Goal: Task Accomplishment & Management: Manage account settings

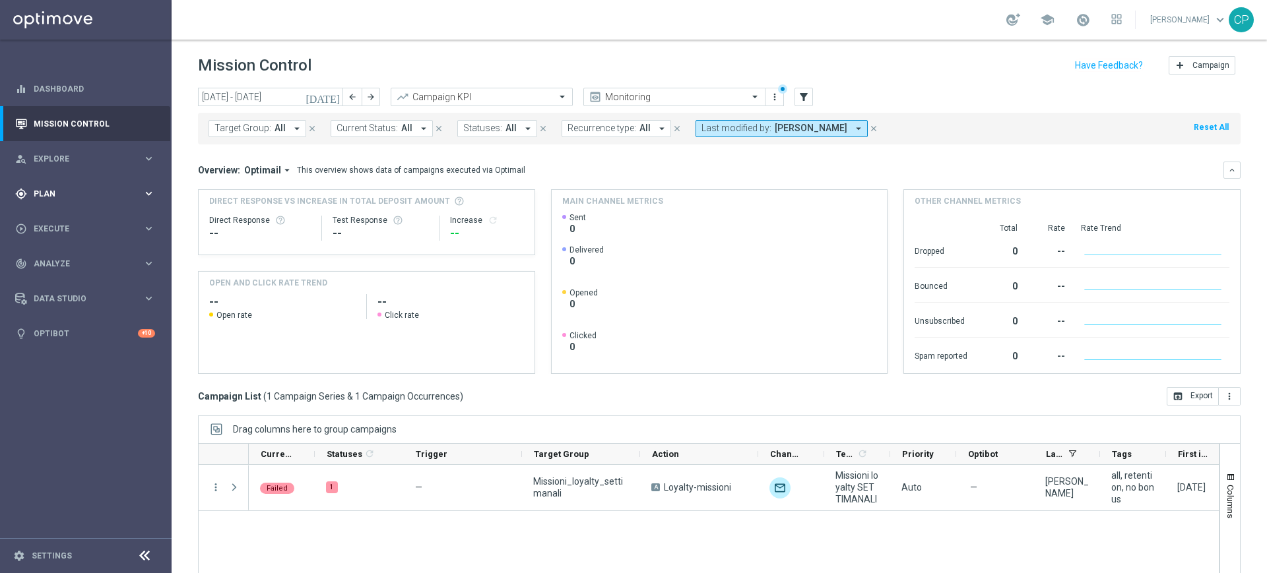
click at [134, 185] on div "gps_fixed Plan keyboard_arrow_right" at bounding box center [85, 193] width 170 height 35
click at [67, 219] on link "Target Groups" at bounding box center [85, 221] width 103 height 11
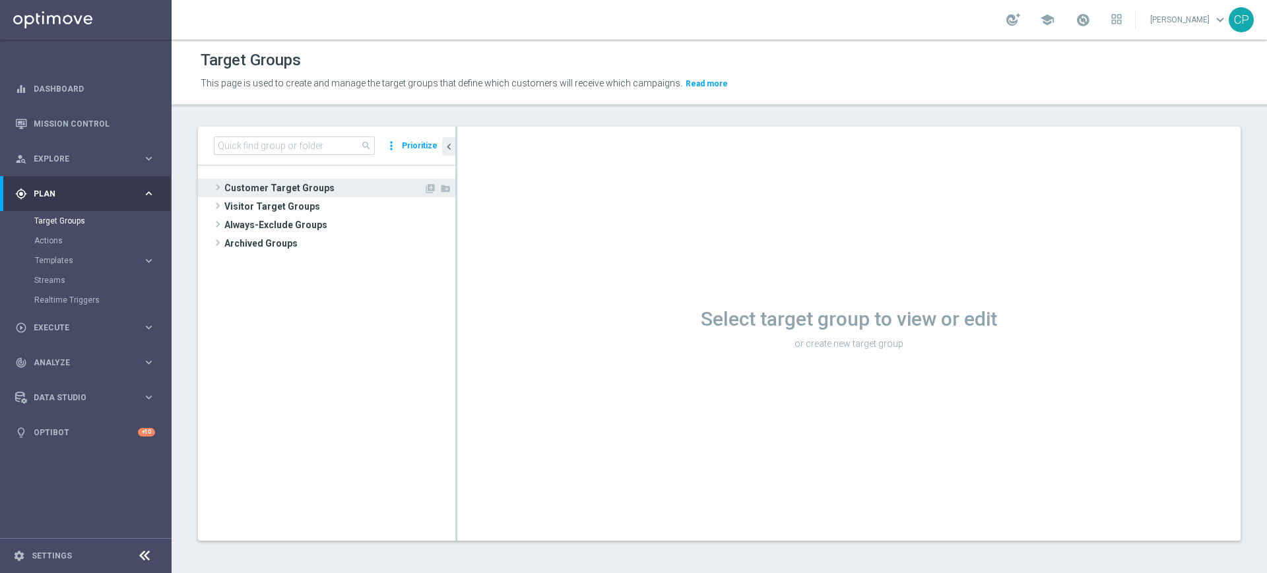
click at [269, 185] on span "Customer Target Groups" at bounding box center [323, 188] width 199 height 18
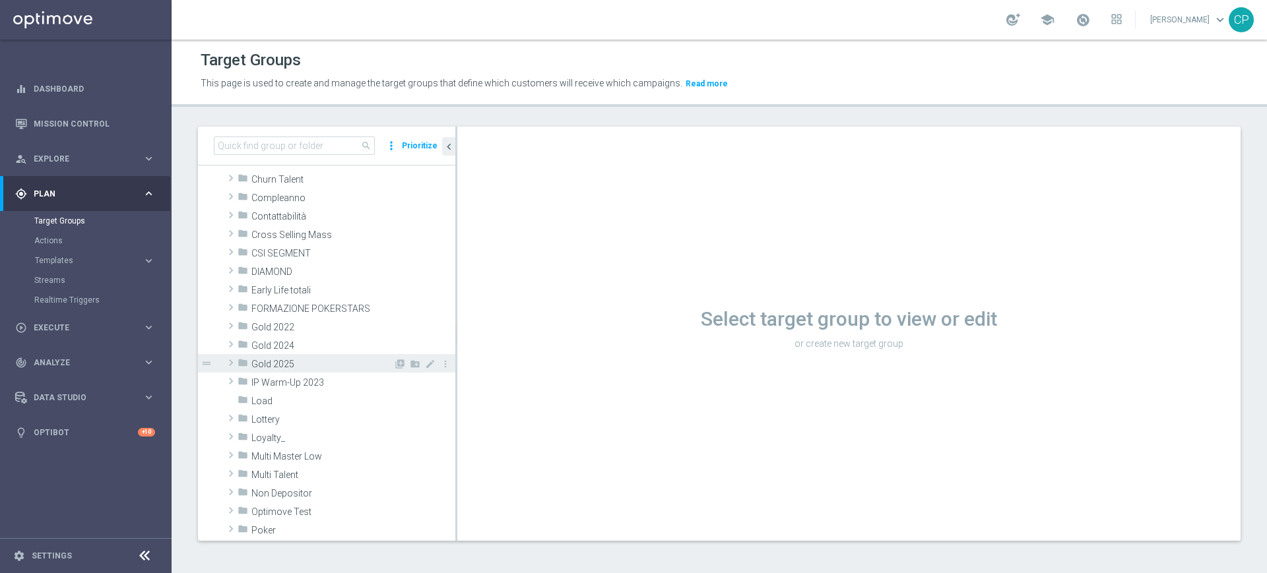
scroll to position [102, 0]
click at [274, 435] on span "Loyalty_" at bounding box center [322, 437] width 142 height 11
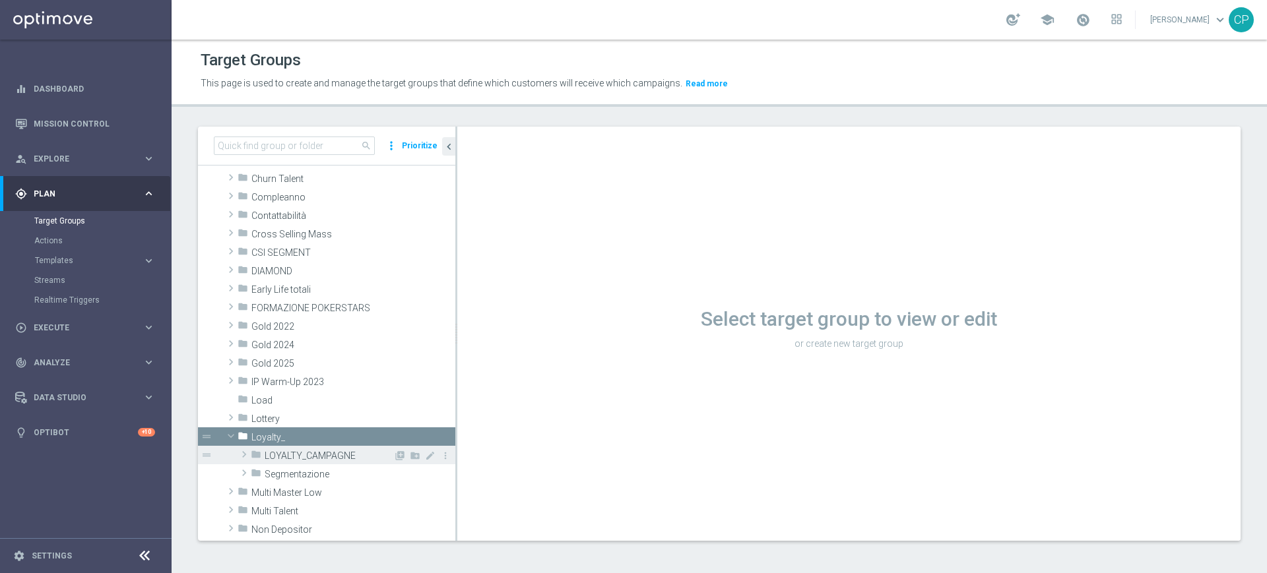
click at [279, 455] on span "LOYALTY_CAMPAGNE" at bounding box center [329, 456] width 129 height 11
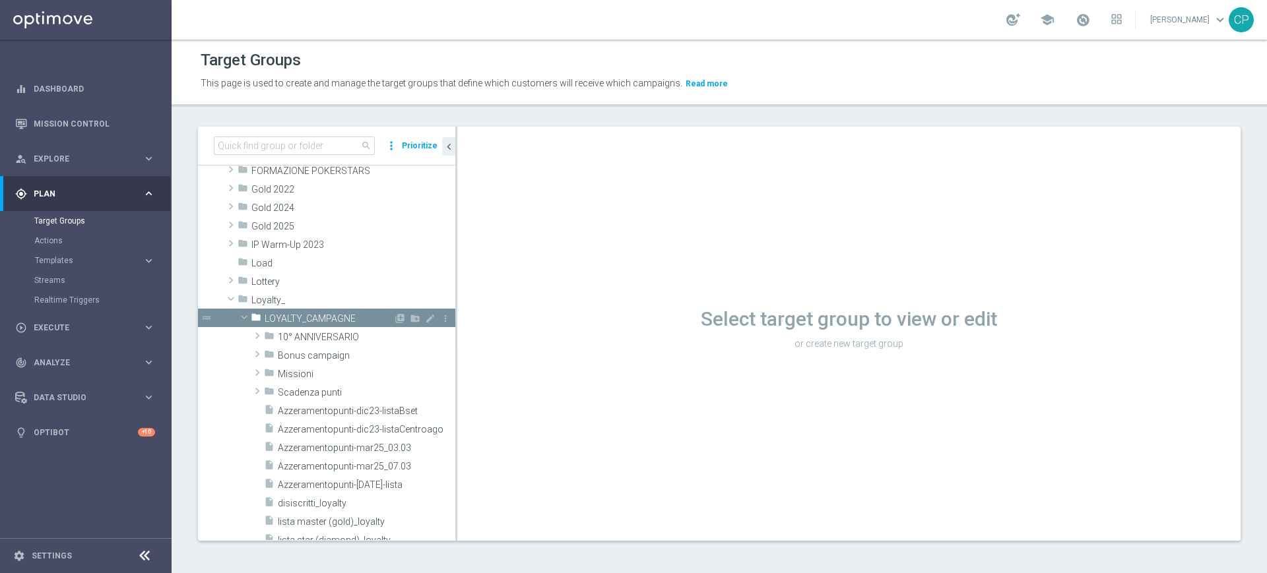
scroll to position [240, 0]
click at [309, 371] on span "Missioni" at bounding box center [335, 373] width 115 height 11
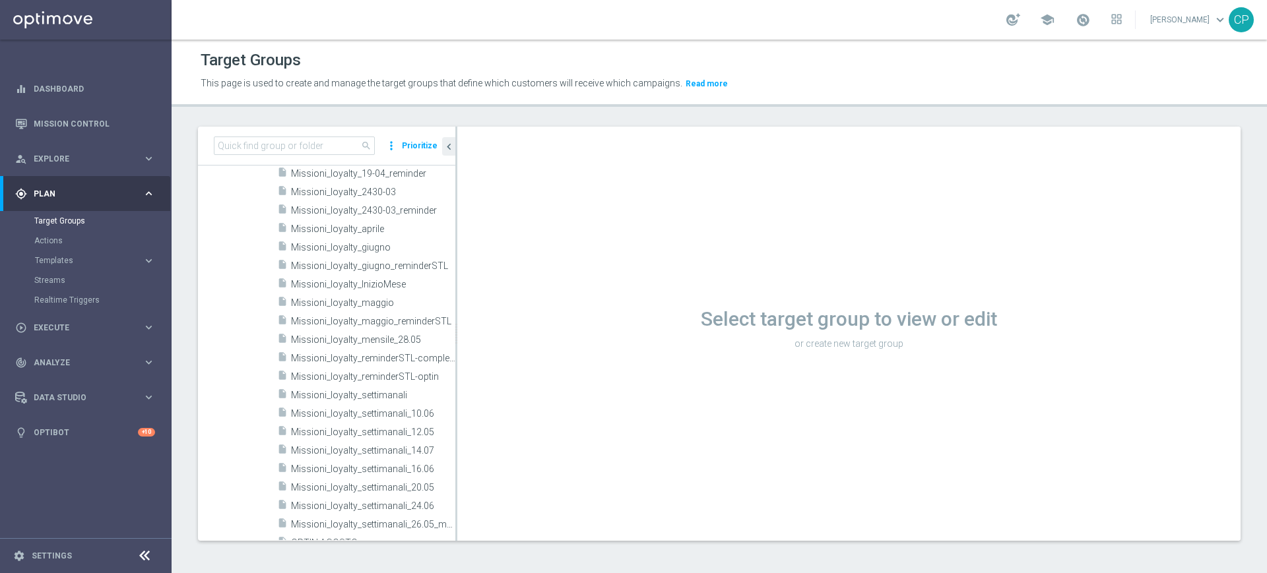
scroll to position [781, 0]
click at [350, 387] on div "insert_drive_file Missioni_loyalty_settimanali" at bounding box center [350, 393] width 146 height 18
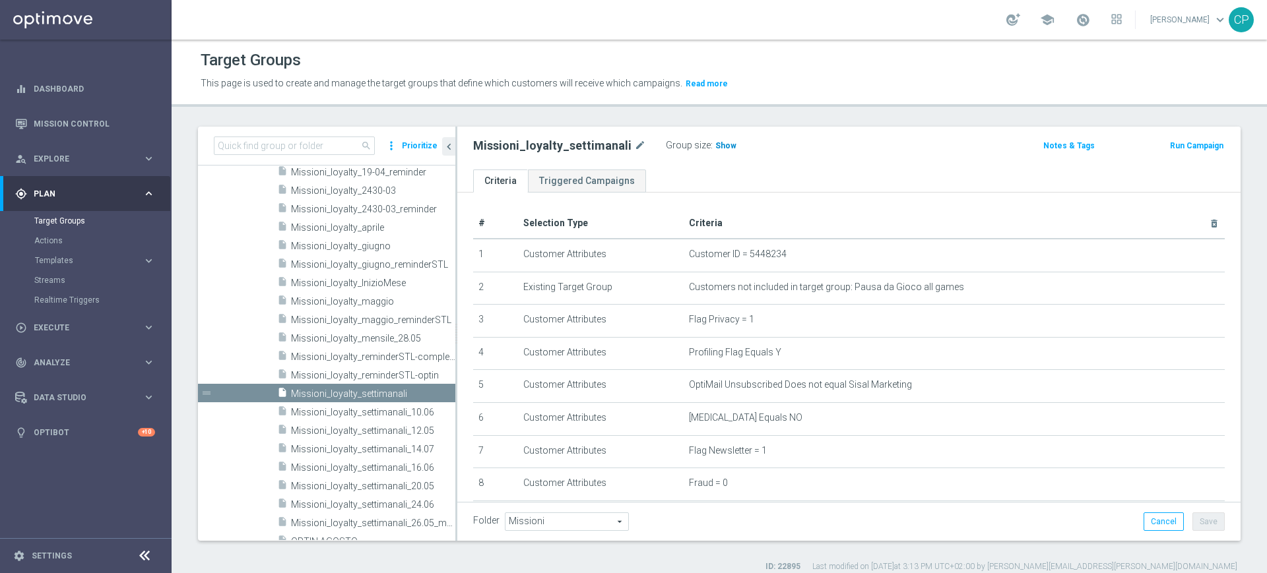
click at [715, 146] on span "Show" at bounding box center [725, 145] width 21 height 9
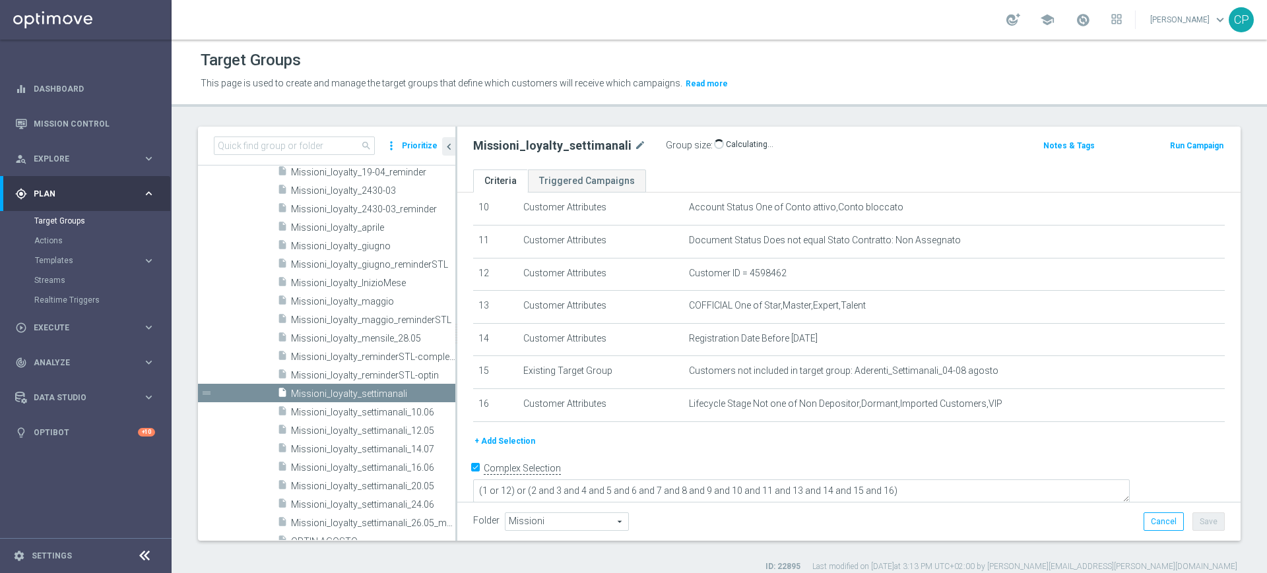
scroll to position [342, 0]
click at [583, 433] on div "# Selection Type Criteria delete_forever 1 Customer Attributes Customer ID = 54…" at bounding box center [848, 150] width 771 height 566
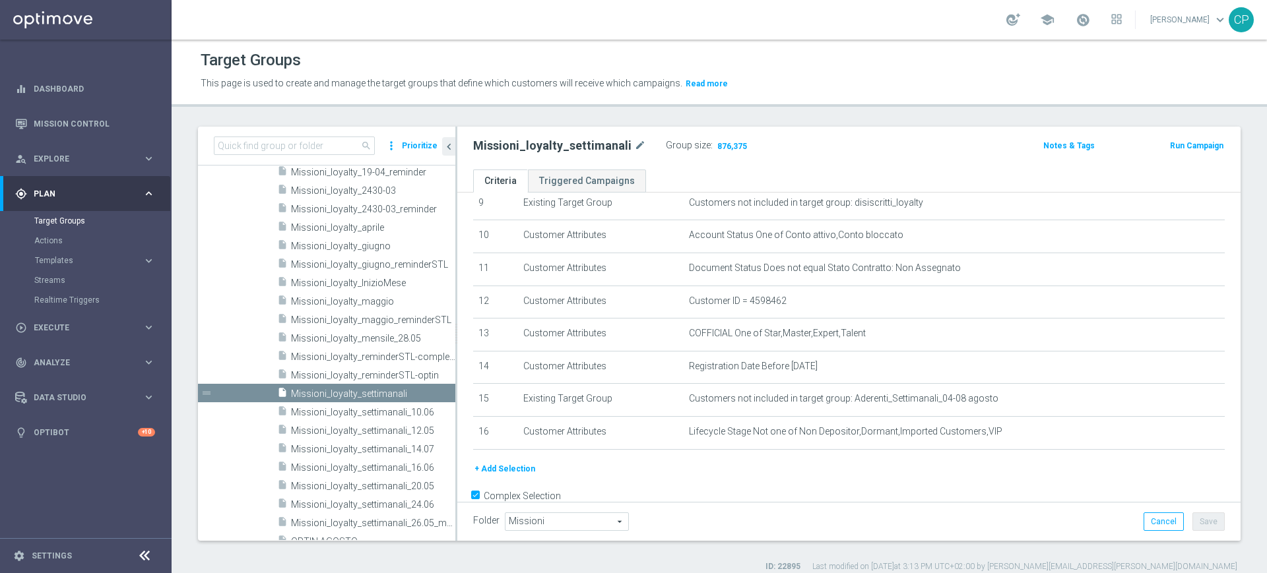
scroll to position [338, 0]
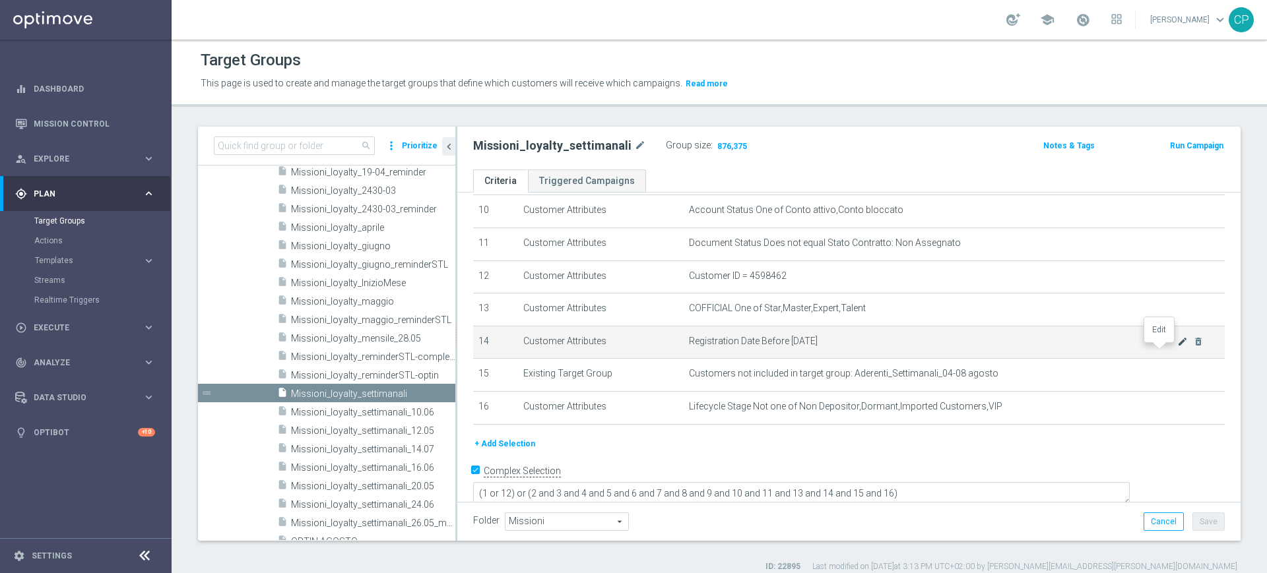
click at [1177, 347] on icon "mode_edit" at bounding box center [1182, 342] width 11 height 11
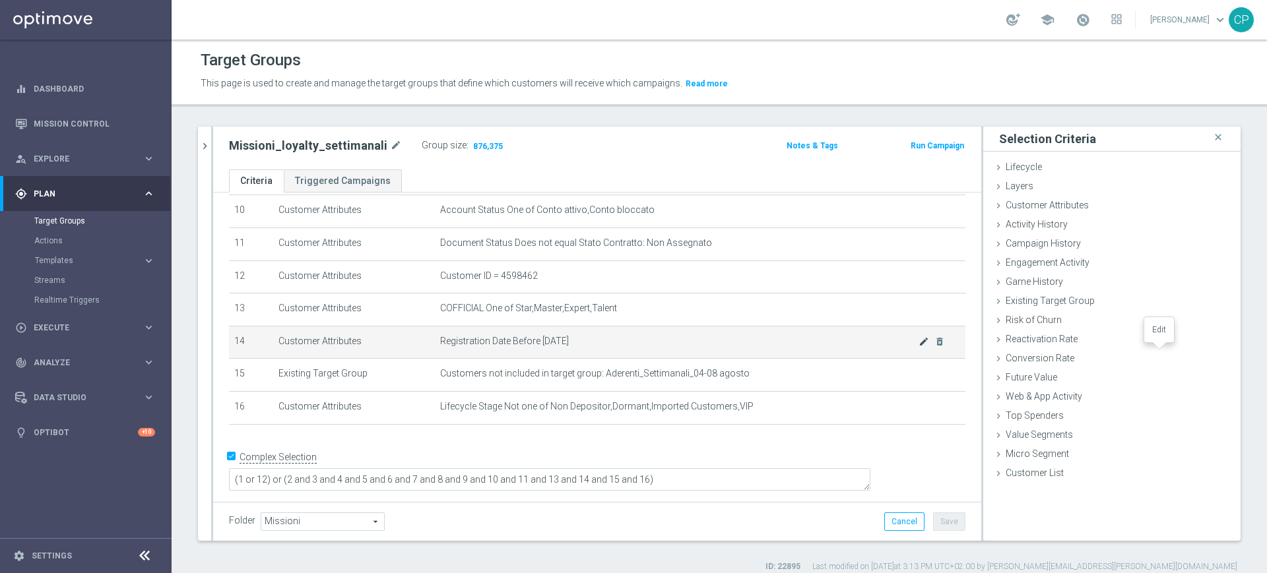
scroll to position [333, 0]
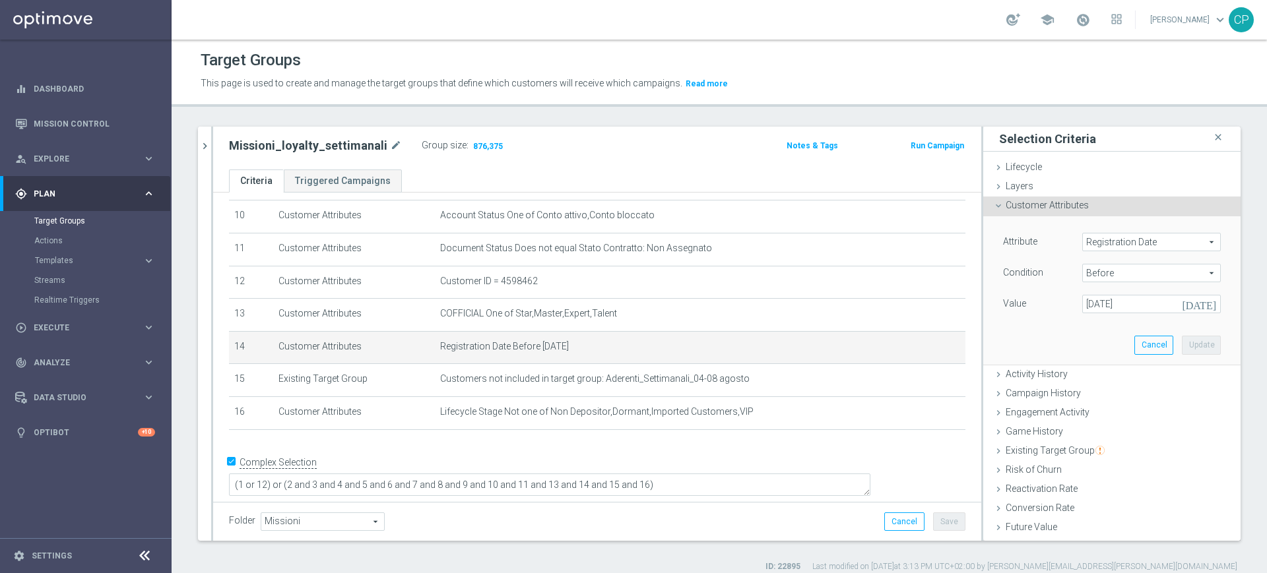
click at [1188, 301] on icon "[DATE]" at bounding box center [1201, 302] width 39 height 15
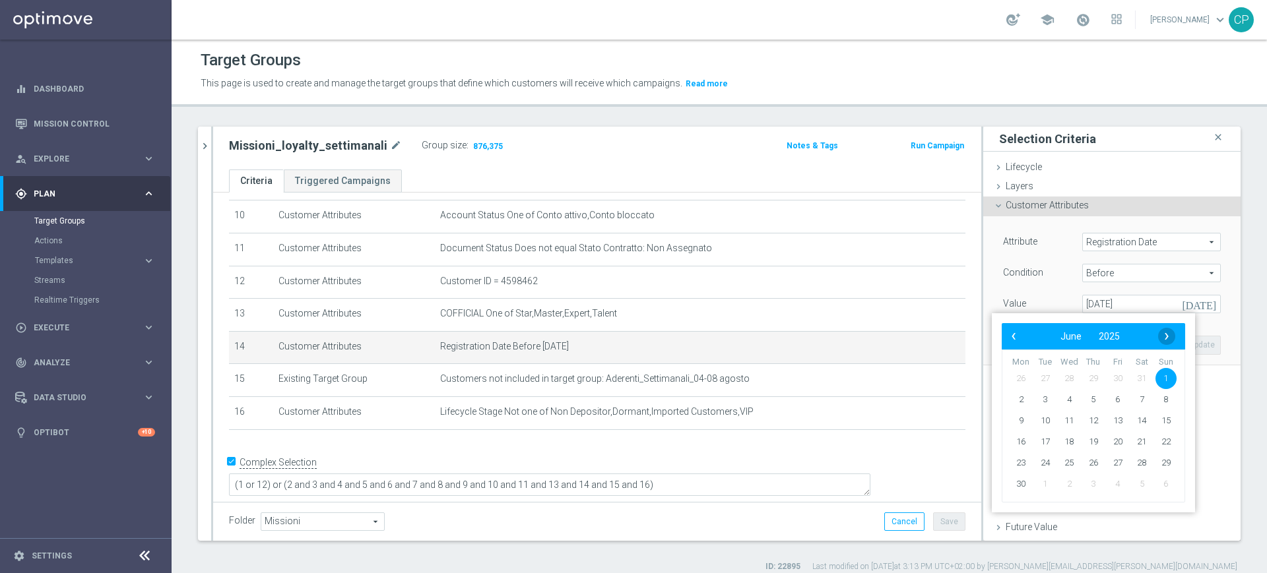
click at [1163, 337] on span "›" at bounding box center [1166, 336] width 17 height 17
click at [1044, 377] on span "1" at bounding box center [1045, 378] width 21 height 21
type input "01 Jul 2025"
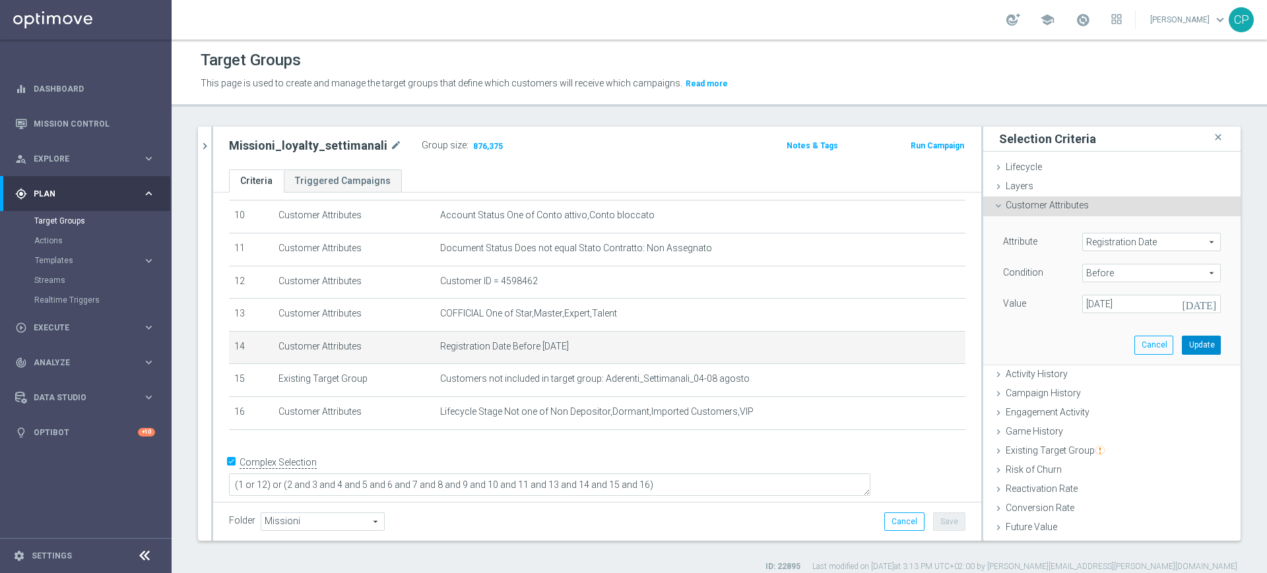
click at [1182, 346] on button "Update" at bounding box center [1201, 345] width 39 height 18
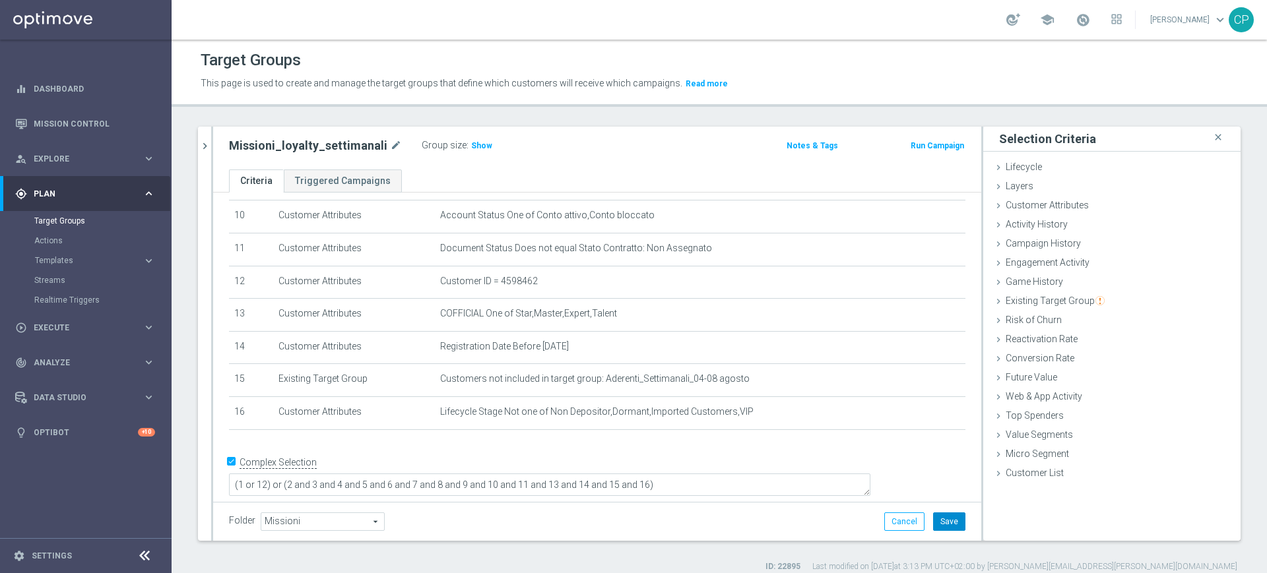
click at [937, 521] on button "Save" at bounding box center [949, 522] width 32 height 18
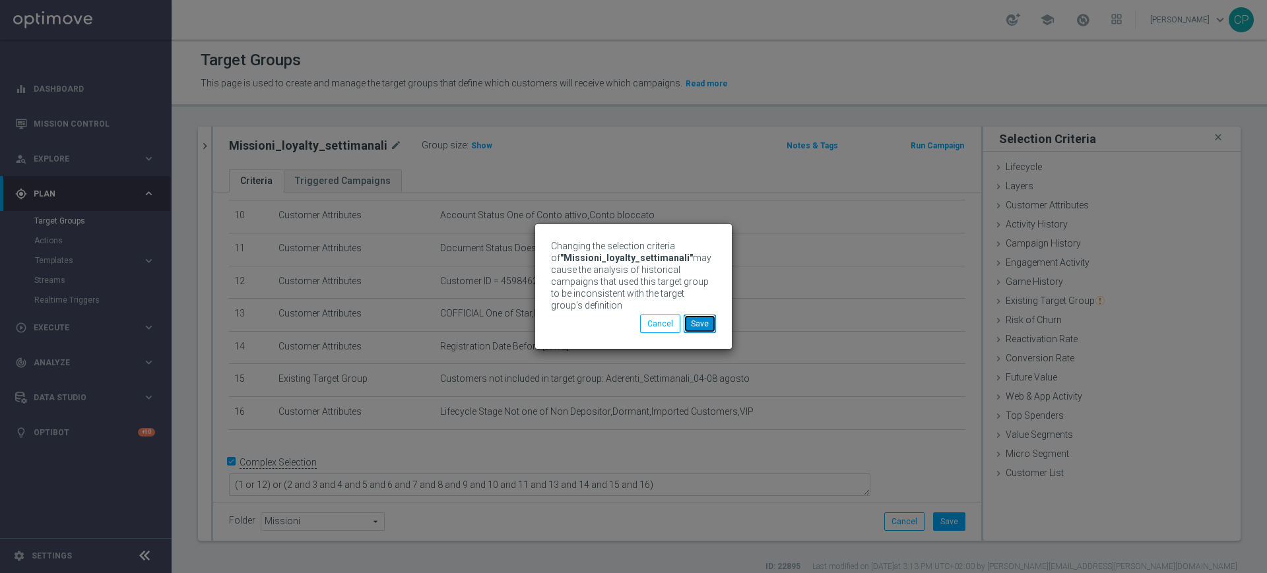
click at [699, 323] on button "Save" at bounding box center [700, 324] width 32 height 18
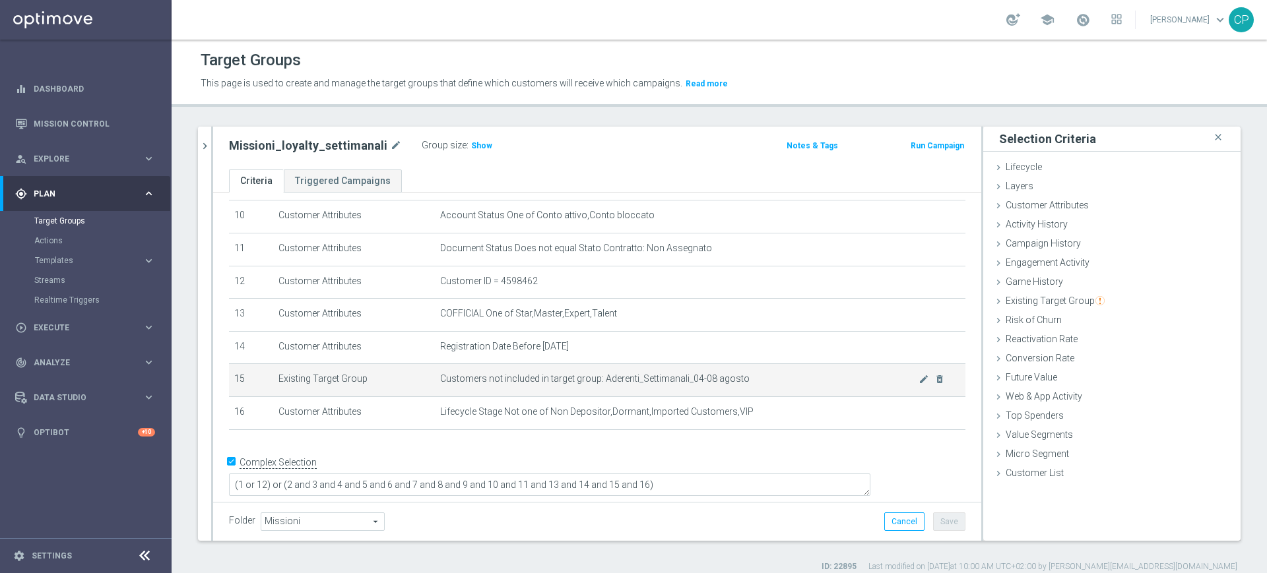
scroll to position [12, 0]
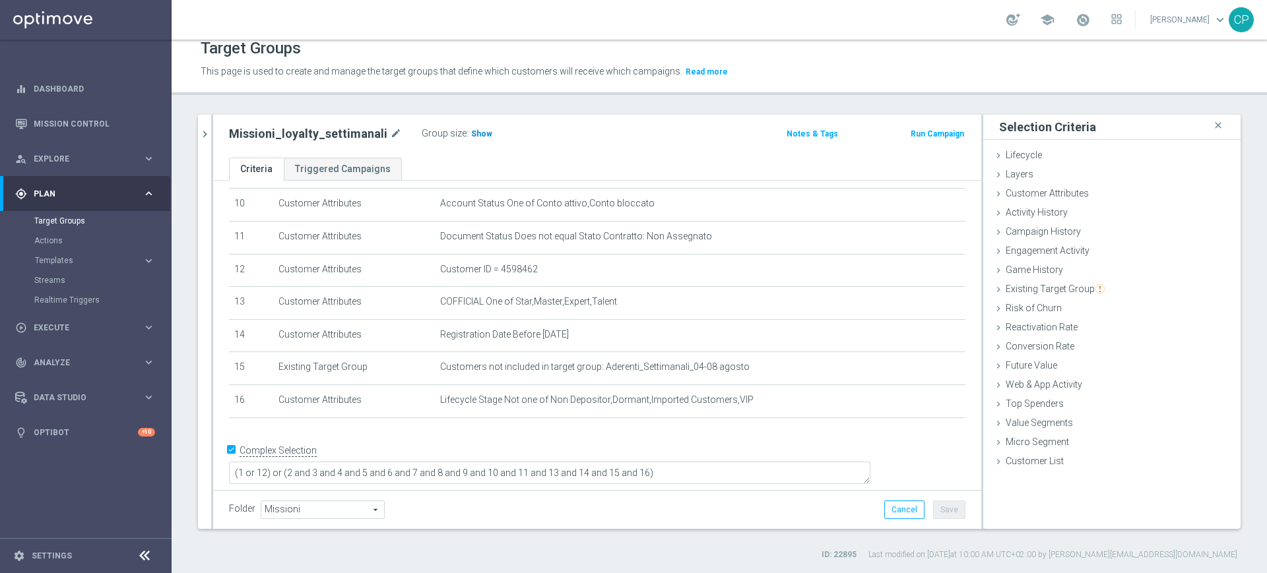
click at [471, 129] on span "Show" at bounding box center [481, 133] width 21 height 9
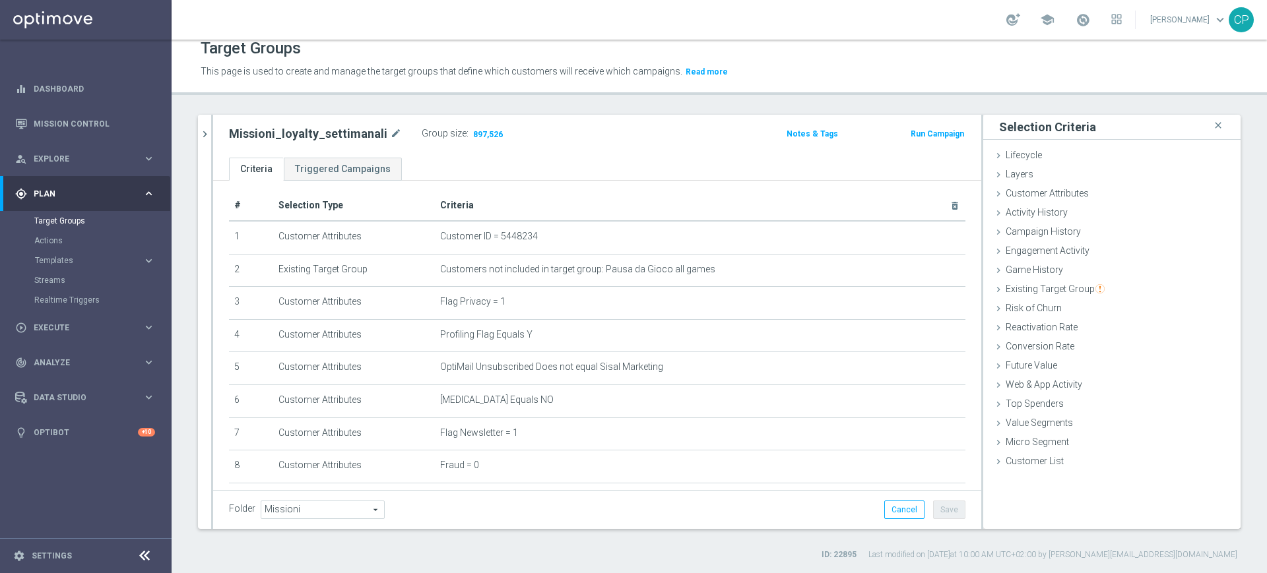
scroll to position [0, 0]
click at [1090, 16] on span at bounding box center [1082, 20] width 15 height 15
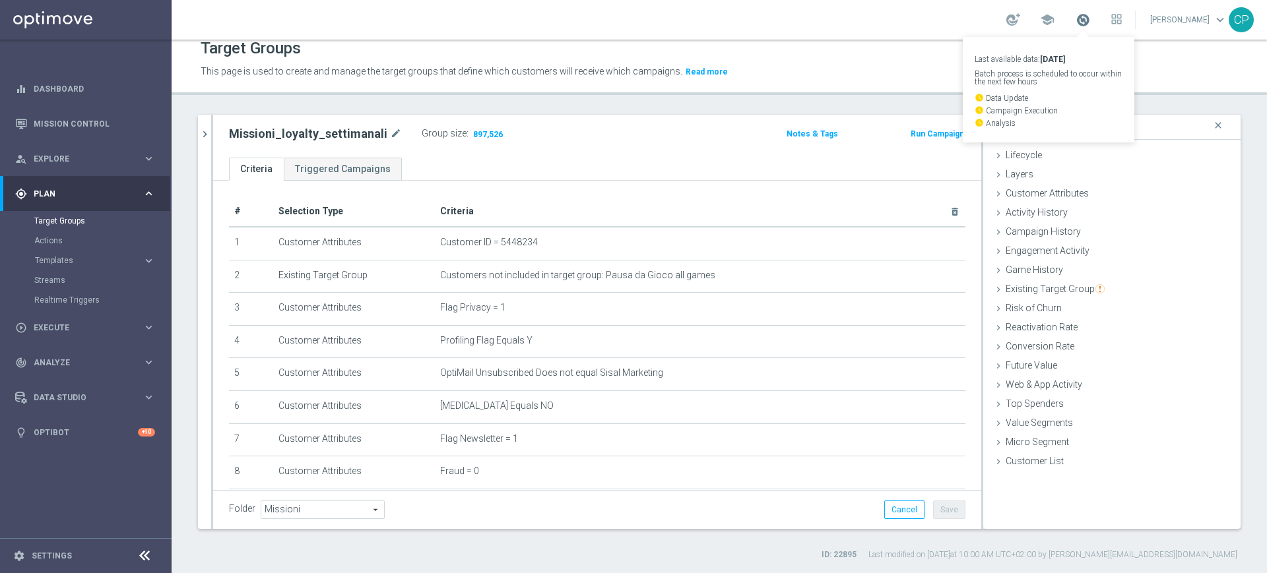
click at [1090, 18] on span at bounding box center [1082, 20] width 15 height 15
click at [0, 344] on div "play_circle_outline Execute keyboard_arrow_right" at bounding box center [85, 327] width 170 height 35
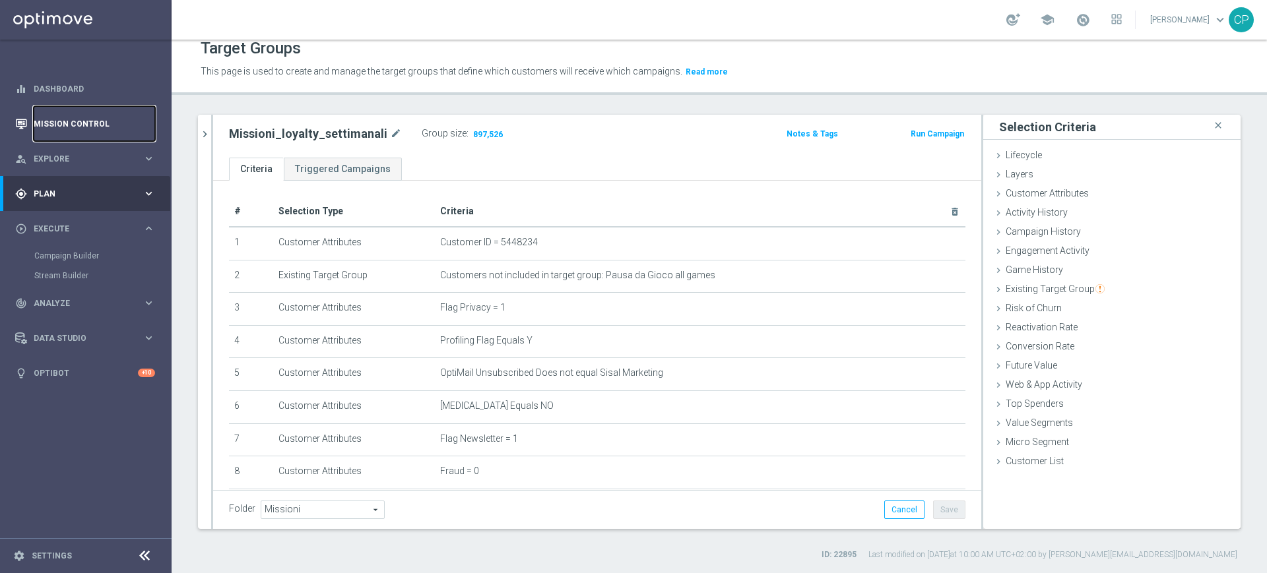
click at [56, 121] on link "Mission Control" at bounding box center [94, 123] width 121 height 35
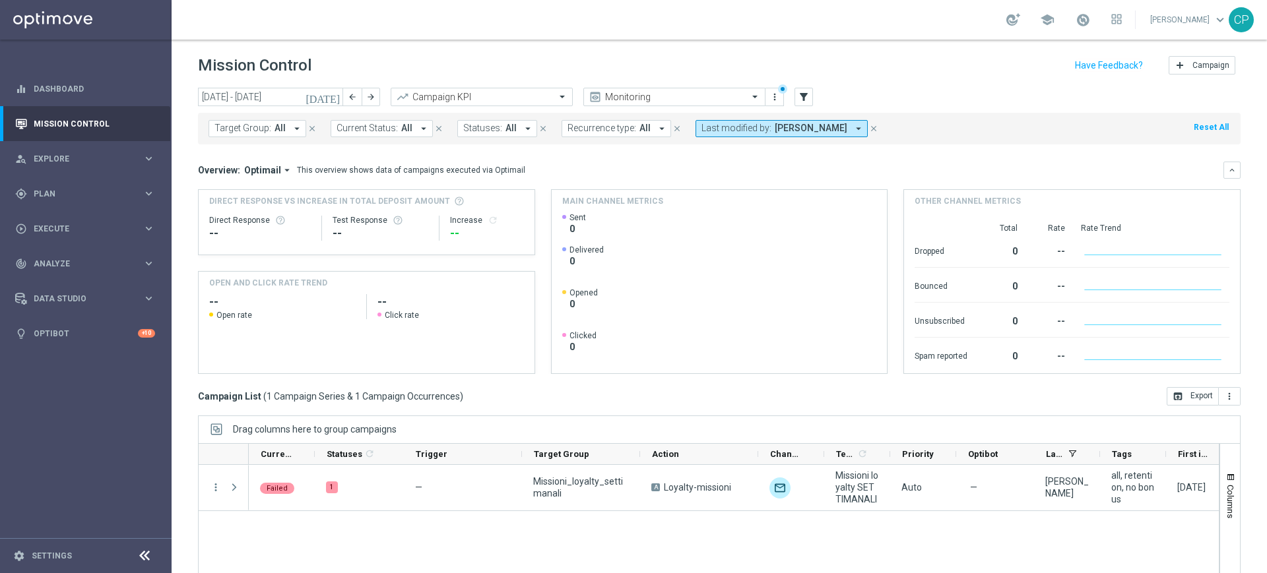
click at [869, 129] on icon "close" at bounding box center [873, 128] width 9 height 9
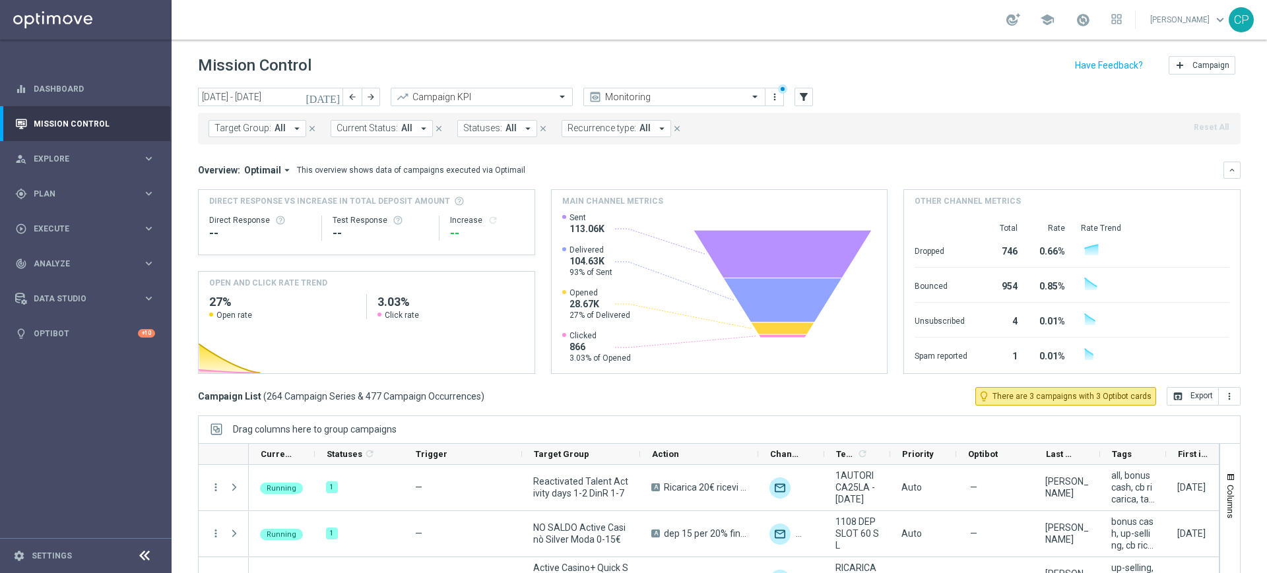
click at [337, 97] on icon "[DATE]" at bounding box center [323, 97] width 36 height 12
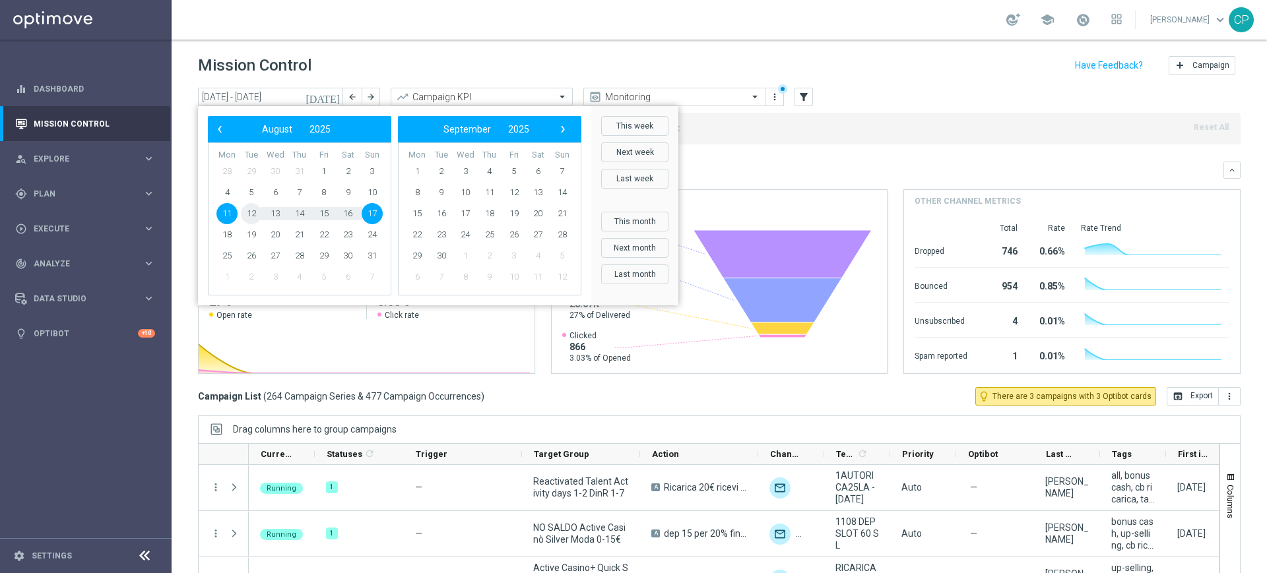
click at [248, 210] on span "12" at bounding box center [251, 213] width 21 height 21
click at [280, 216] on span "13" at bounding box center [275, 213] width 21 height 21
type input "[DATE] - [DATE]"
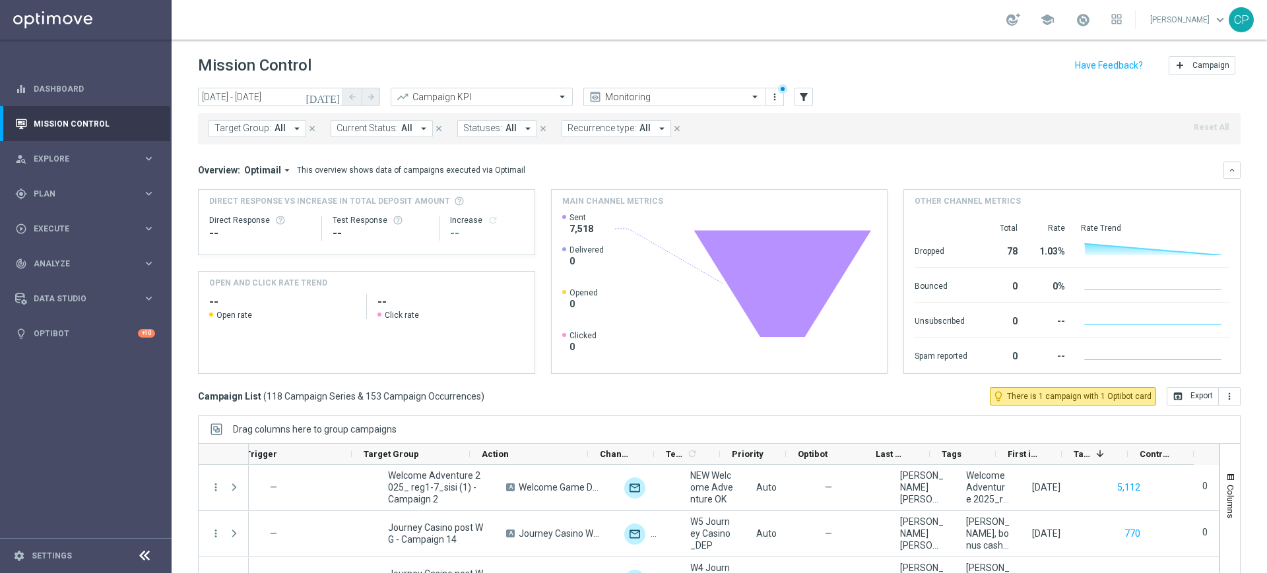
click at [557, 393] on div "Campaign List ( 118 Campaign Series & 153 Campaign Occurrences ) lightbulb_outl…" at bounding box center [719, 396] width 1043 height 18
click at [143, 193] on icon "keyboard_arrow_right" at bounding box center [149, 193] width 13 height 13
click at [117, 320] on div "play_circle_outline Execute keyboard_arrow_right" at bounding box center [85, 327] width 170 height 35
click at [86, 253] on link "Campaign Builder" at bounding box center [85, 256] width 103 height 11
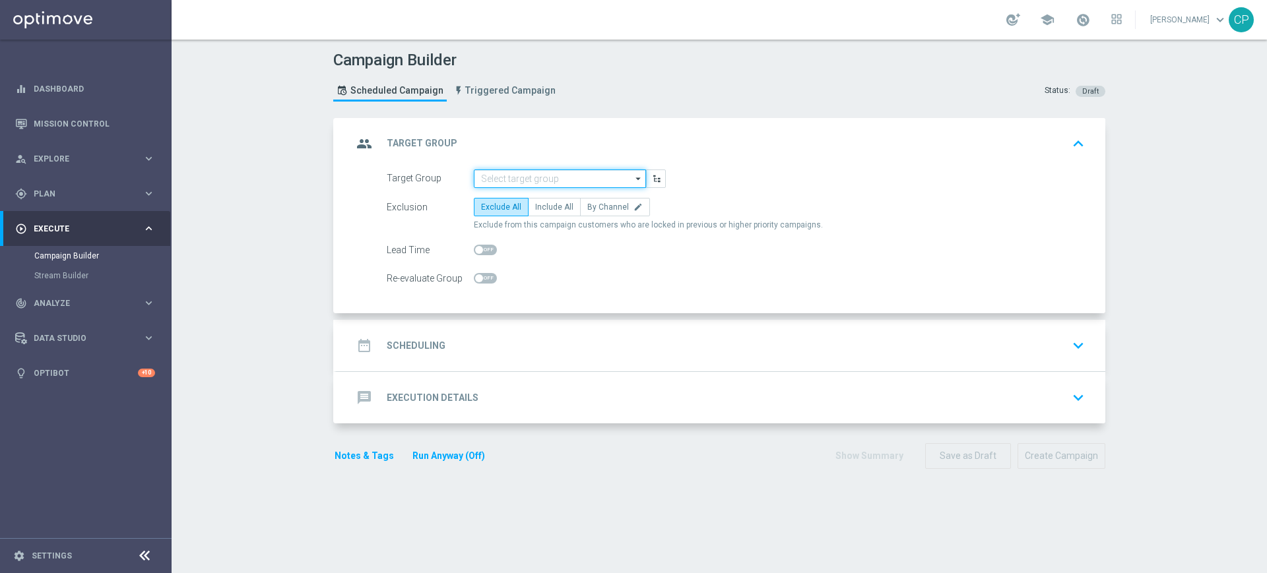
click at [513, 179] on input at bounding box center [560, 179] width 172 height 18
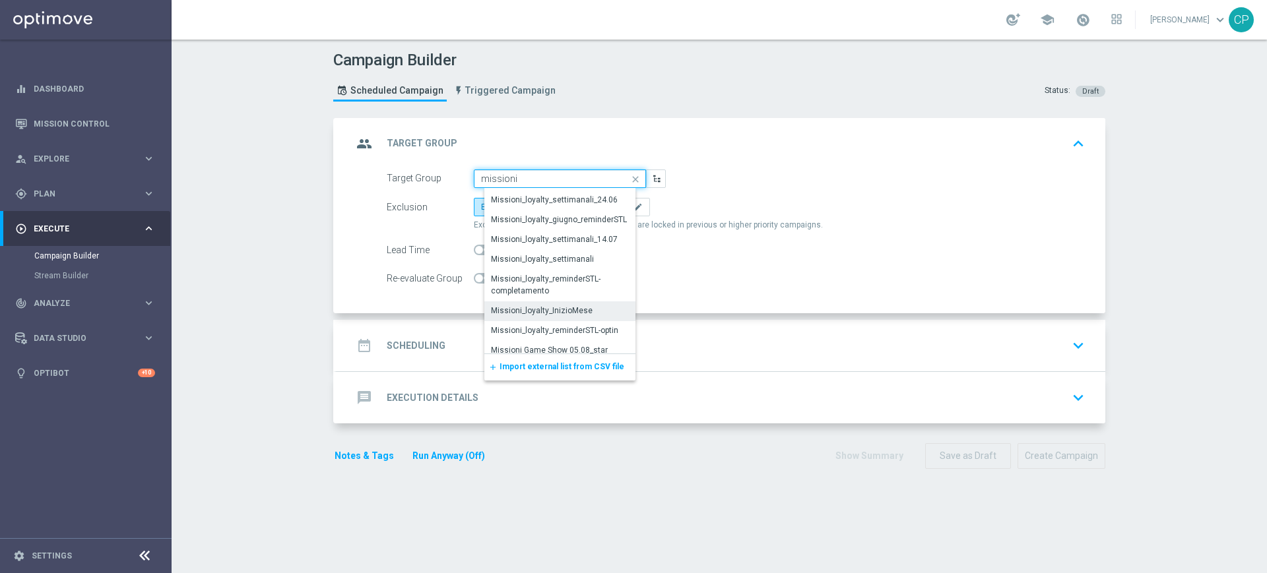
scroll to position [610, 0]
click at [540, 250] on div "Missioni_loyalty_settimanali" at bounding box center [564, 258] width 161 height 20
type input "Missioni_loyalty_settimanali"
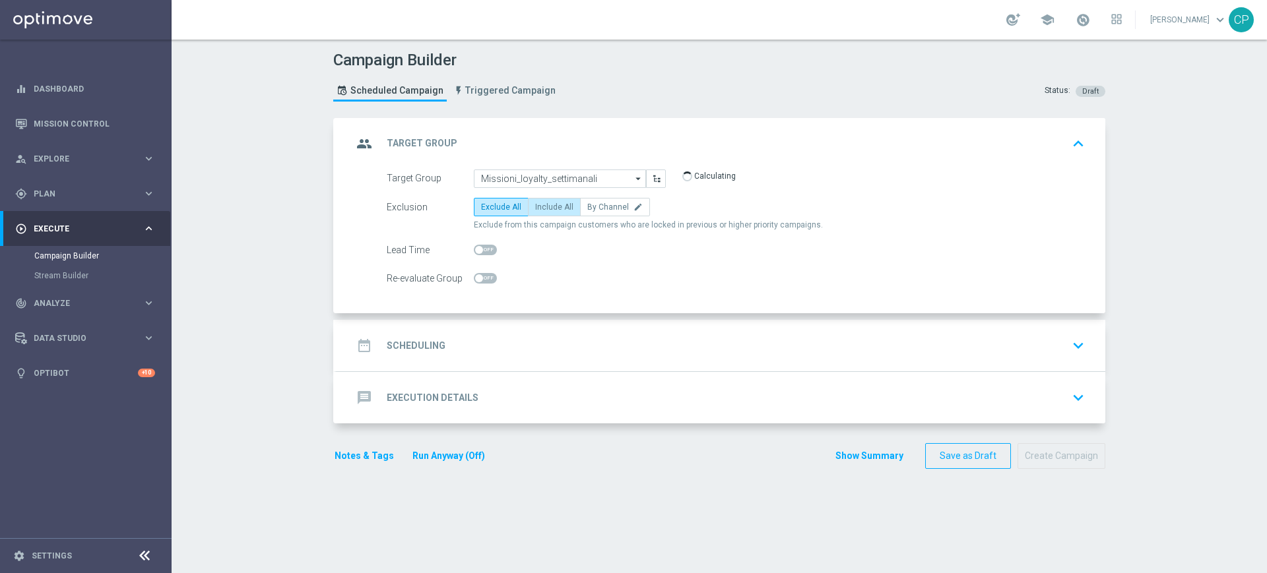
click at [553, 206] on span "Include All" at bounding box center [554, 207] width 38 height 9
click at [544, 206] on input "Include All" at bounding box center [539, 209] width 9 height 9
radio input "true"
click at [560, 349] on div "date_range Scheduling keyboard_arrow_down" at bounding box center [720, 345] width 737 height 25
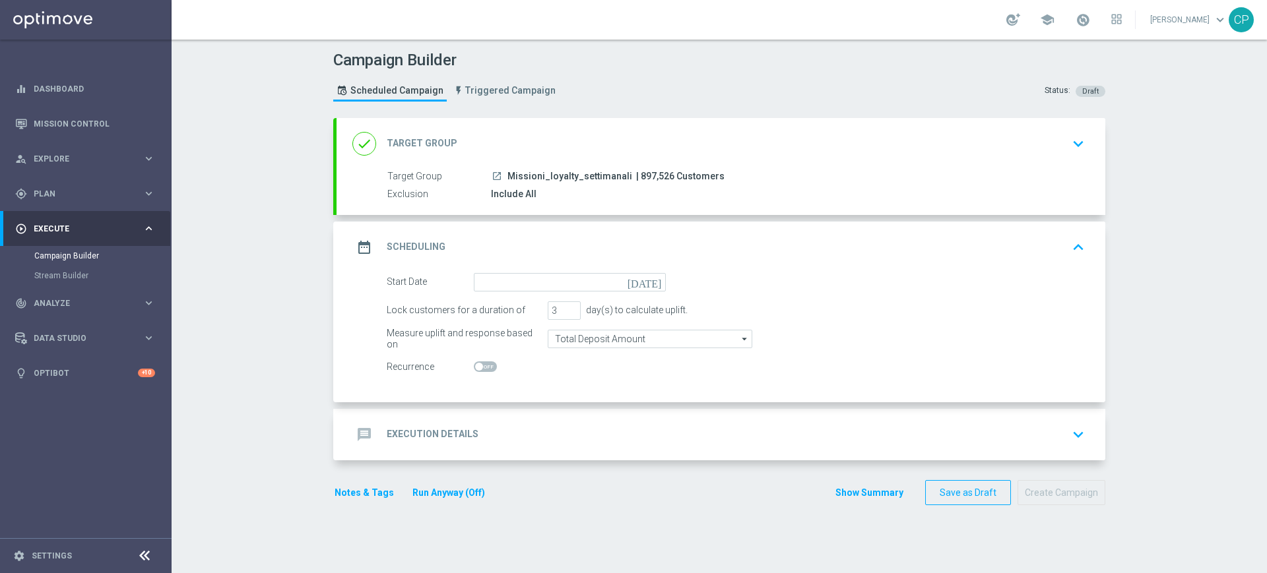
click at [647, 280] on icon "[DATE]" at bounding box center [646, 280] width 39 height 15
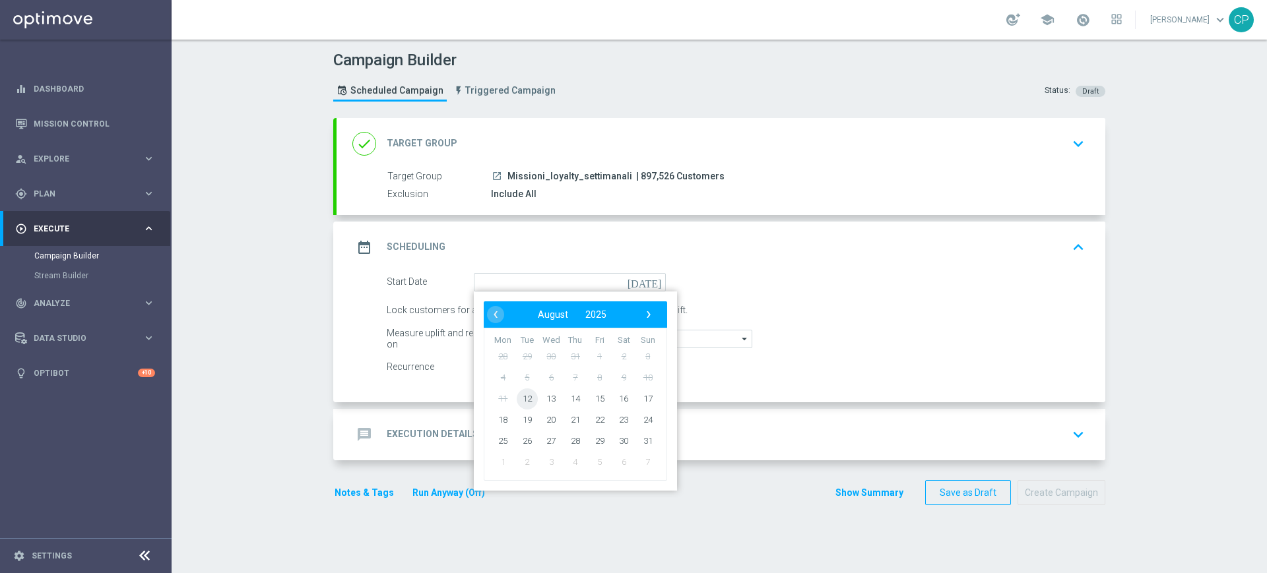
click at [517, 399] on span "12" at bounding box center [527, 398] width 21 height 21
type input "12 Aug 2025"
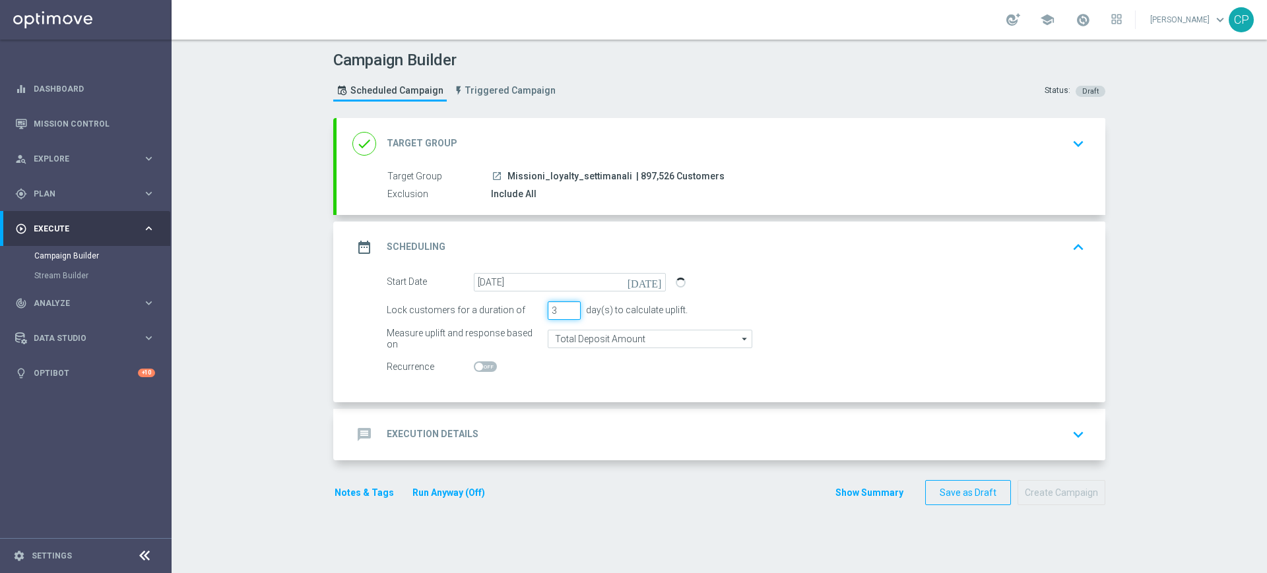
click at [555, 305] on input "3" at bounding box center [564, 311] width 33 height 18
type input "1"
click at [554, 393] on div "Start Date 12 Aug 2025 today Lock customers for a duration of 1 day(s) to calcu…" at bounding box center [721, 337] width 769 height 129
click at [529, 435] on div "message Execution Details keyboard_arrow_down" at bounding box center [720, 434] width 737 height 25
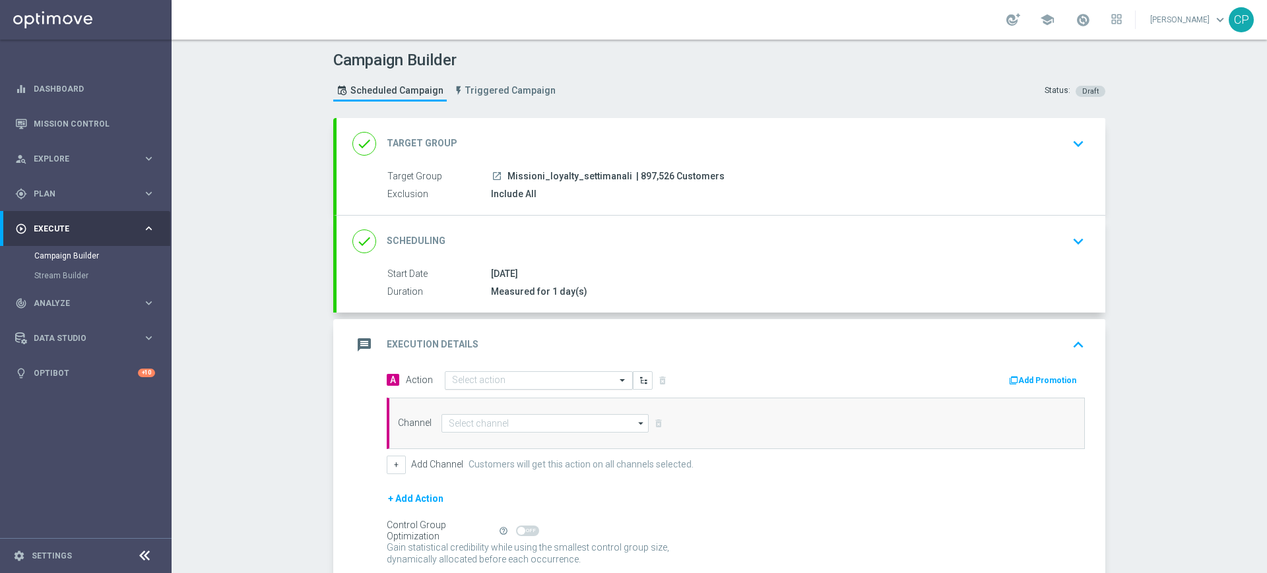
click at [542, 385] on input "text" at bounding box center [525, 380] width 147 height 11
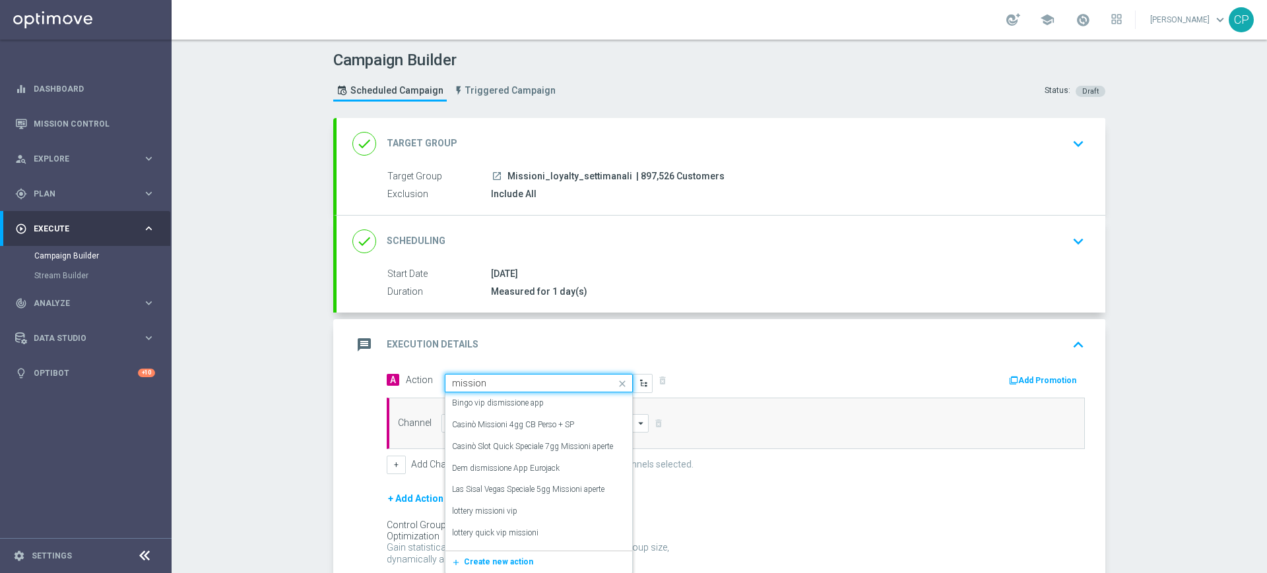
type input "missioni"
click at [523, 509] on div "Loyalty-missioni edit" at bounding box center [539, 512] width 174 height 22
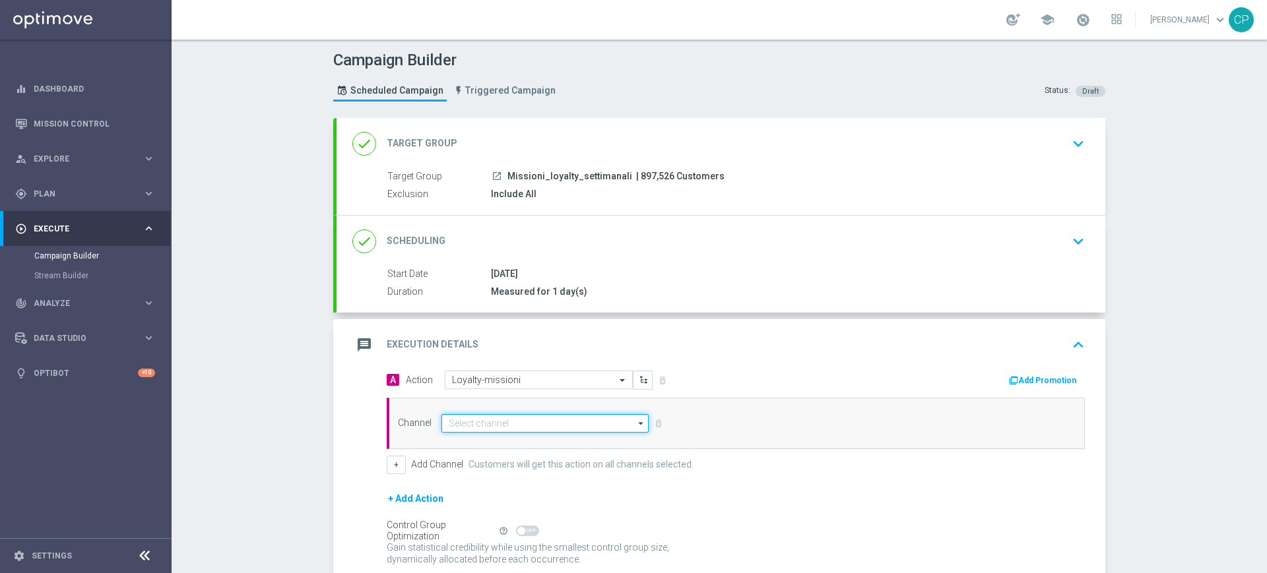
click at [536, 420] on input at bounding box center [544, 423] width 207 height 18
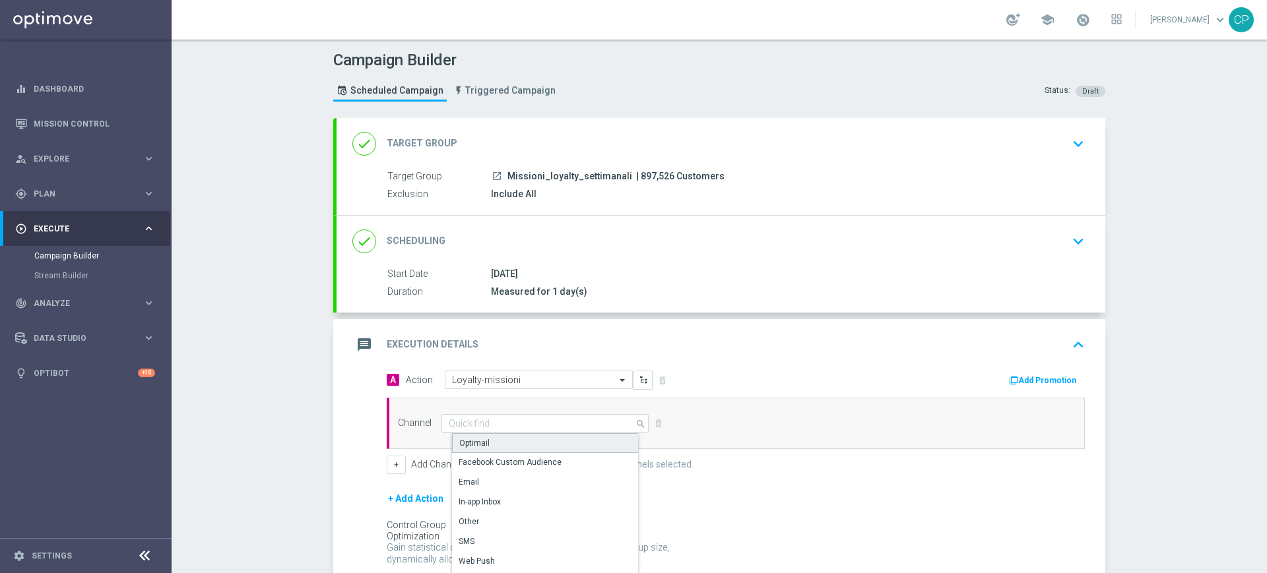
click at [521, 437] on div "Optimail" at bounding box center [550, 443] width 197 height 20
type input "Optimail"
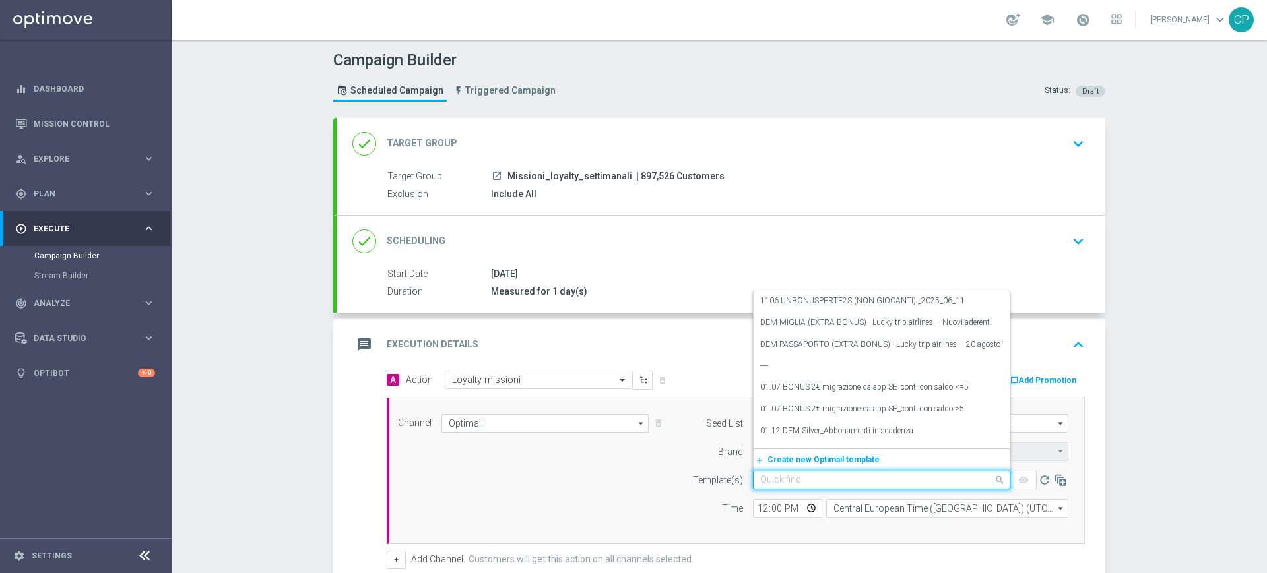
click at [771, 487] on div "Quick find" at bounding box center [881, 480] width 257 height 18
click at [834, 408] on label "Missioni loyalty SETTIMANALI" at bounding box center [813, 409] width 106 height 11
type input "missioni"
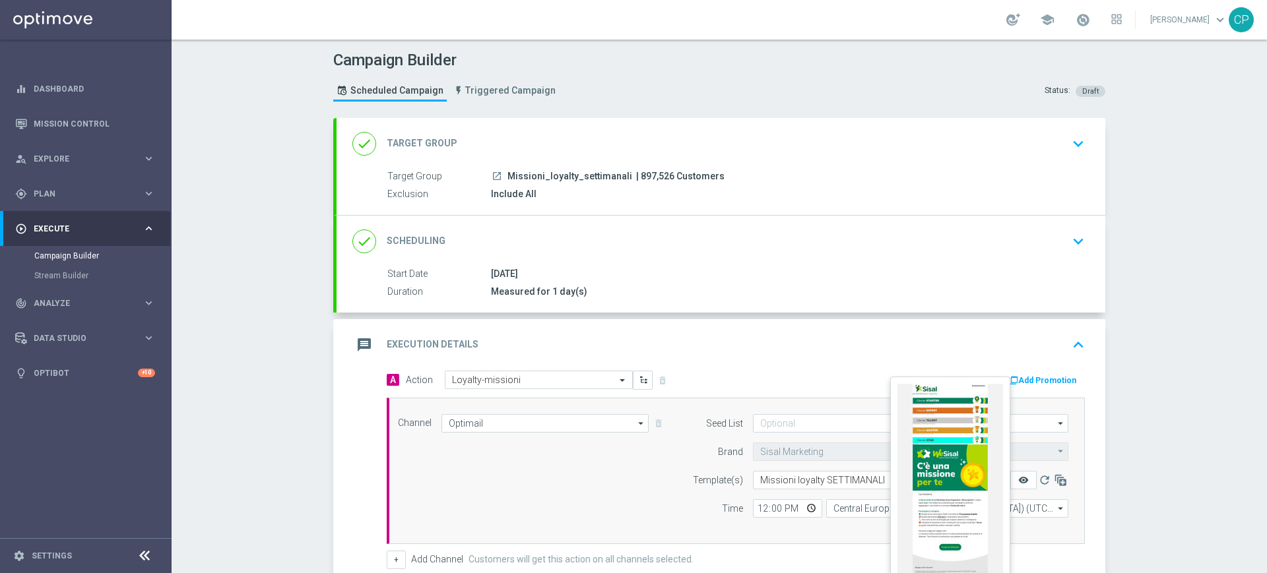
click at [1018, 477] on icon "remove_red_eye" at bounding box center [1023, 480] width 11 height 11
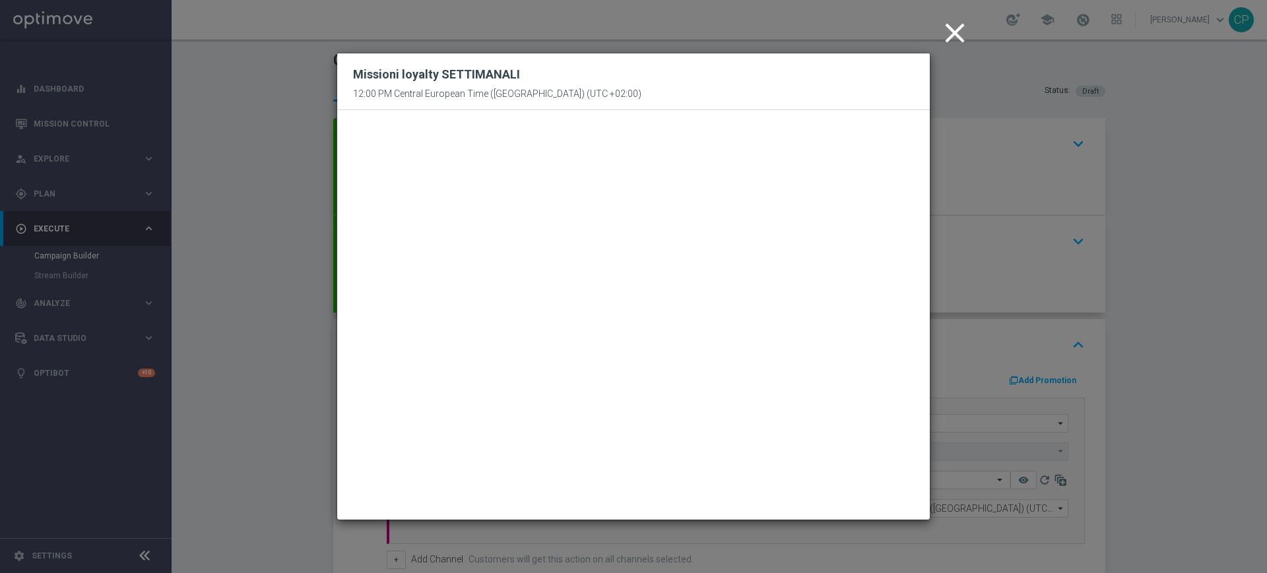
click at [947, 26] on icon "close" at bounding box center [954, 32] width 33 height 33
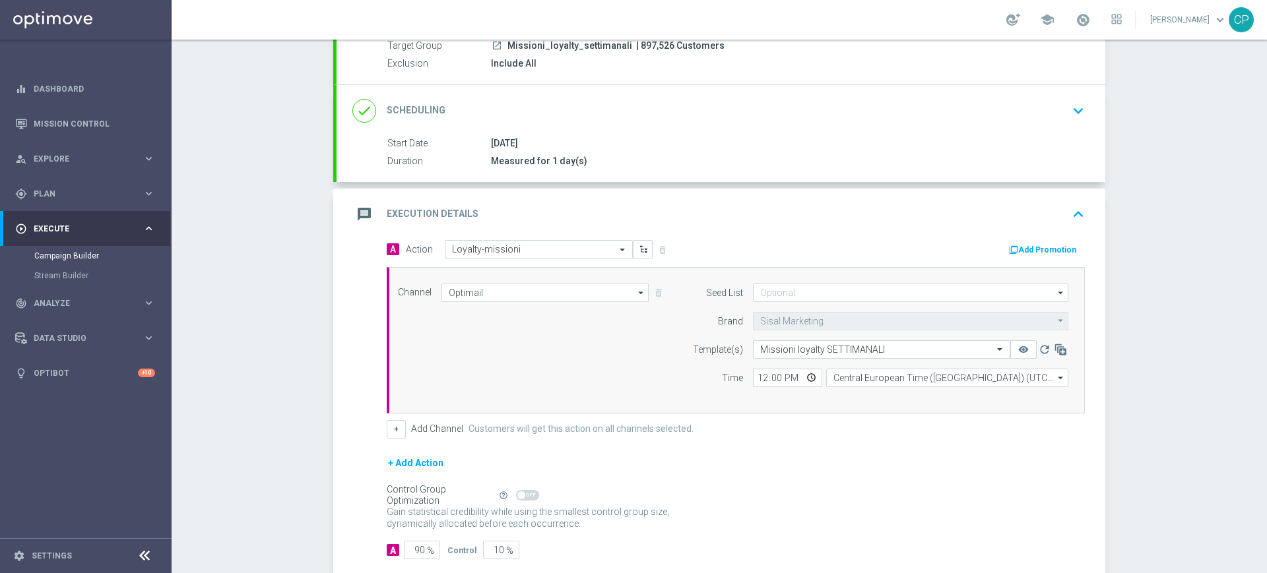
scroll to position [134, 0]
click at [763, 374] on input "12:00" at bounding box center [787, 375] width 69 height 18
type input "10:15"
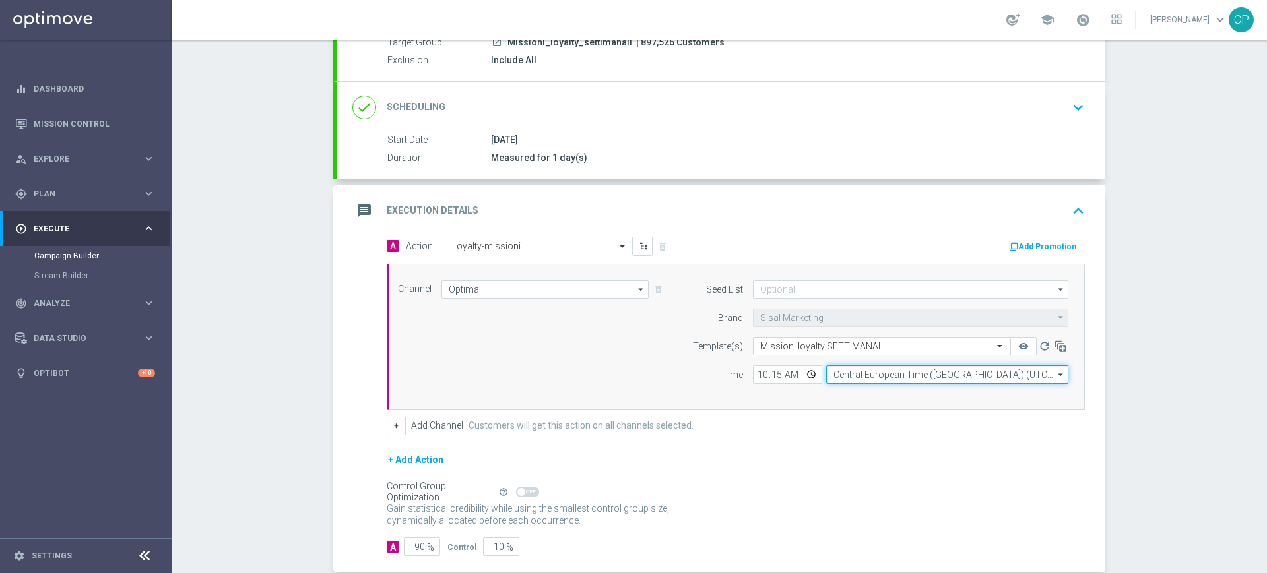
click at [929, 373] on input "Central European Time (Berlin) (UTC +02:00)" at bounding box center [947, 375] width 242 height 18
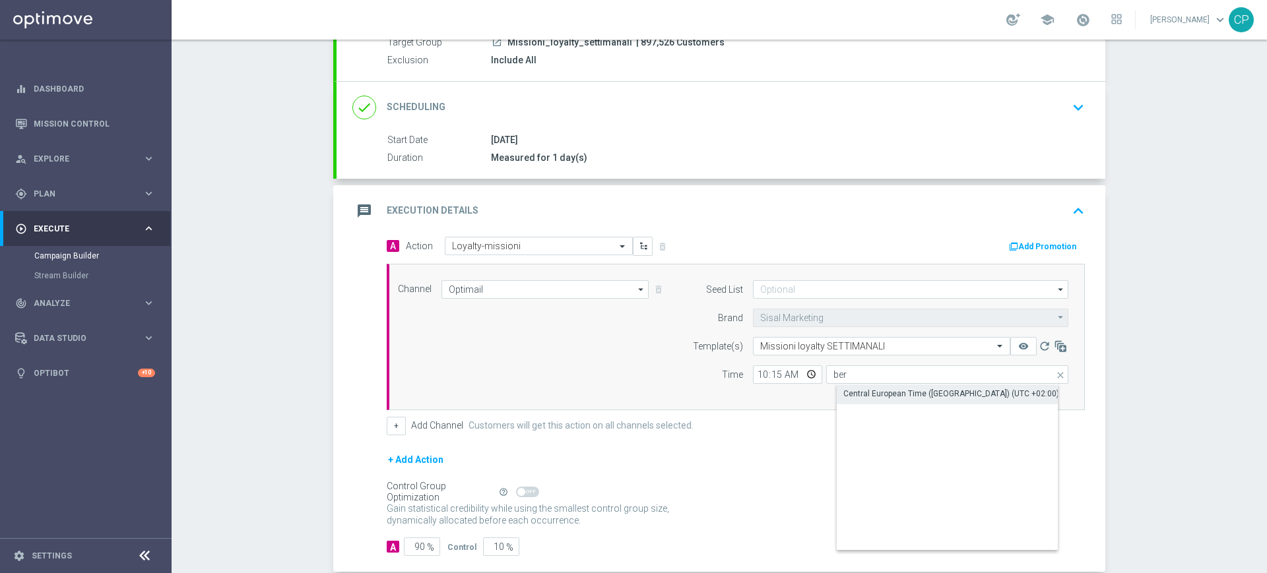
click at [899, 395] on div "Central European Time (Berlin) (UTC +02:00)" at bounding box center [951, 394] width 216 height 12
type input "Central European Time (Berlin) (UTC +02:00)"
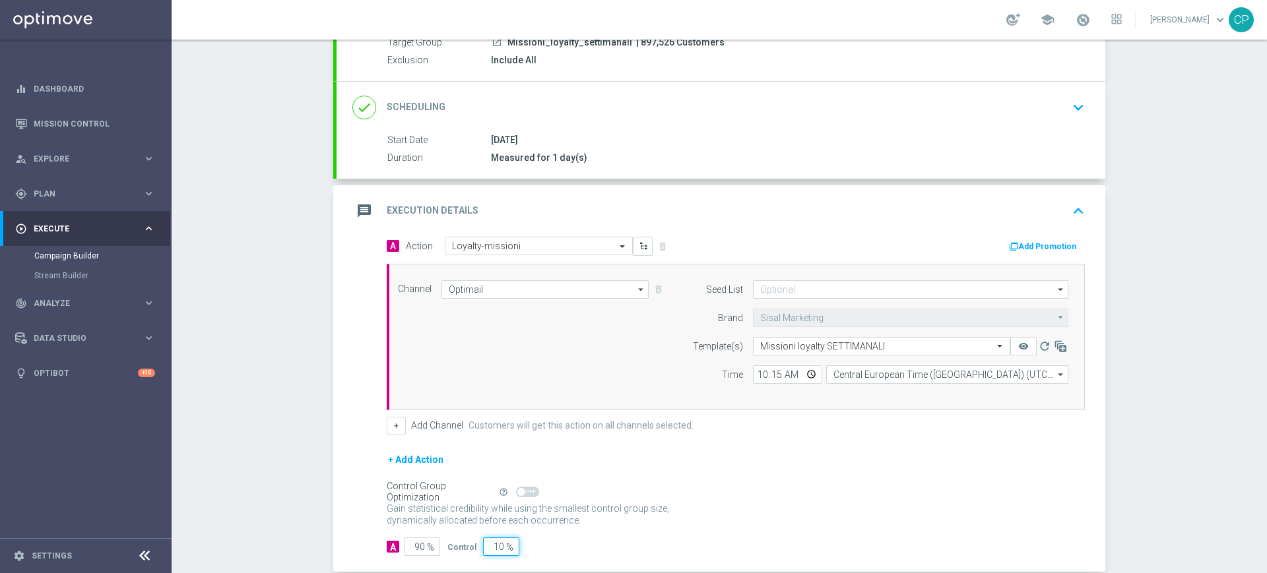
click at [486, 548] on input "10" at bounding box center [501, 547] width 36 height 18
type input "0"
type input "100"
type input "0"
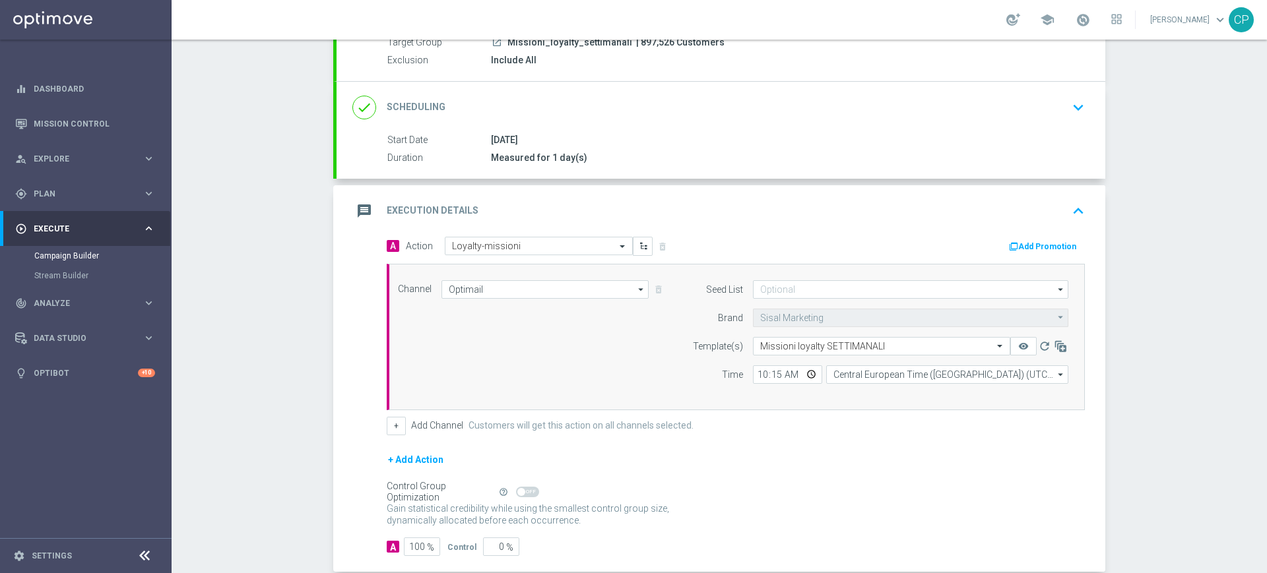
click at [558, 533] on form "A Action Select action Loyalty-missioni delete_forever Add Promotion Channel Op…" at bounding box center [736, 397] width 698 height 320
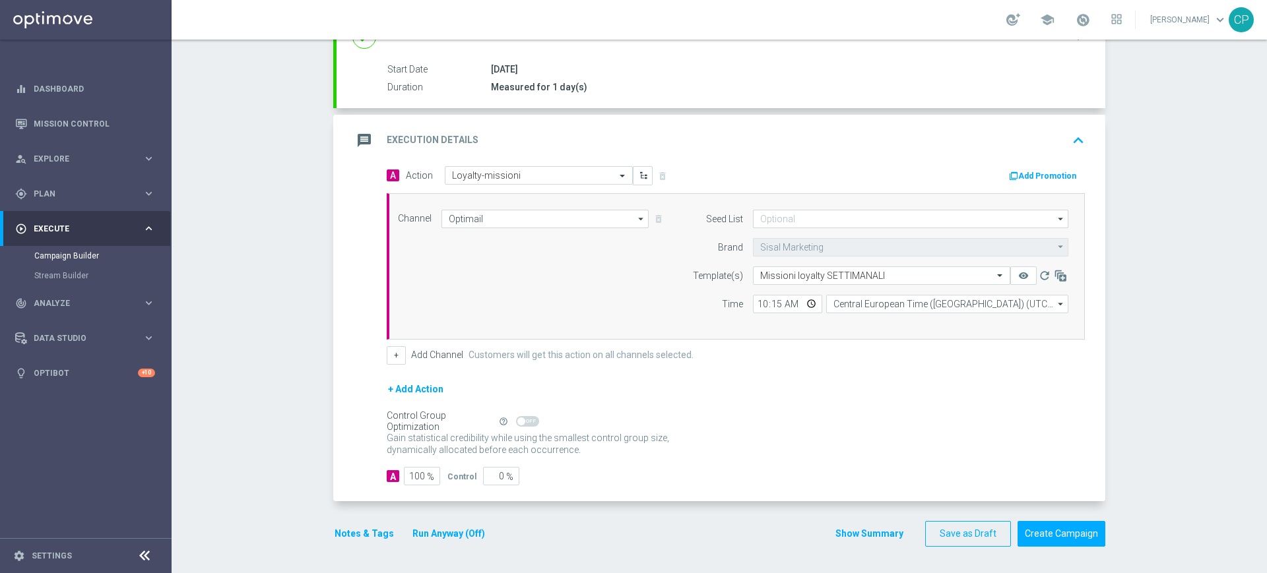
click at [361, 531] on button "Notes & Tags" at bounding box center [364, 534] width 62 height 16
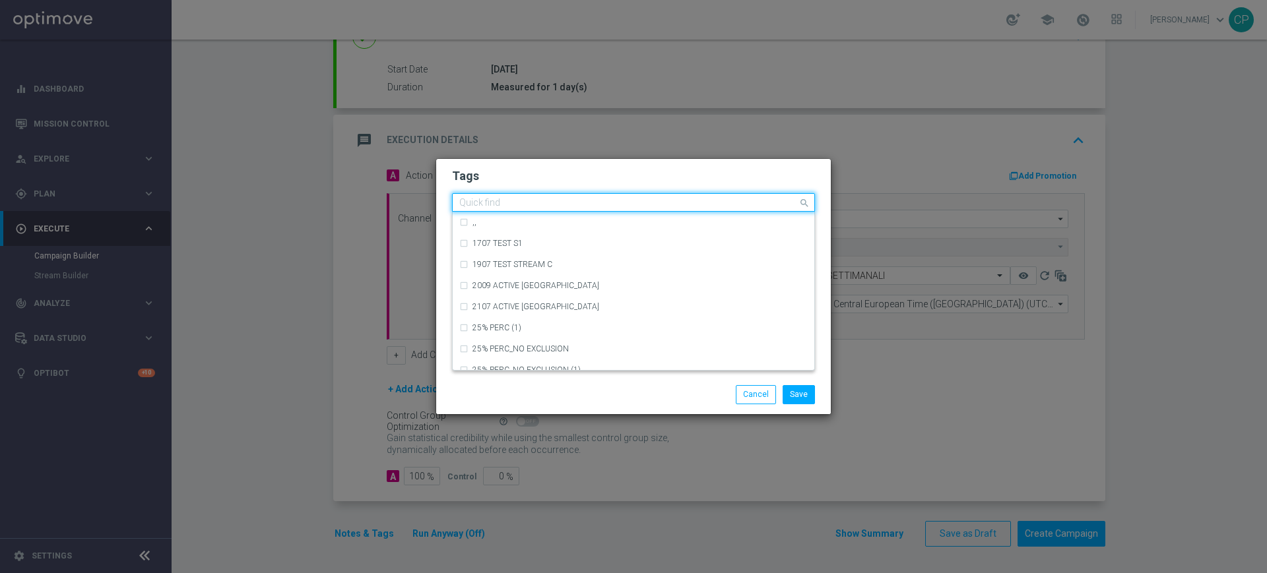
click at [610, 195] on div "Quick find" at bounding box center [625, 203] width 345 height 16
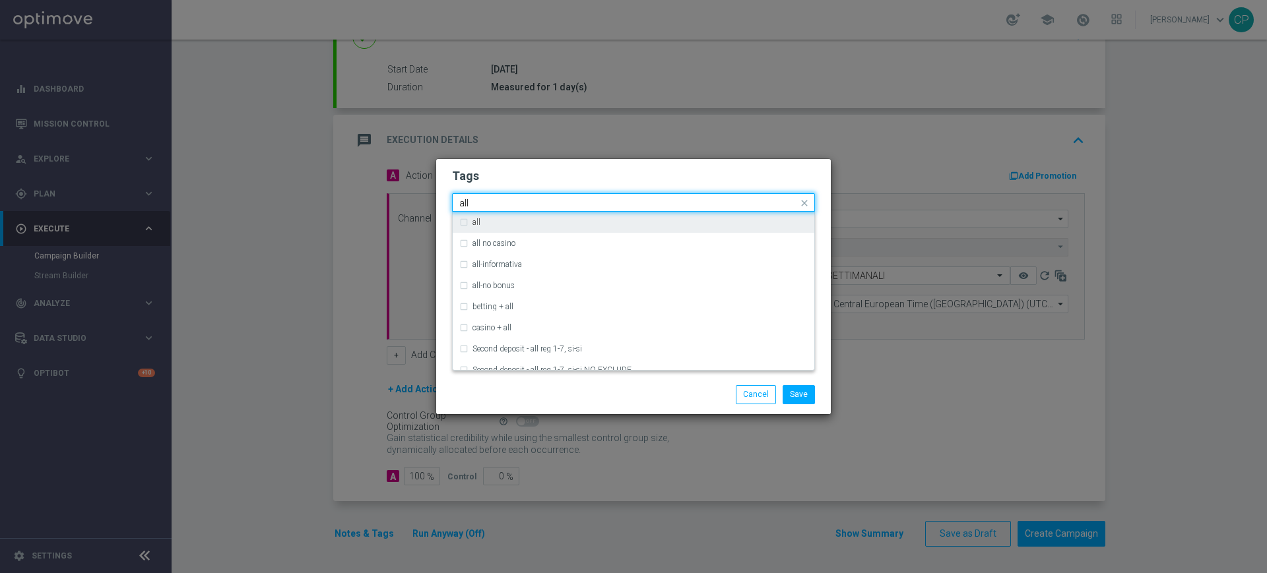
click at [538, 222] on div "all" at bounding box center [639, 222] width 335 height 8
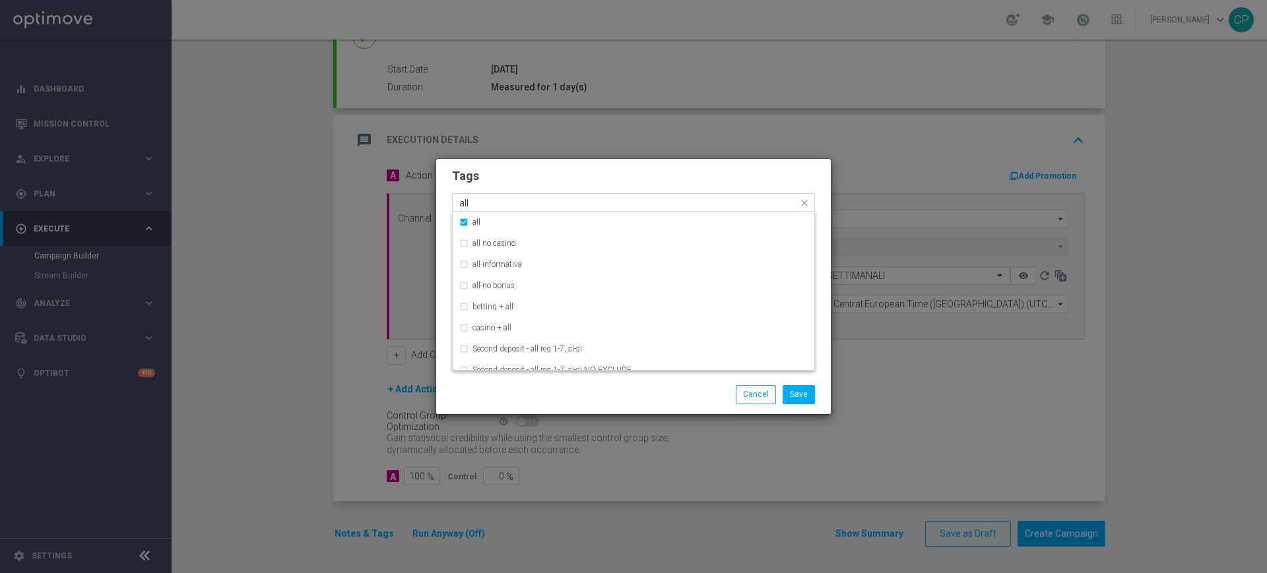
click at [501, 200] on input "all" at bounding box center [628, 203] width 338 height 11
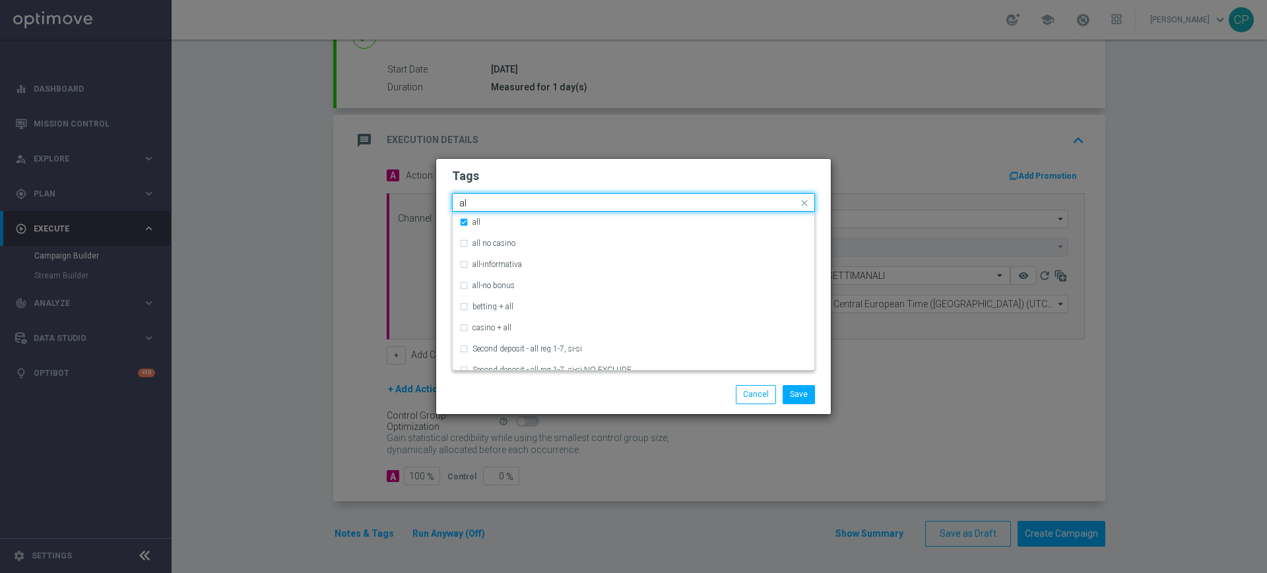
type input "a"
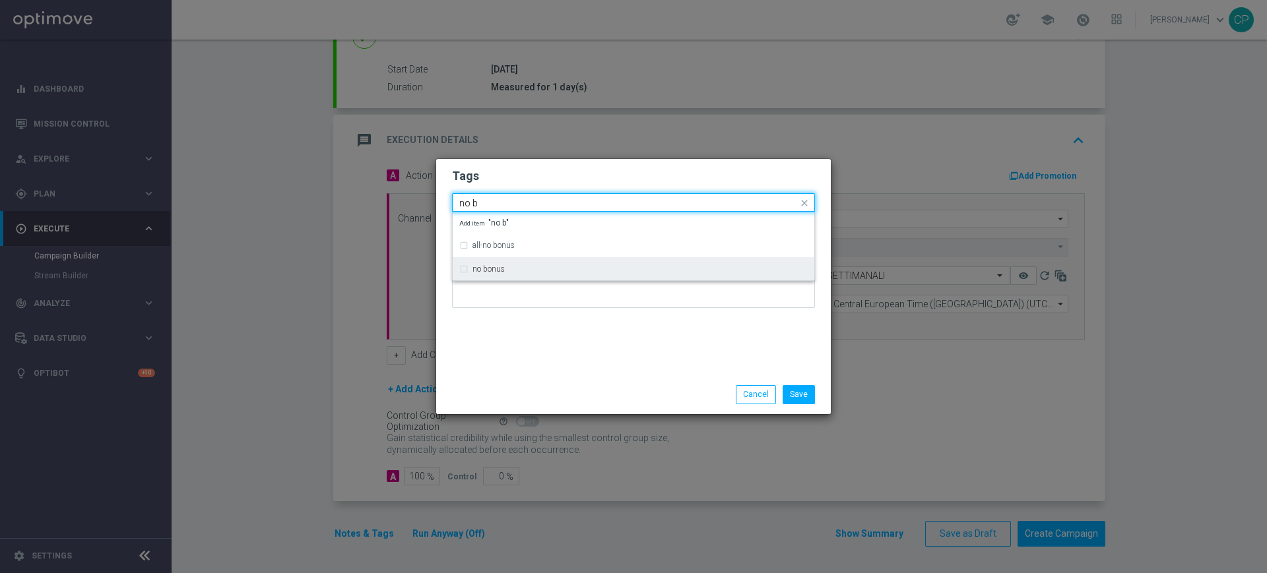
click at [486, 271] on label "no bonus" at bounding box center [488, 269] width 32 height 8
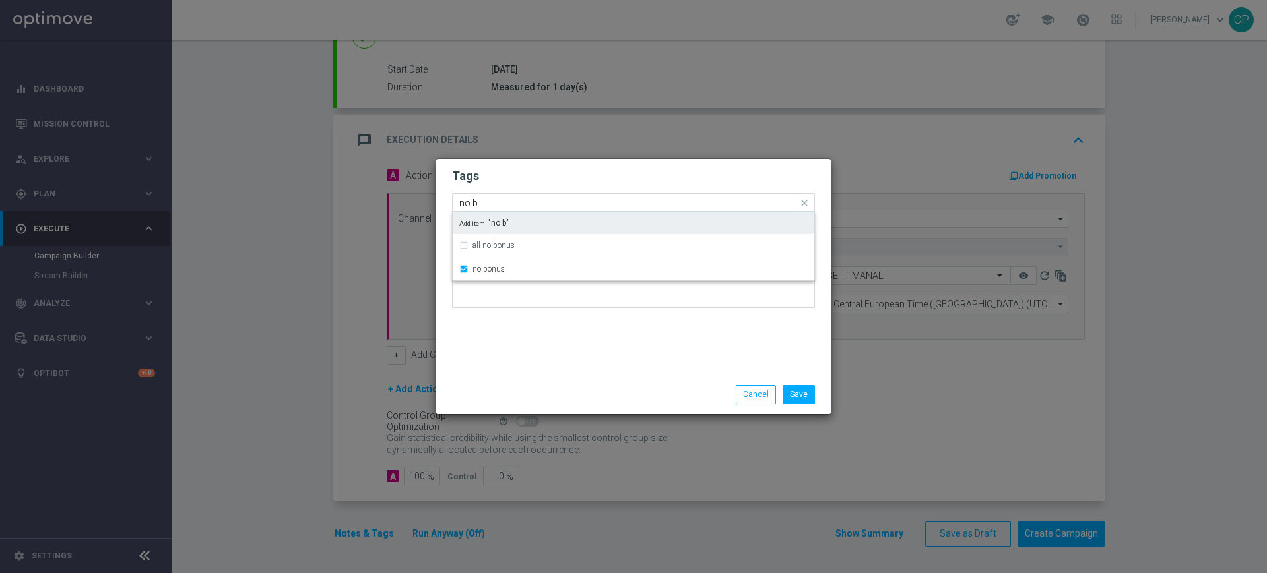
click at [502, 198] on input "no b" at bounding box center [628, 203] width 338 height 11
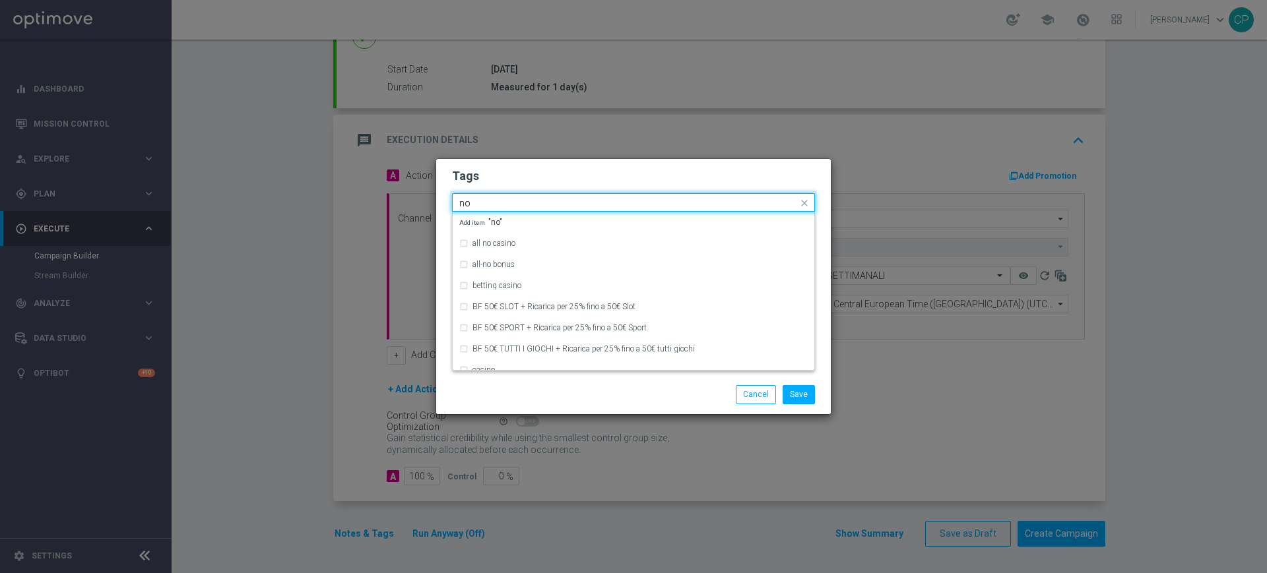
type input "n"
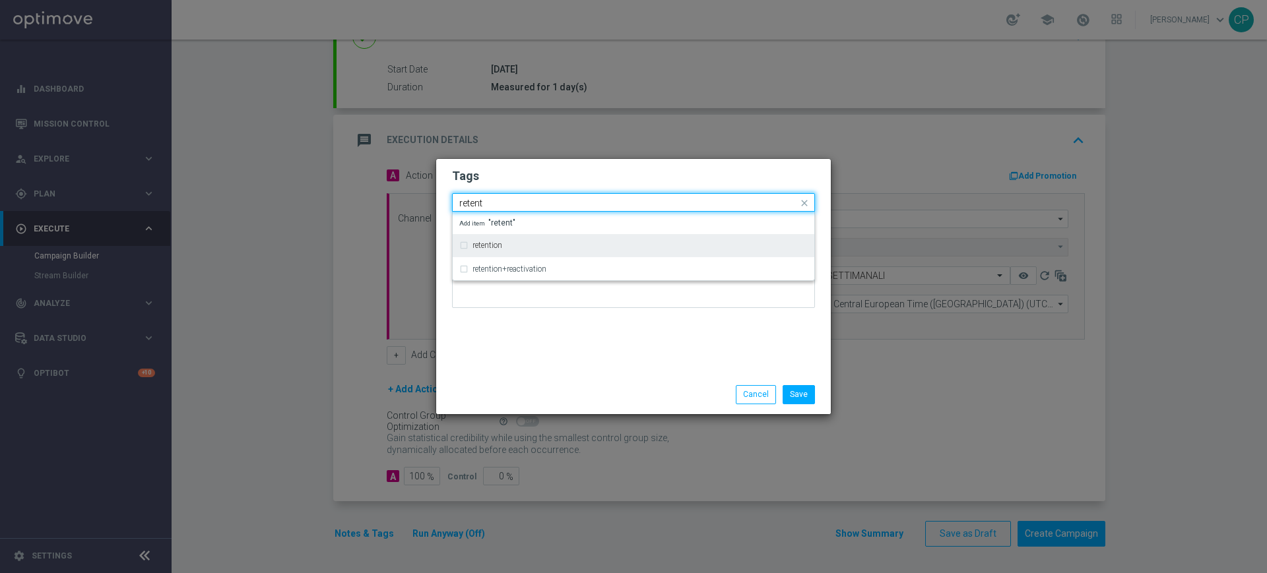
click at [496, 240] on div "retention" at bounding box center [633, 245] width 348 height 21
type input "retent"
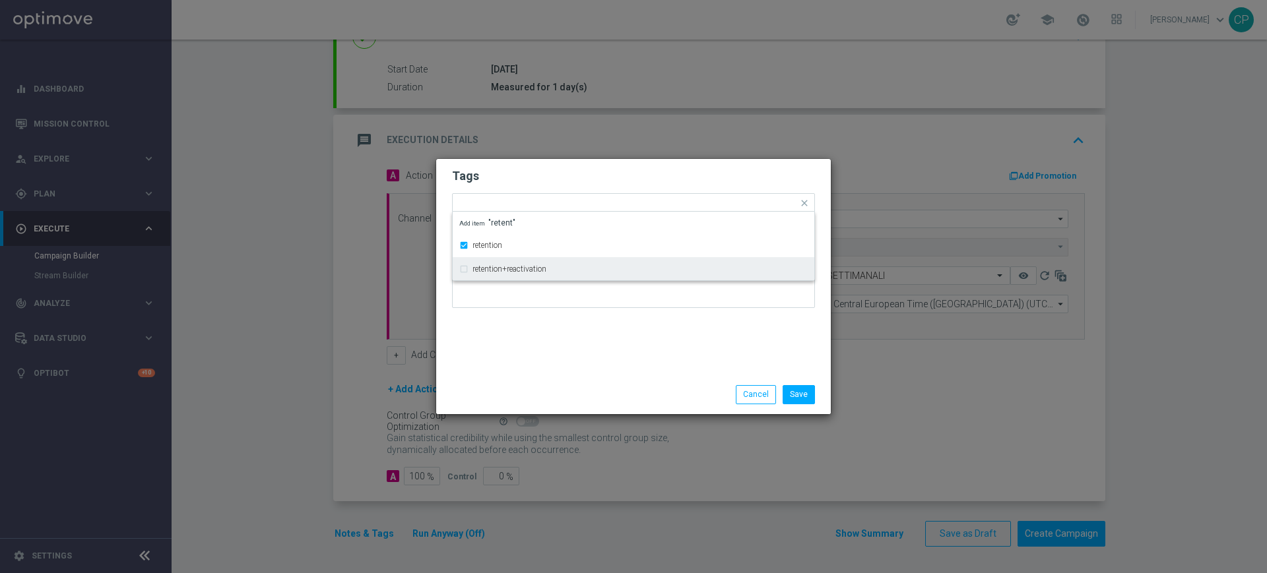
click at [499, 353] on div "Tags Quick find × all × no bonus × retention retention retention+reactivation A…" at bounding box center [633, 267] width 395 height 216
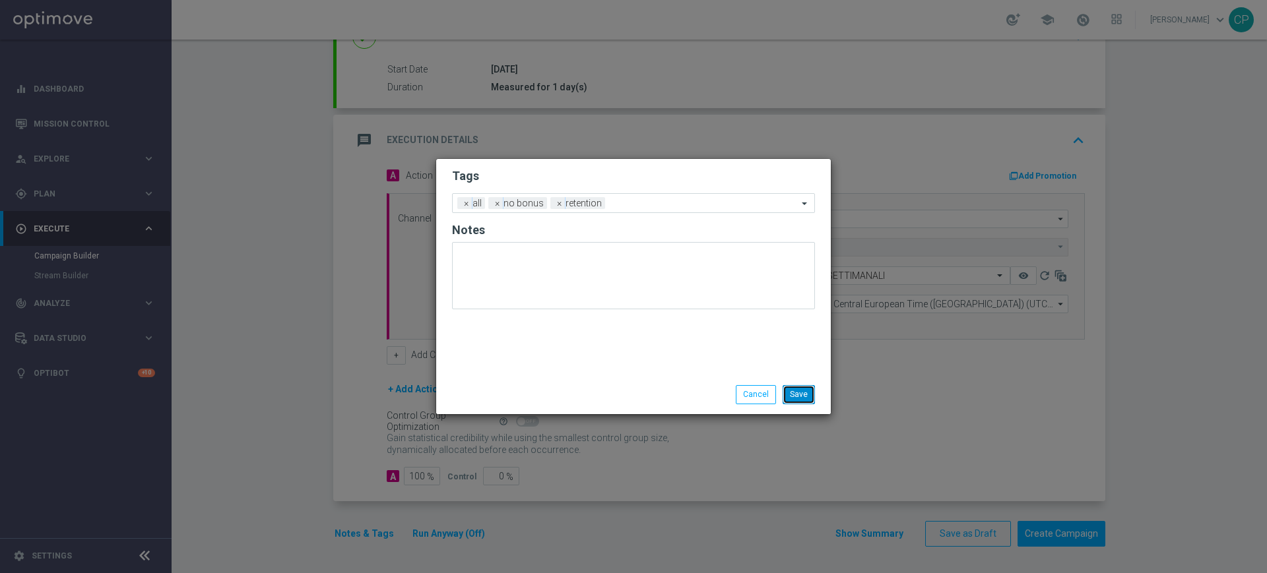
click at [798, 385] on button "Save" at bounding box center [799, 394] width 32 height 18
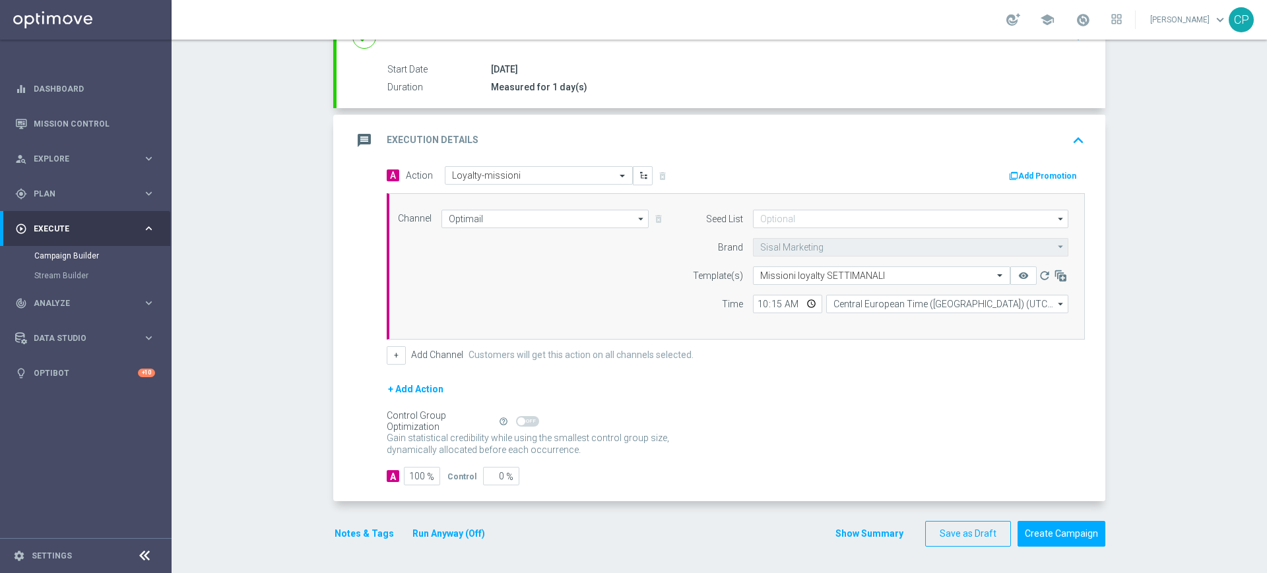
click at [463, 529] on button "Run Anyway (Off)" at bounding box center [448, 534] width 75 height 16
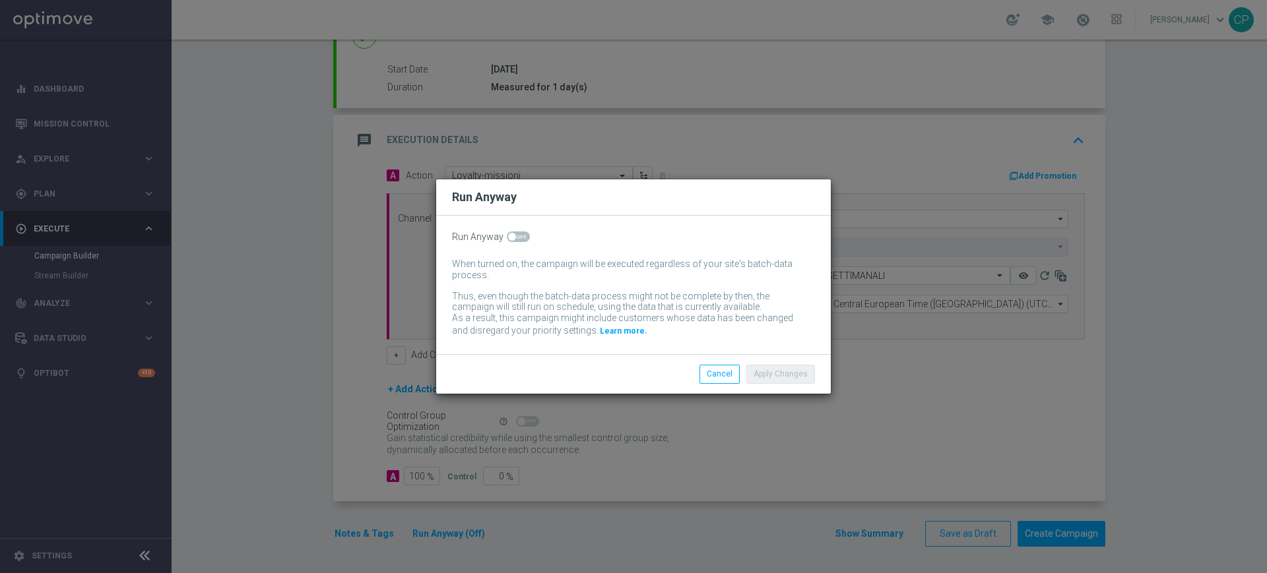
click at [525, 236] on span at bounding box center [518, 237] width 23 height 11
click at [525, 236] on input "checkbox" at bounding box center [518, 237] width 23 height 11
checkbox input "true"
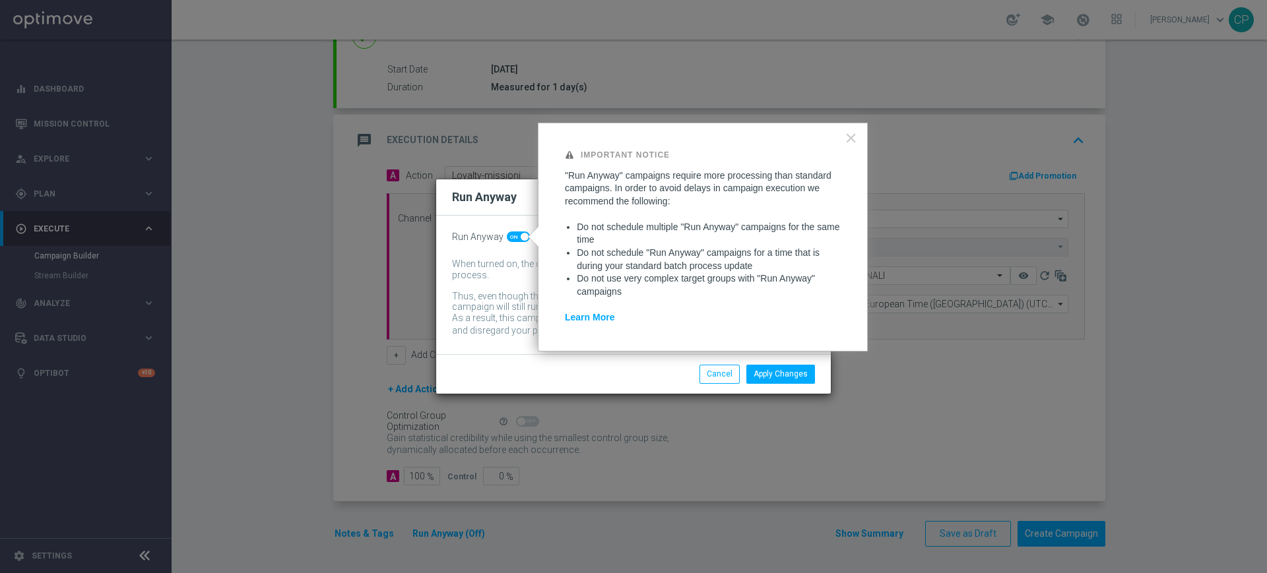
click at [567, 380] on div "Apply Changes Cancel" at bounding box center [633, 374] width 383 height 18
click at [779, 371] on button "Apply Changes" at bounding box center [780, 374] width 69 height 18
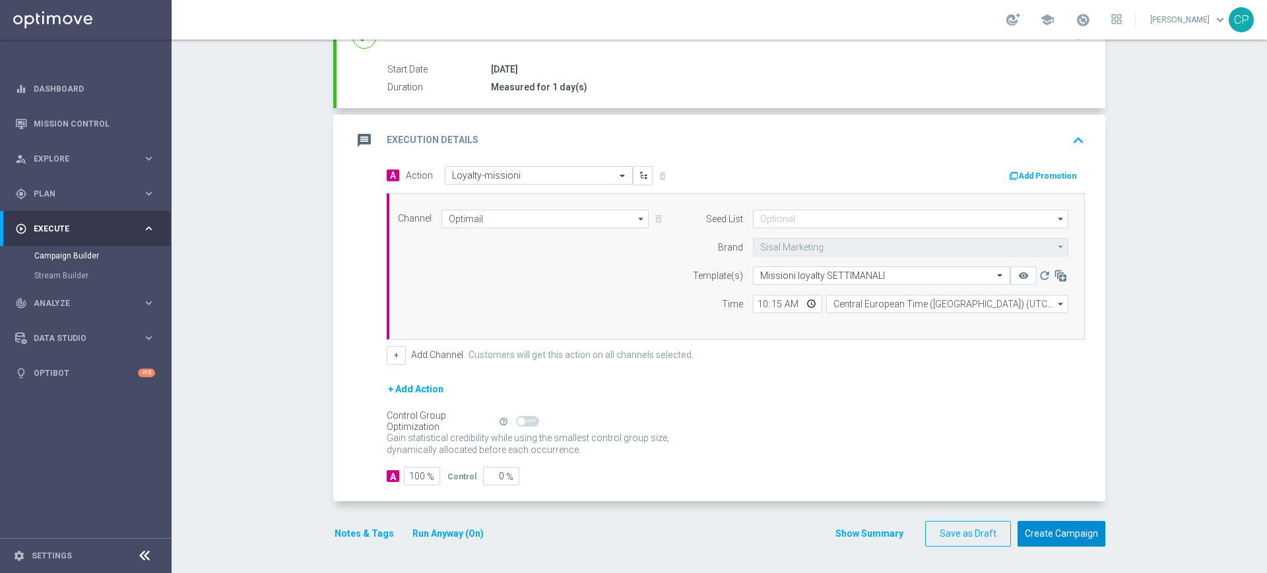
click at [1050, 532] on button "Create Campaign" at bounding box center [1061, 534] width 88 height 26
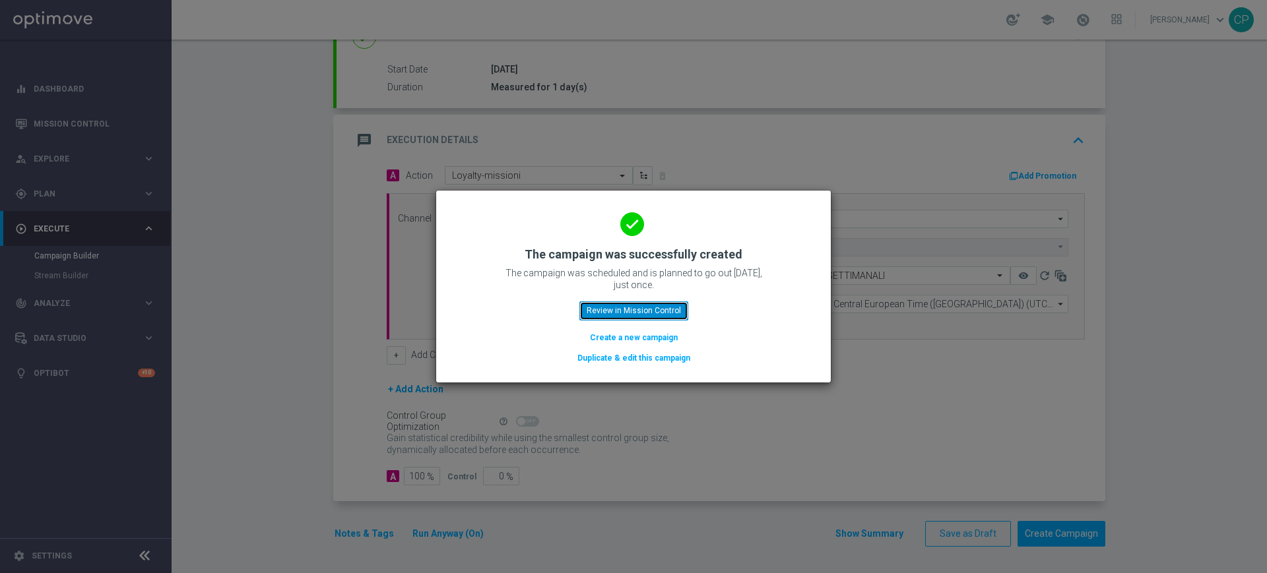
click at [633, 313] on button "Review in Mission Control" at bounding box center [633, 311] width 109 height 18
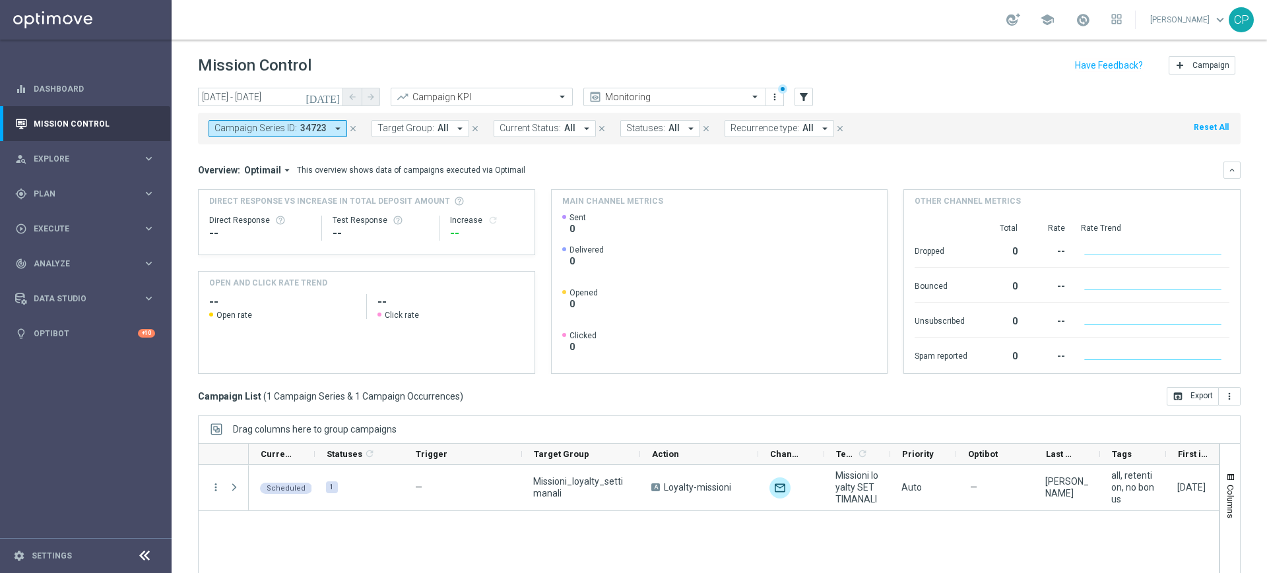
click at [337, 96] on icon "[DATE]" at bounding box center [323, 97] width 36 height 12
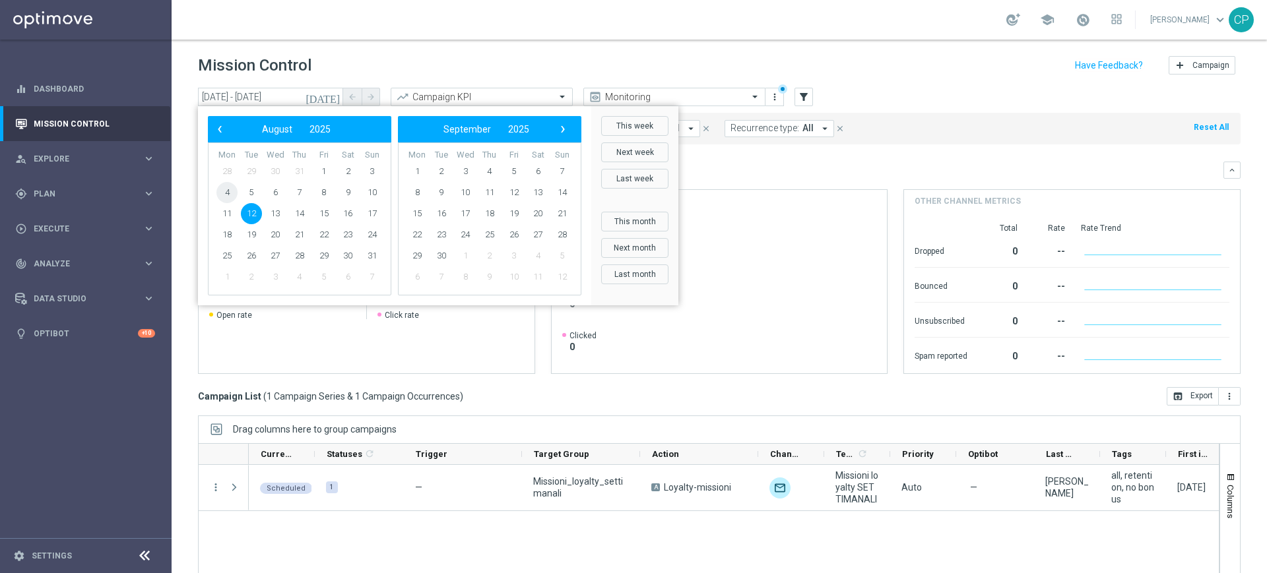
click at [228, 189] on span "4" at bounding box center [226, 192] width 21 height 21
click at [256, 191] on span "5" at bounding box center [251, 192] width 21 height 21
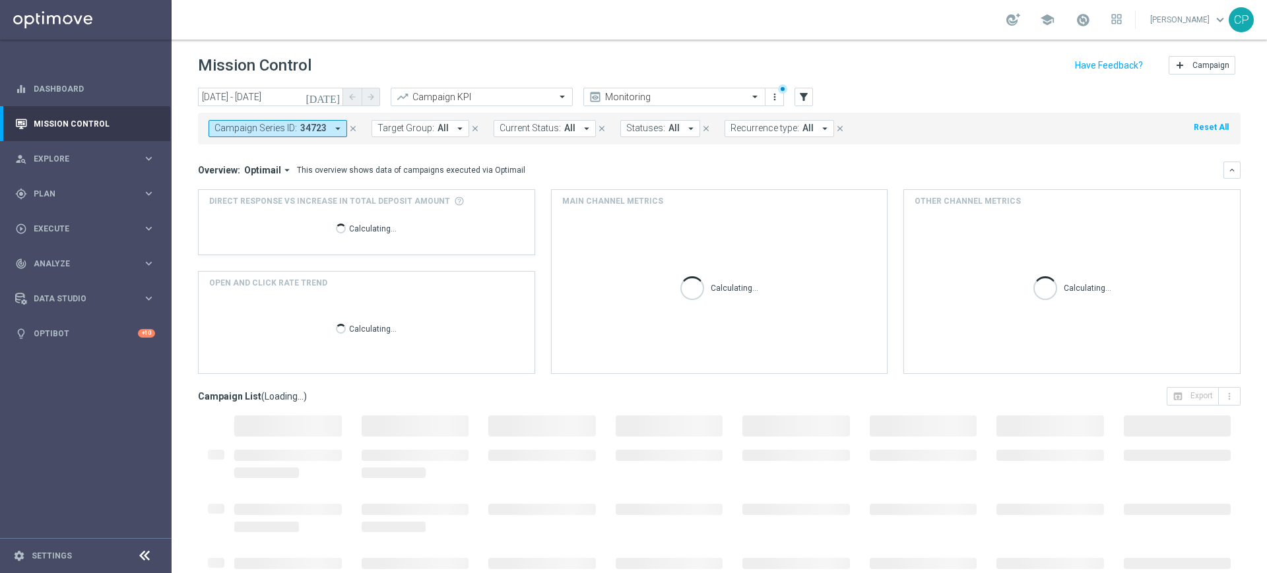
type input "04 Aug 2025 - 05 Aug 2025"
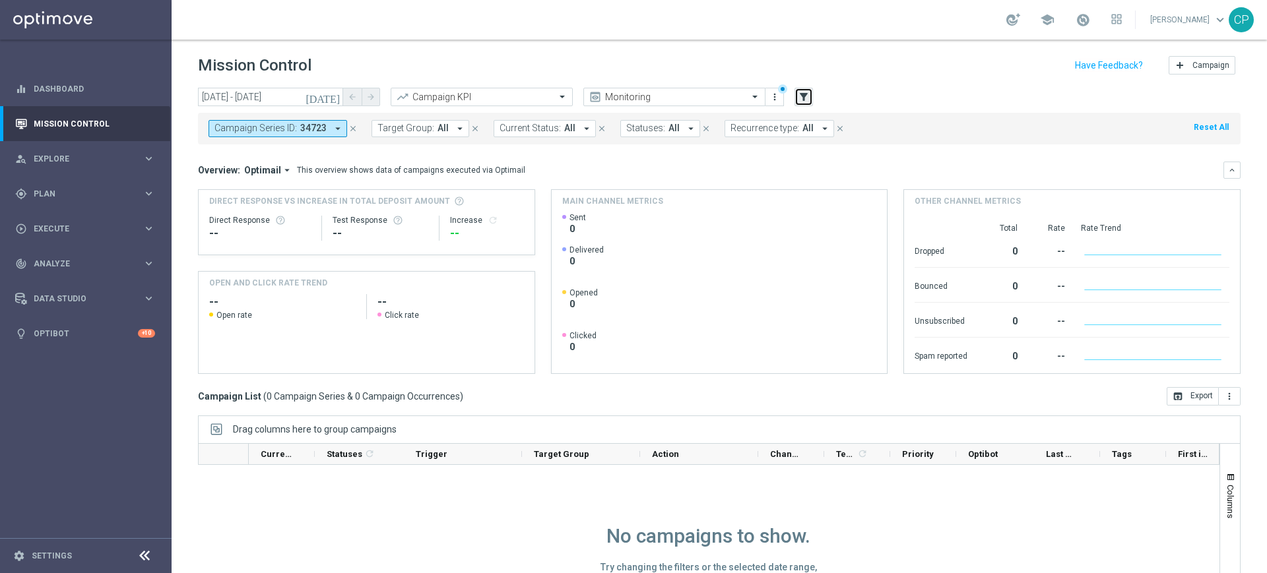
click at [802, 100] on icon "filter_alt" at bounding box center [804, 97] width 12 height 12
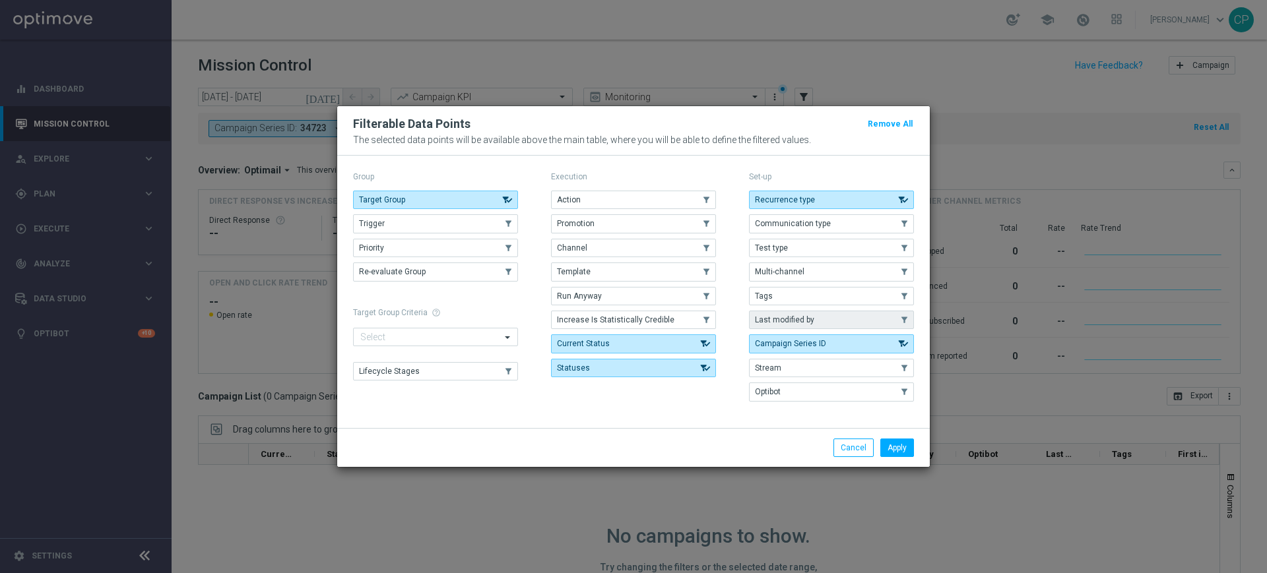
click at [843, 316] on button "Last modified by" at bounding box center [831, 320] width 165 height 18
click at [901, 443] on button "Apply" at bounding box center [897, 448] width 34 height 18
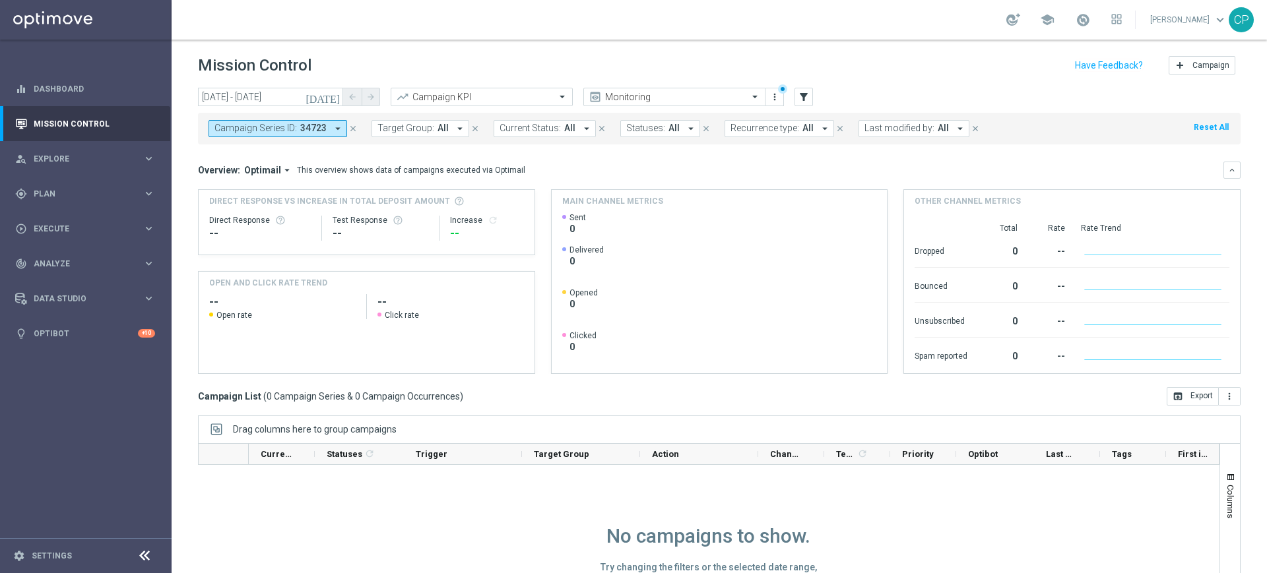
click at [954, 126] on icon "arrow_drop_down" at bounding box center [960, 129] width 12 height 12
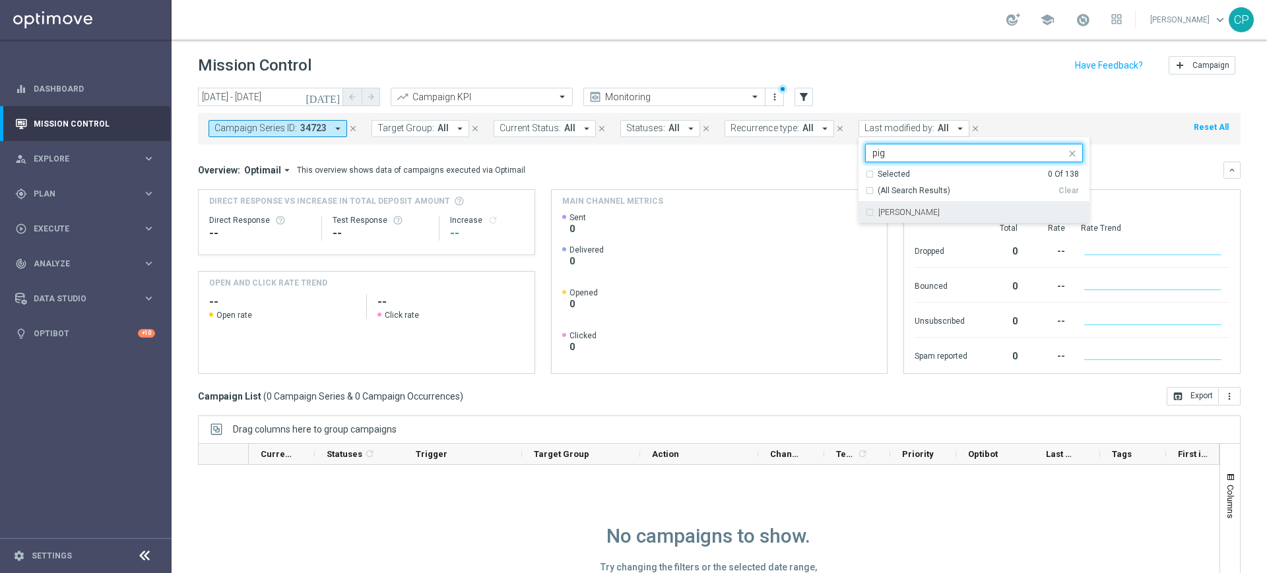
click at [891, 218] on div "[PERSON_NAME]" at bounding box center [974, 212] width 218 height 21
type input "pig"
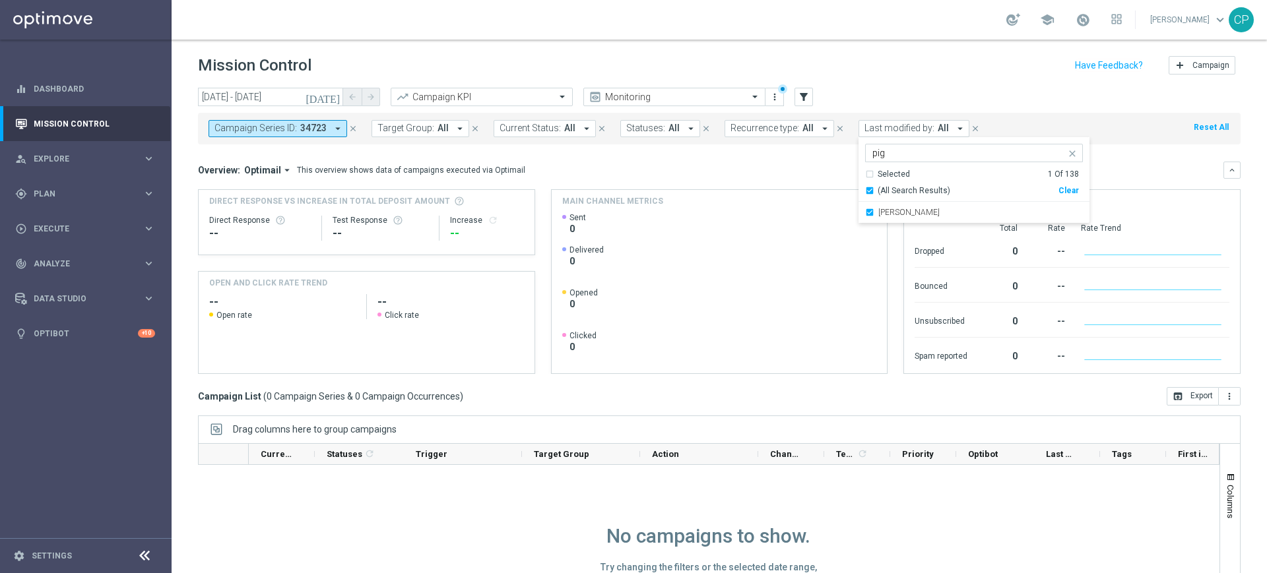
click at [833, 174] on div "Overview: Optimail arrow_drop_down This overview shows data of campaigns execut…" at bounding box center [710, 170] width 1025 height 12
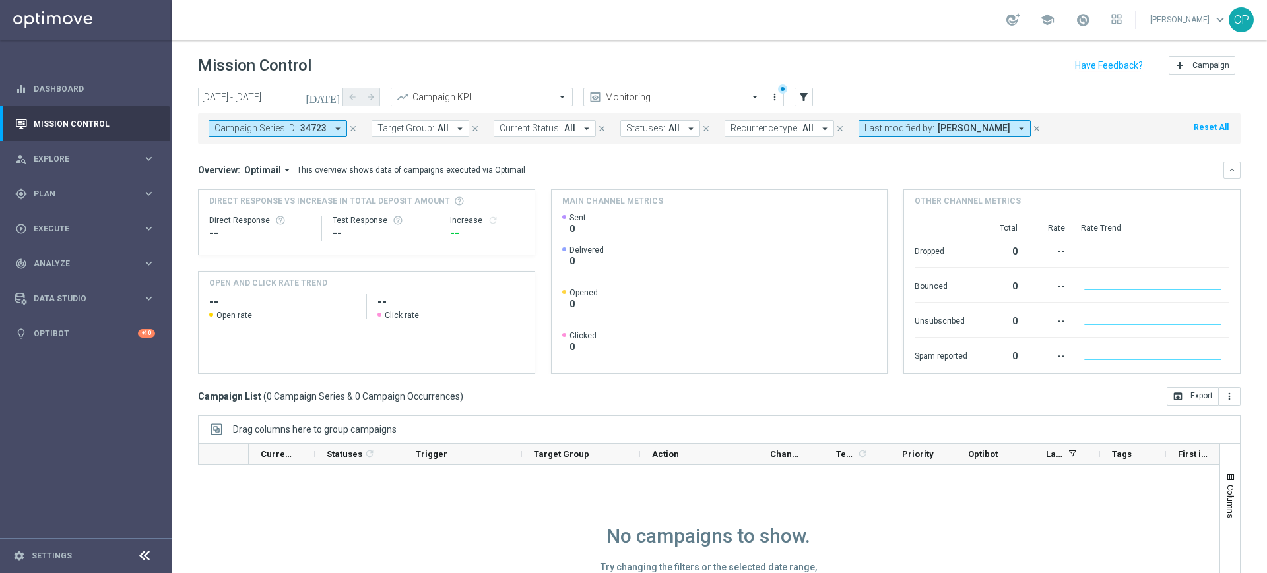
click at [350, 125] on icon "close" at bounding box center [352, 128] width 9 height 9
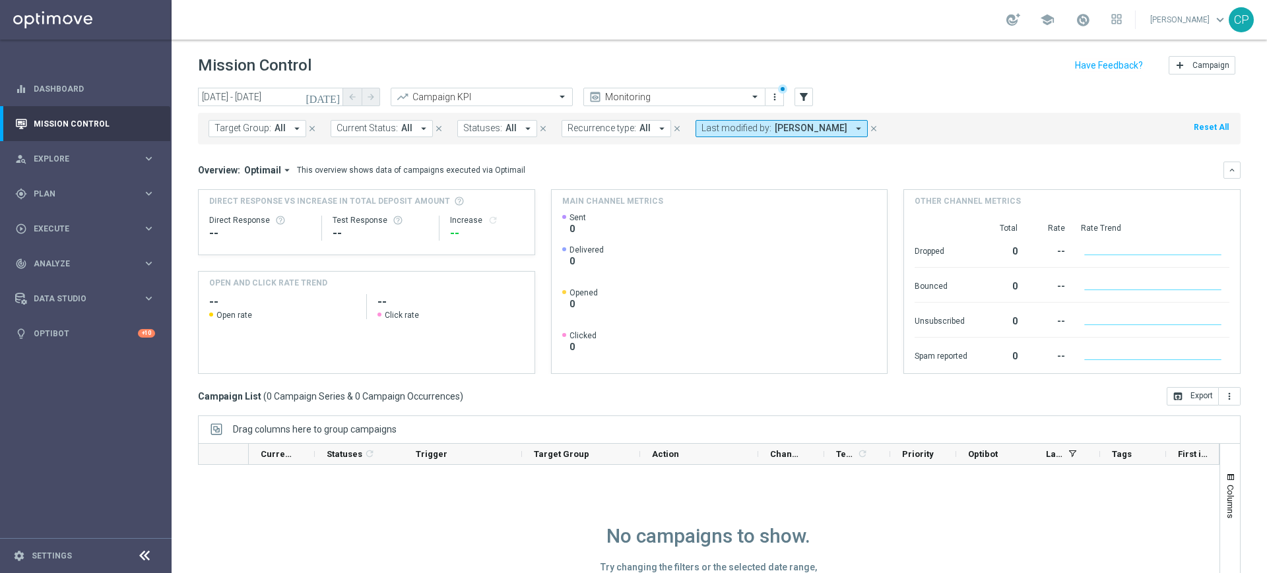
click at [800, 135] on button "Last modified by: Chiara Pigato arrow_drop_down" at bounding box center [781, 128] width 172 height 17
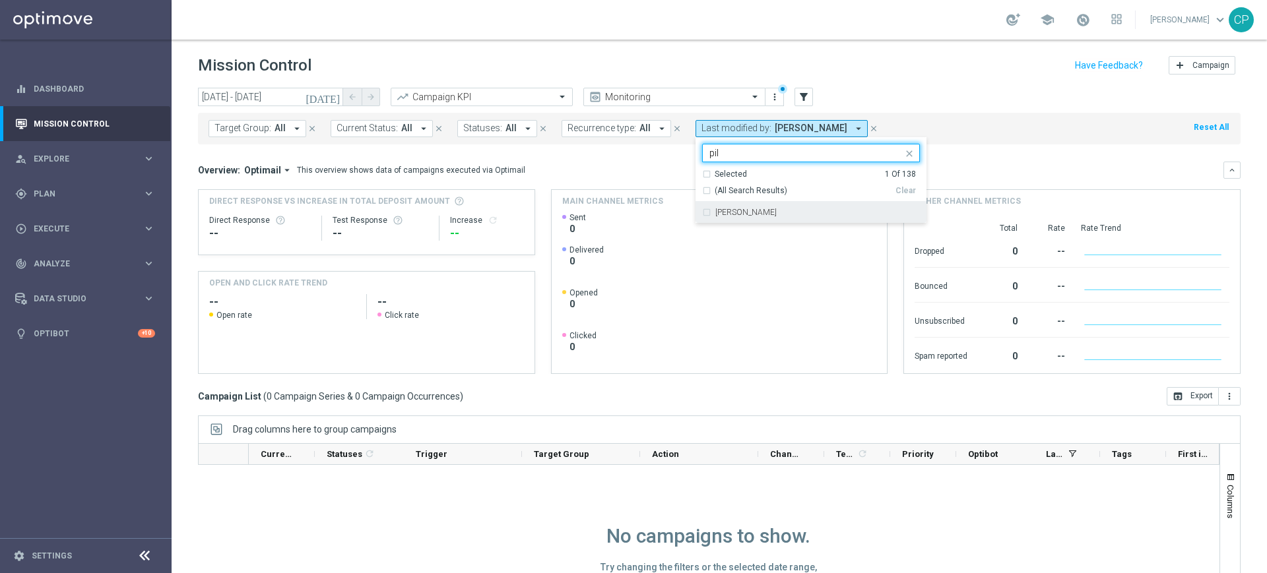
click at [731, 209] on label "[PERSON_NAME]" at bounding box center [745, 213] width 61 height 8
type input "pil"
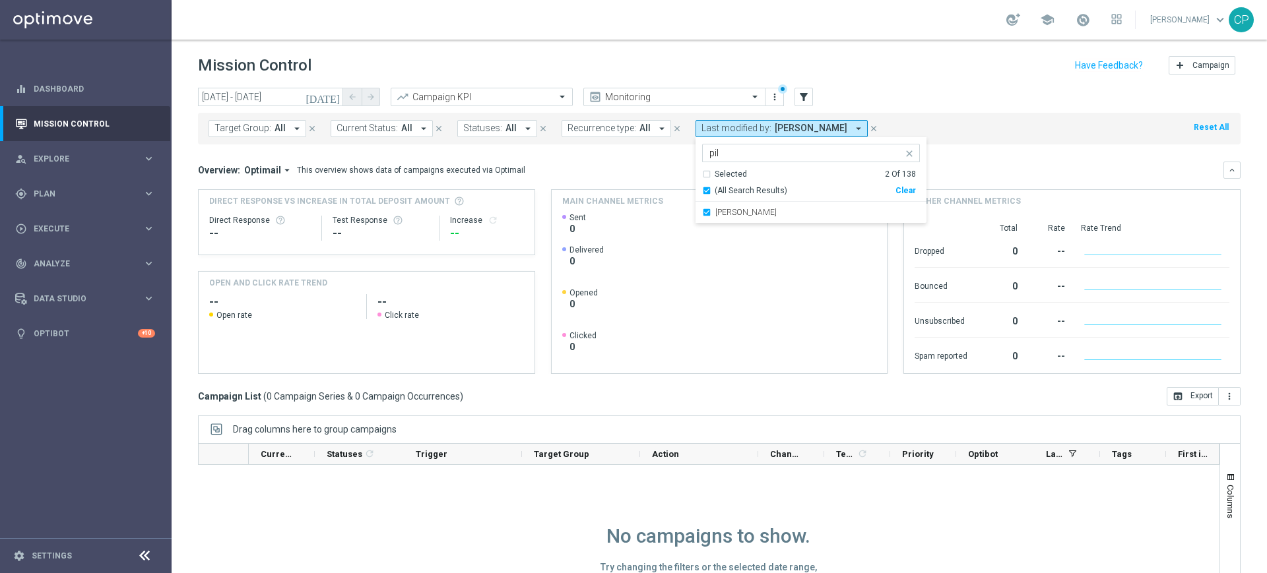
click at [649, 174] on div "Overview: Optimail arrow_drop_down This overview shows data of campaigns execut…" at bounding box center [710, 170] width 1025 height 12
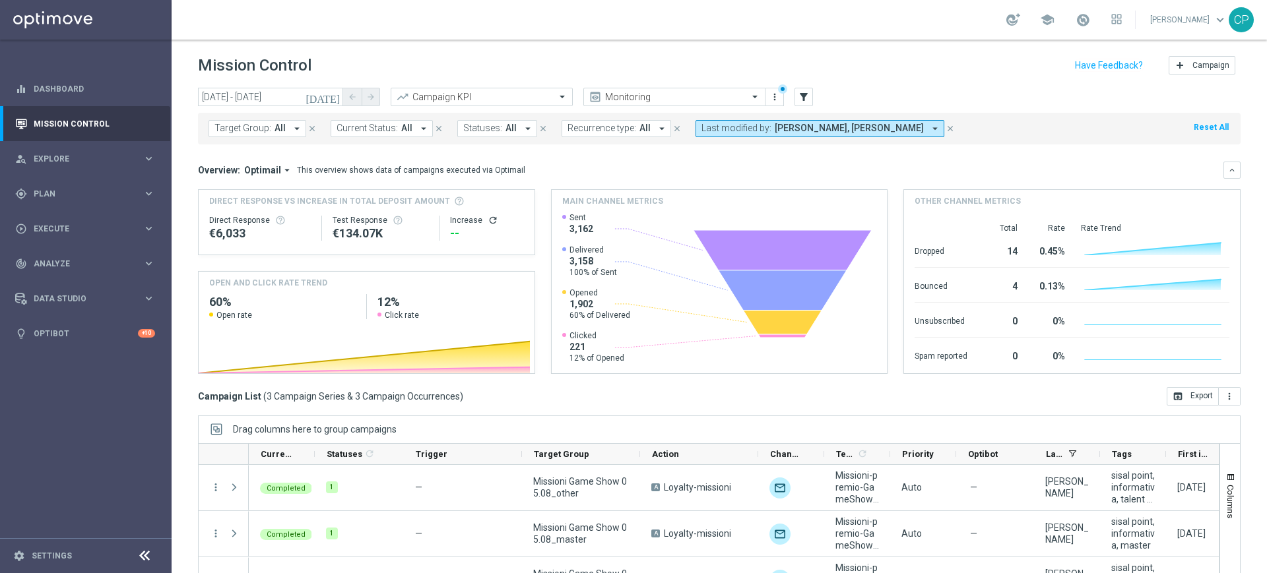
click at [332, 98] on icon "[DATE]" at bounding box center [323, 97] width 36 height 12
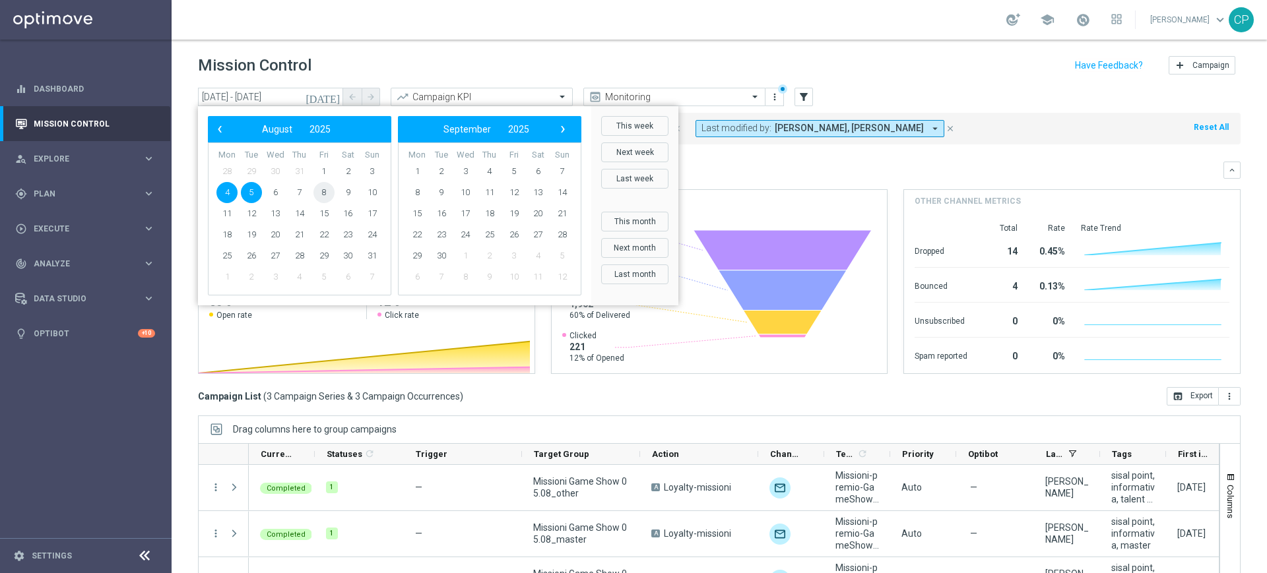
click at [325, 196] on span "8" at bounding box center [323, 192] width 21 height 21
click at [371, 195] on span "10" at bounding box center [372, 192] width 21 height 21
type input "[DATE] - [DATE]"
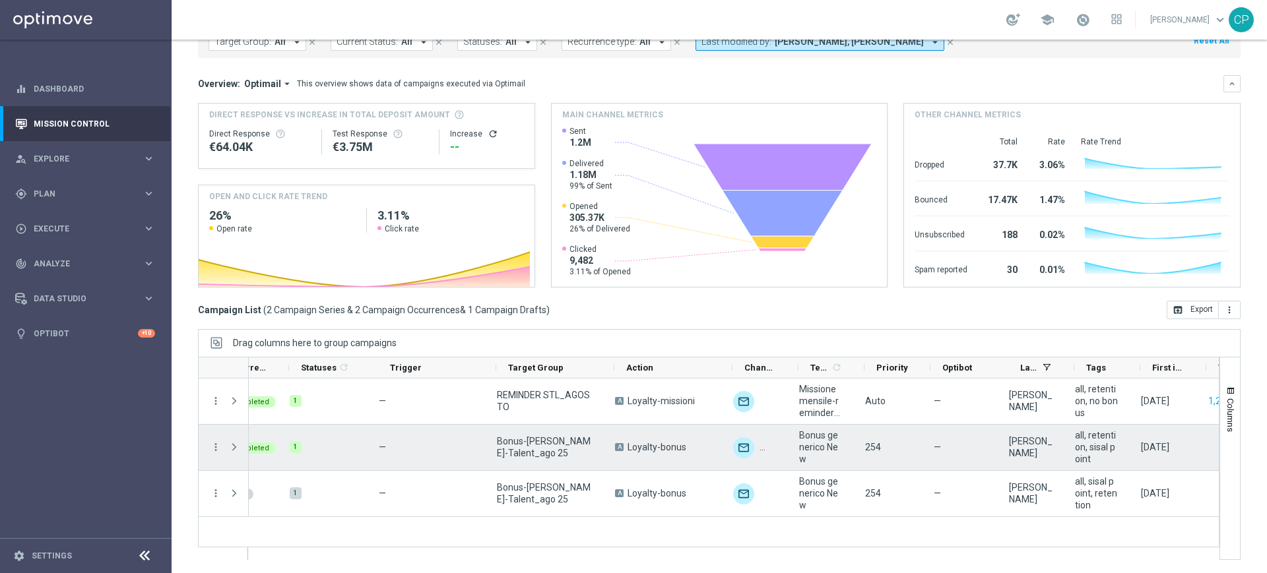
scroll to position [0, 25]
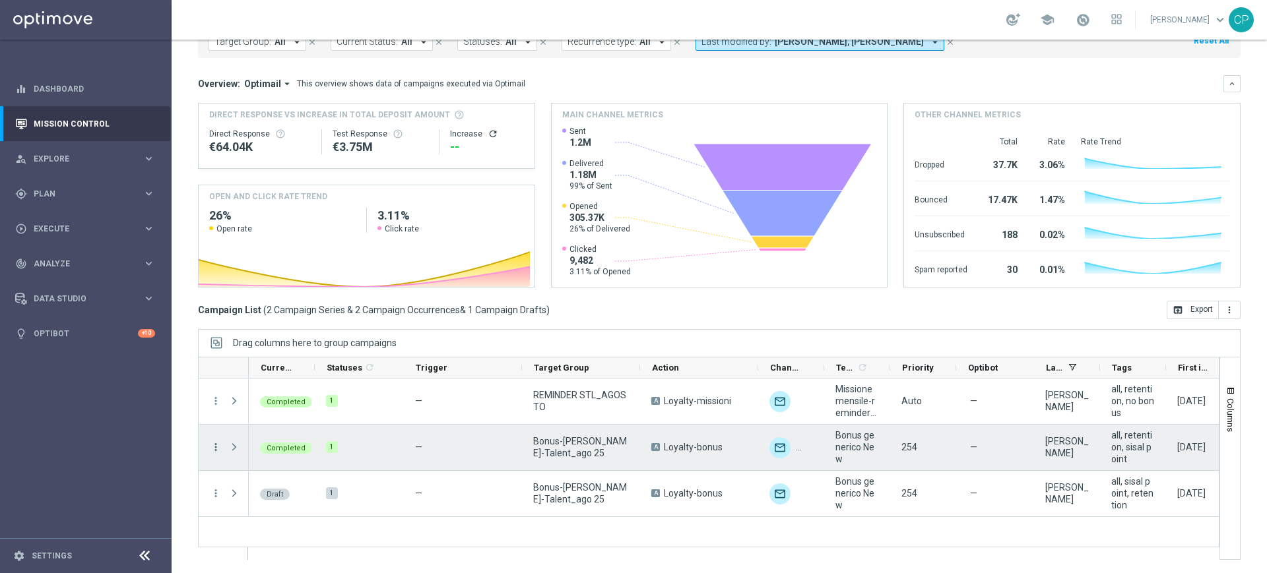
click at [215, 447] on icon "more_vert" at bounding box center [216, 447] width 12 height 12
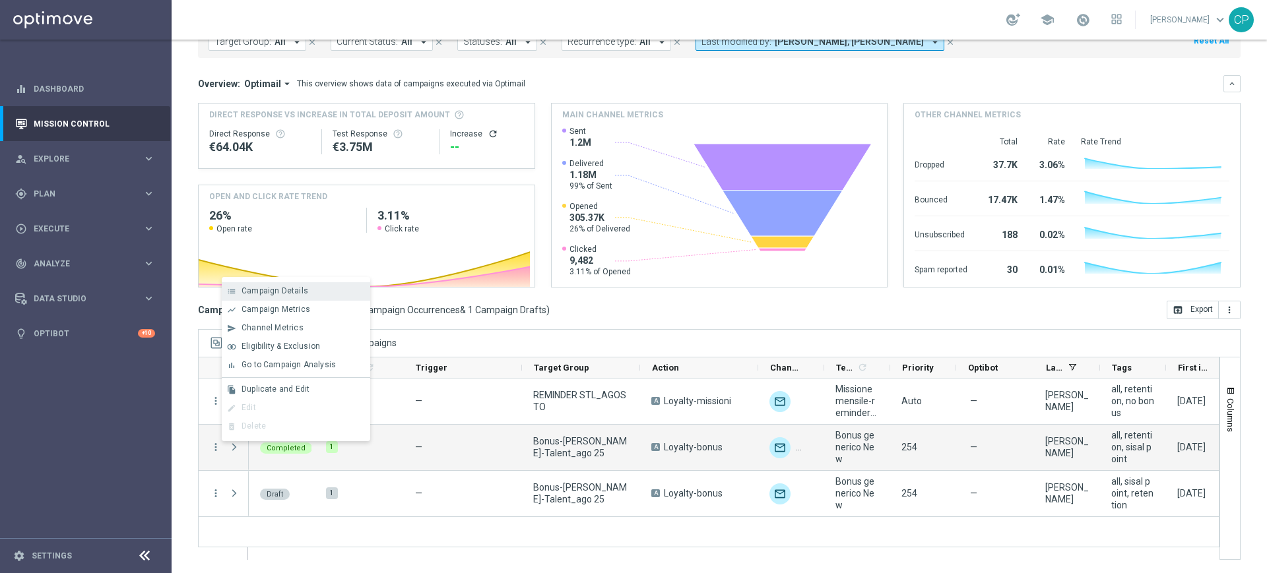
click at [281, 288] on span "Campaign Details" at bounding box center [274, 290] width 67 height 9
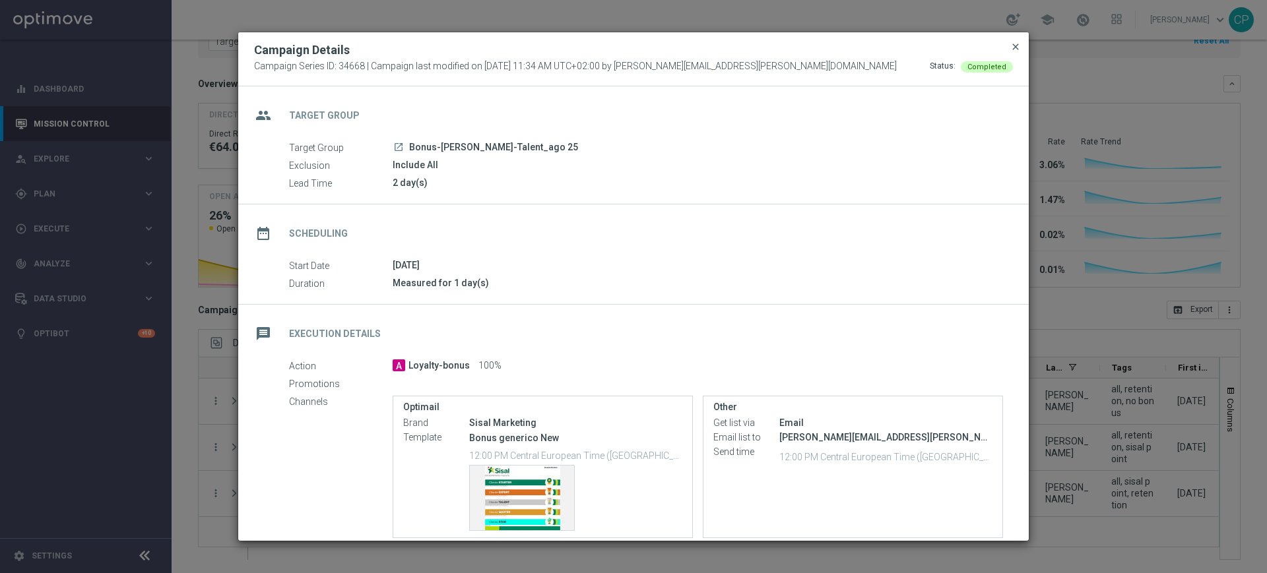
click at [1014, 48] on span "close" at bounding box center [1015, 47] width 11 height 11
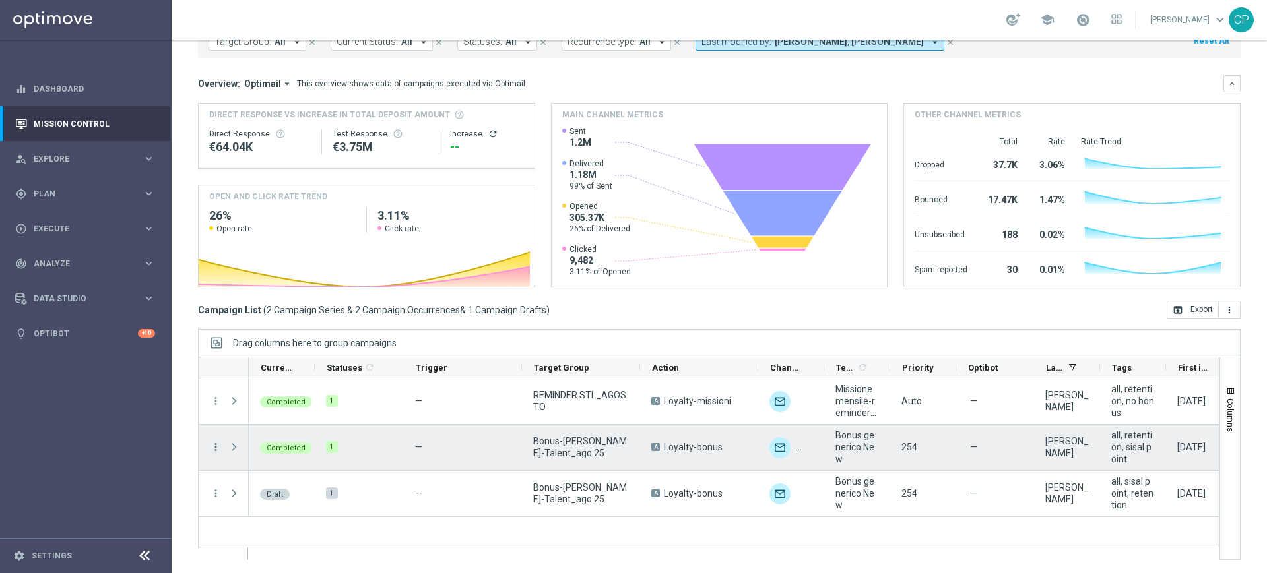
click at [215, 447] on icon "more_vert" at bounding box center [216, 447] width 12 height 12
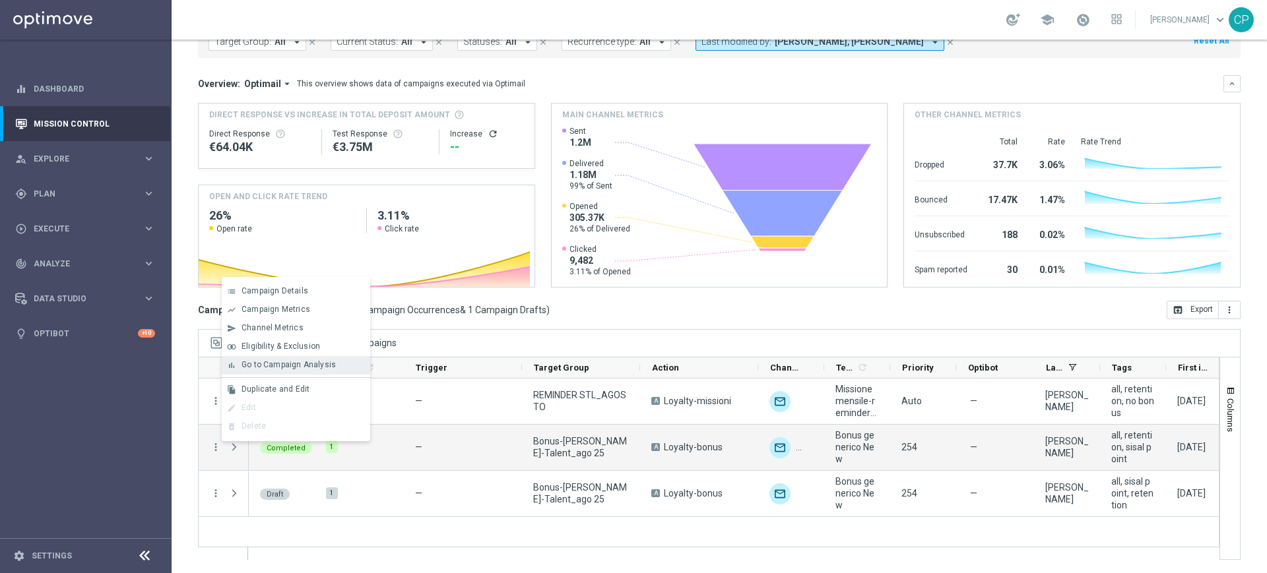
click at [265, 362] on span "Go to Campaign Analysis" at bounding box center [288, 364] width 94 height 9
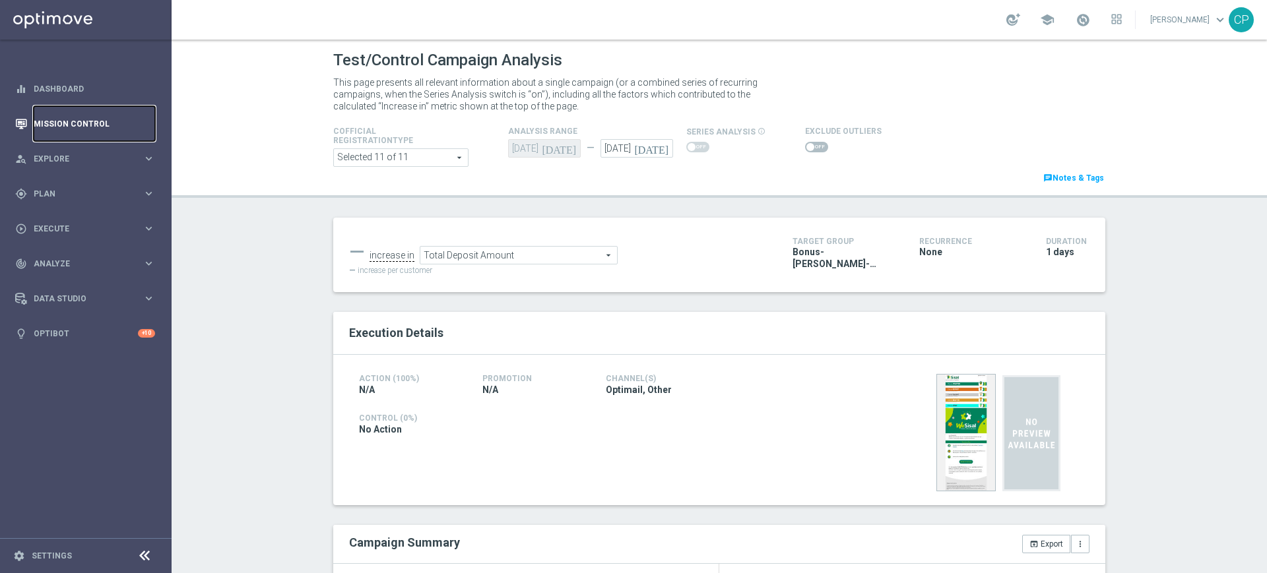
click at [94, 125] on link "Mission Control" at bounding box center [94, 123] width 121 height 35
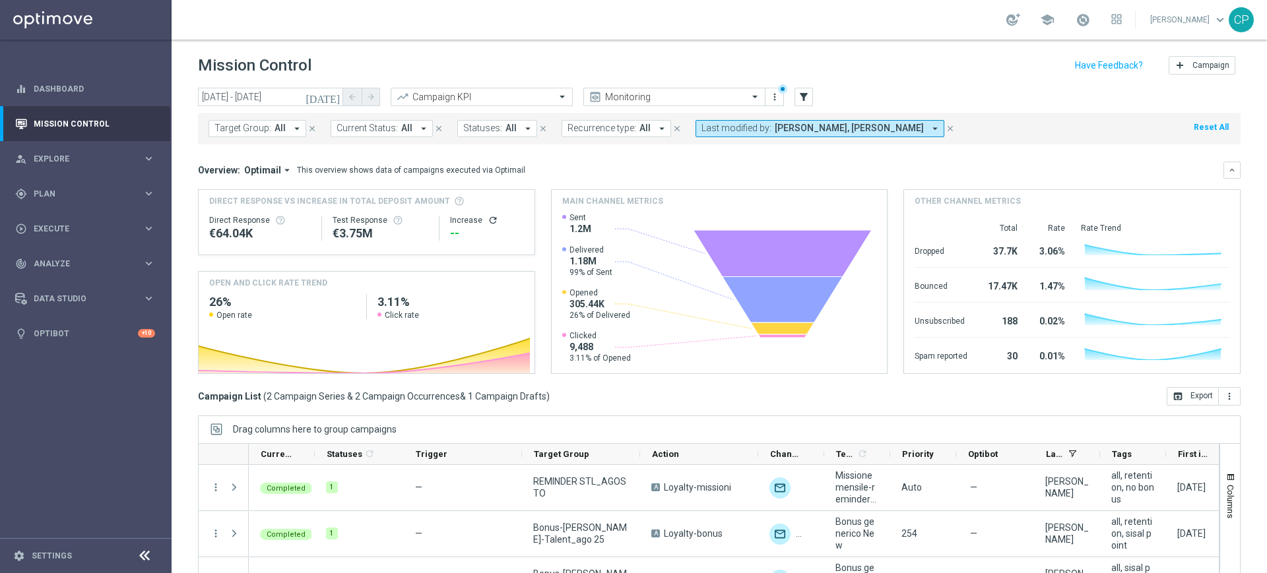
click at [929, 132] on icon "arrow_drop_down" at bounding box center [935, 129] width 12 height 12
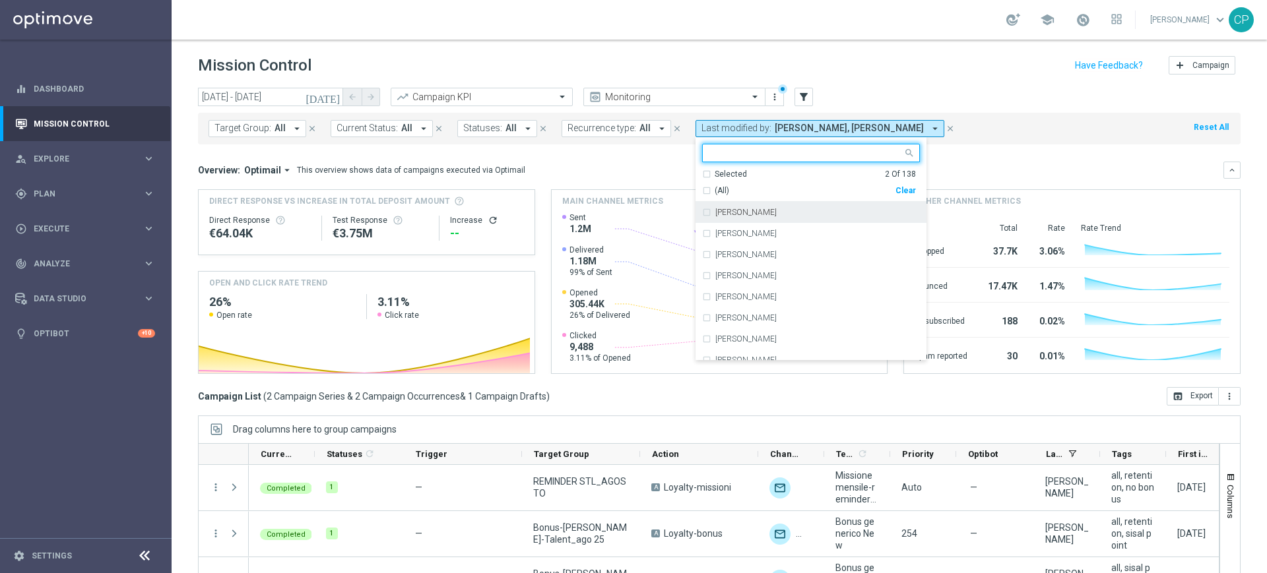
click at [595, 168] on div "Overview: Optimail arrow_drop_down This overview shows data of campaigns execut…" at bounding box center [710, 170] width 1025 height 12
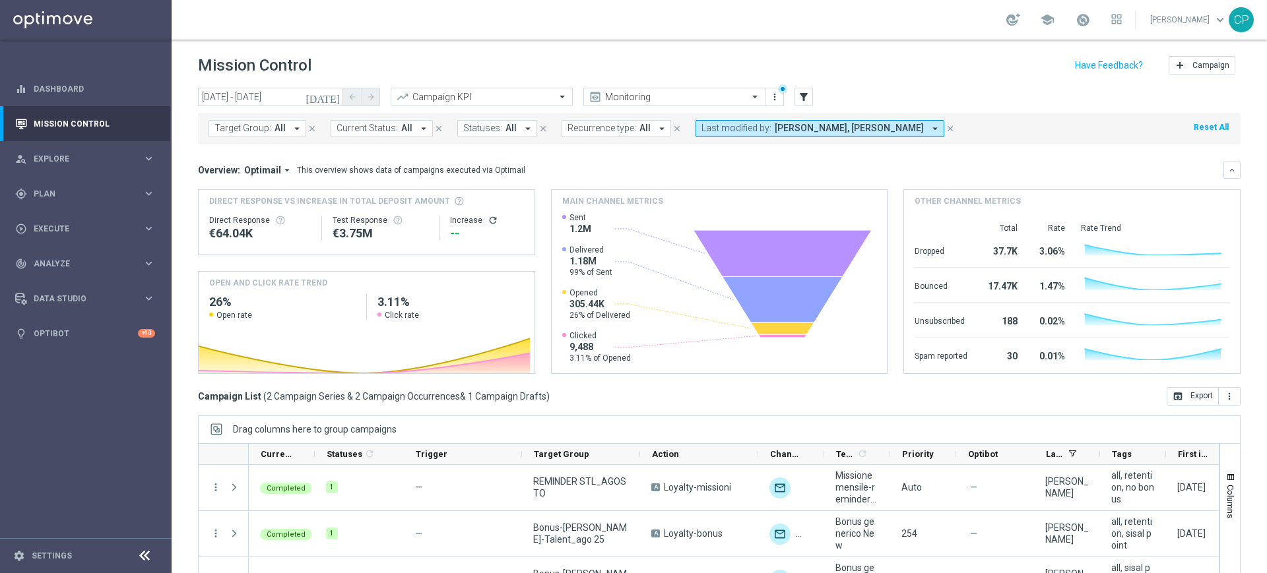
click at [329, 91] on icon "[DATE]" at bounding box center [323, 97] width 36 height 12
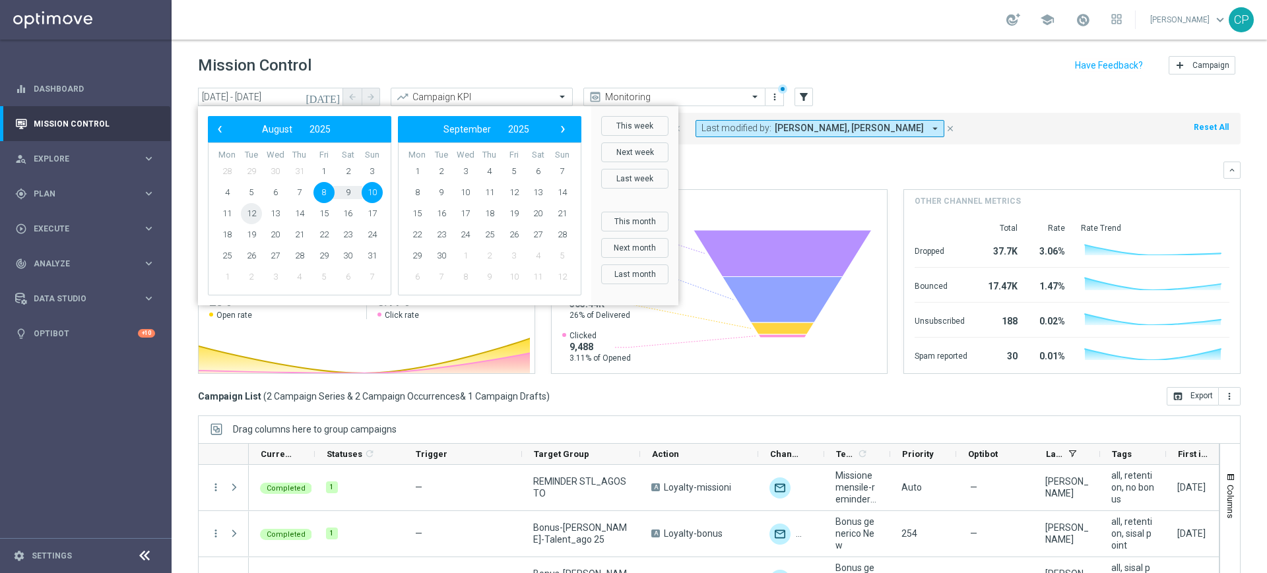
click at [245, 216] on span "12" at bounding box center [251, 213] width 21 height 21
click at [280, 219] on span "13" at bounding box center [275, 213] width 21 height 21
type input "[DATE] - [DATE]"
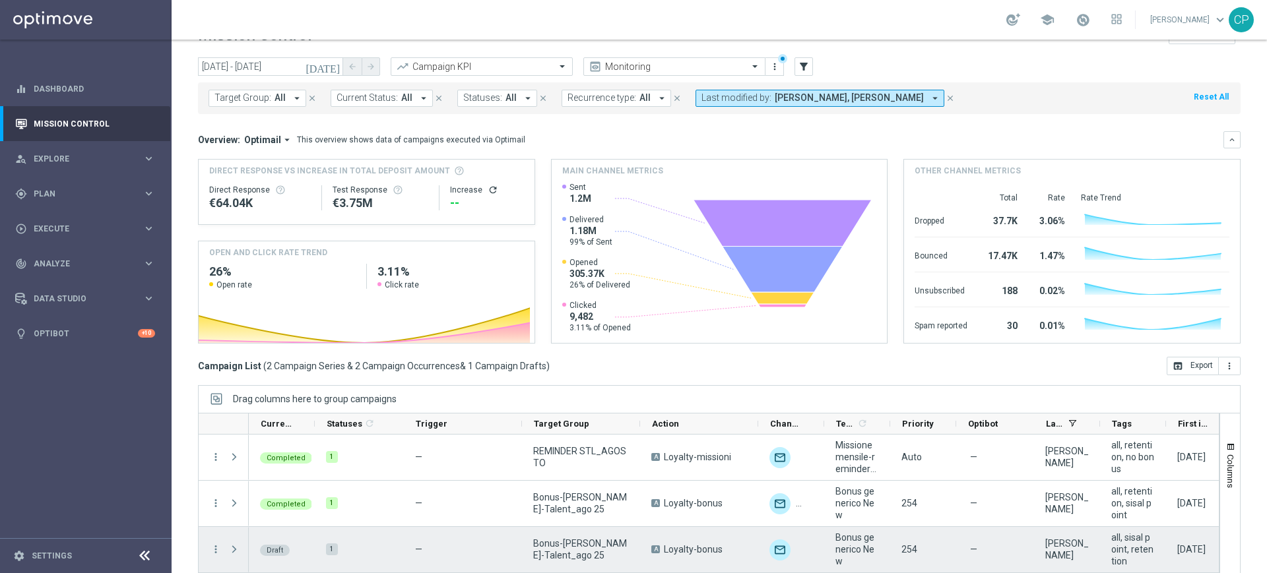
scroll to position [86, 0]
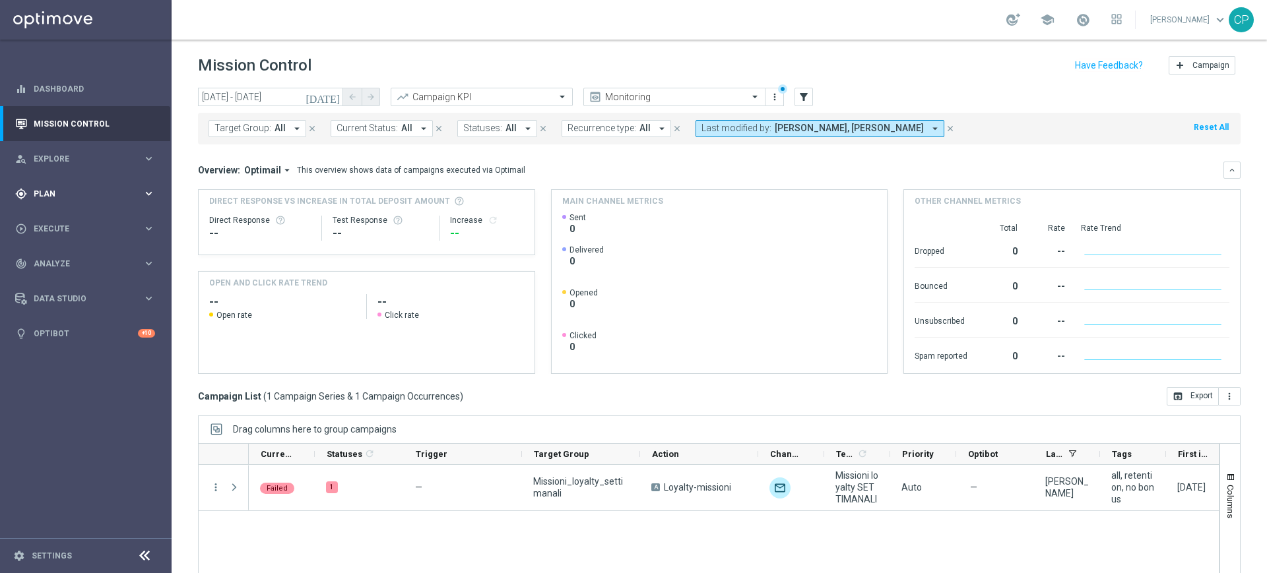
click at [142, 192] on span "Plan" at bounding box center [88, 194] width 109 height 8
click at [62, 220] on link "Target Groups" at bounding box center [85, 221] width 103 height 11
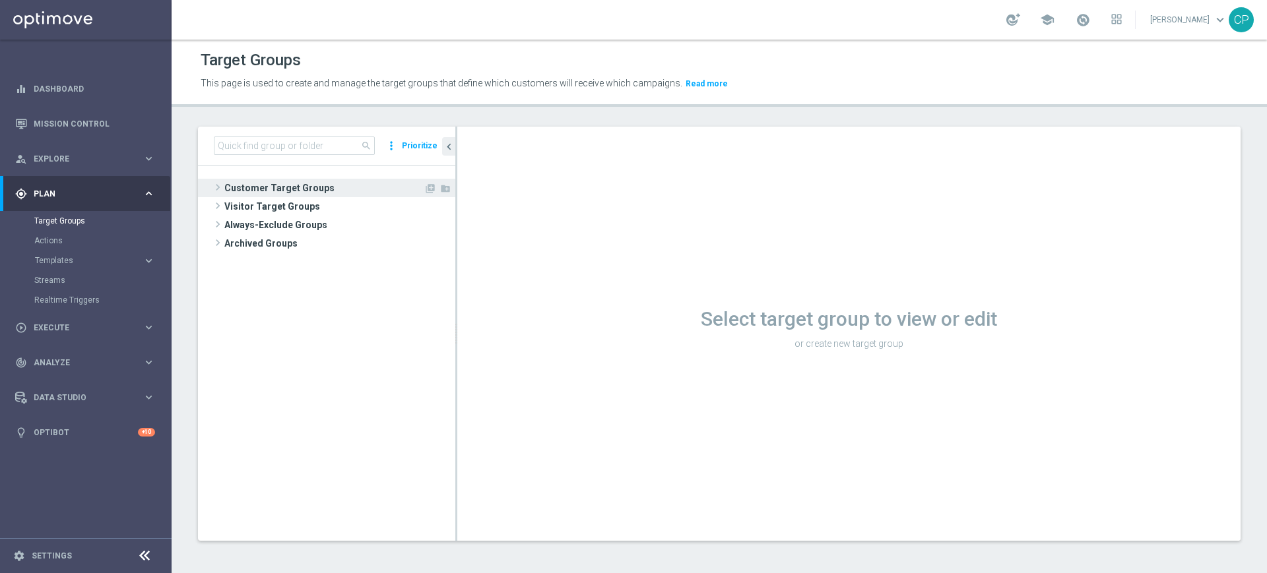
click at [262, 186] on span "Customer Target Groups" at bounding box center [323, 188] width 199 height 18
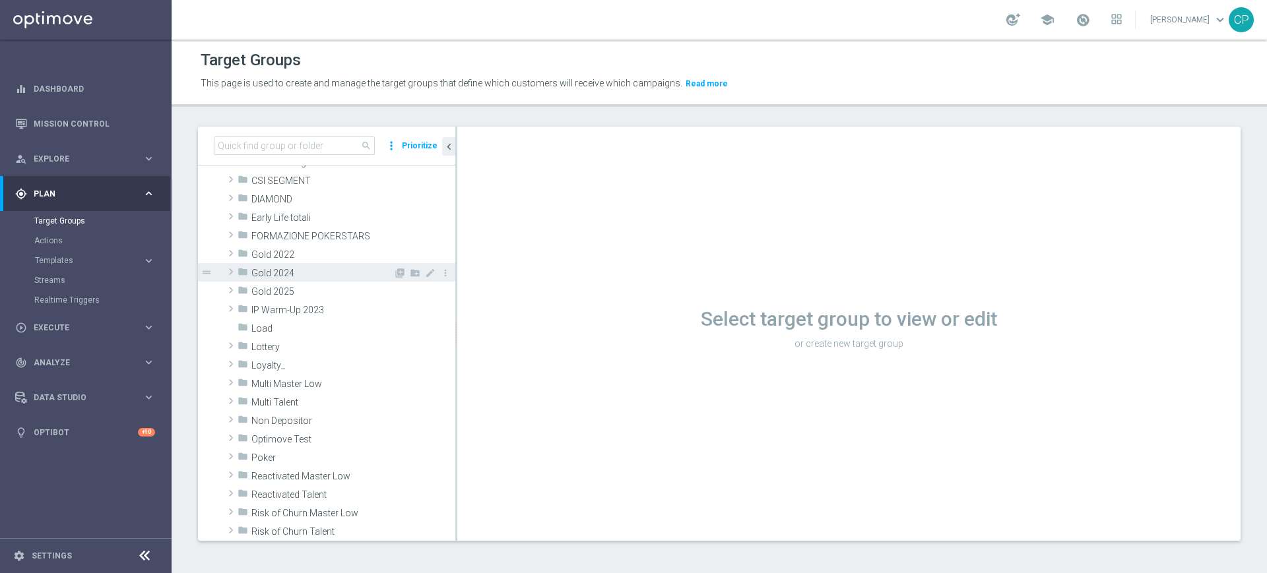
scroll to position [175, 0]
click at [283, 360] on span "Loyalty_" at bounding box center [322, 365] width 142 height 11
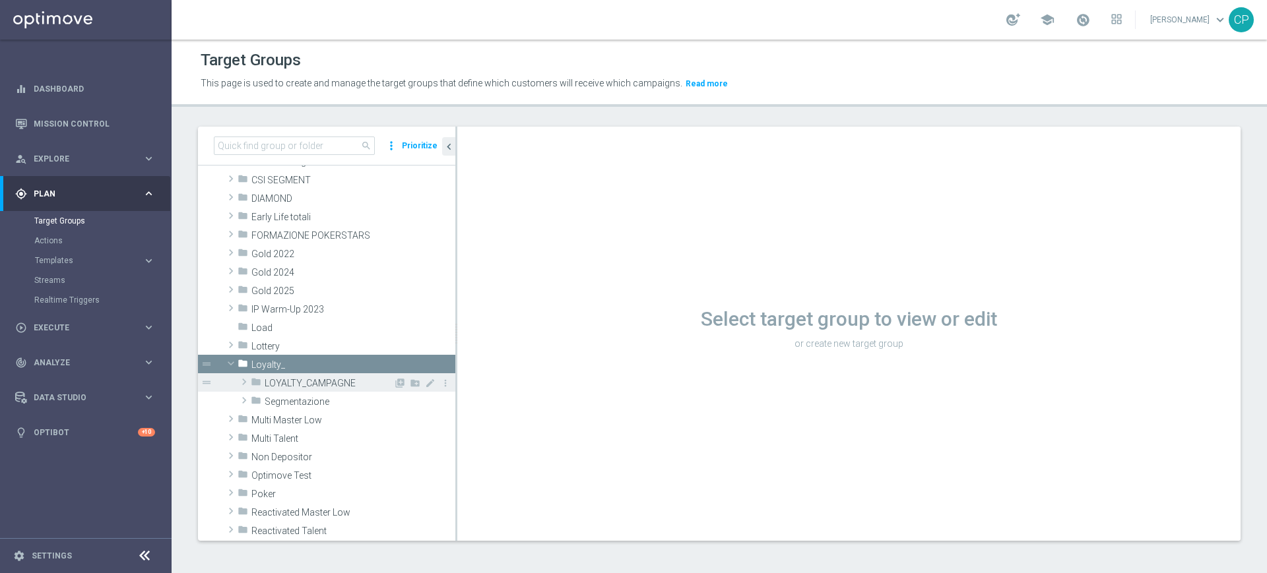
click at [327, 375] on div "folder LOYALTY_CAMPAGNE" at bounding box center [322, 382] width 143 height 18
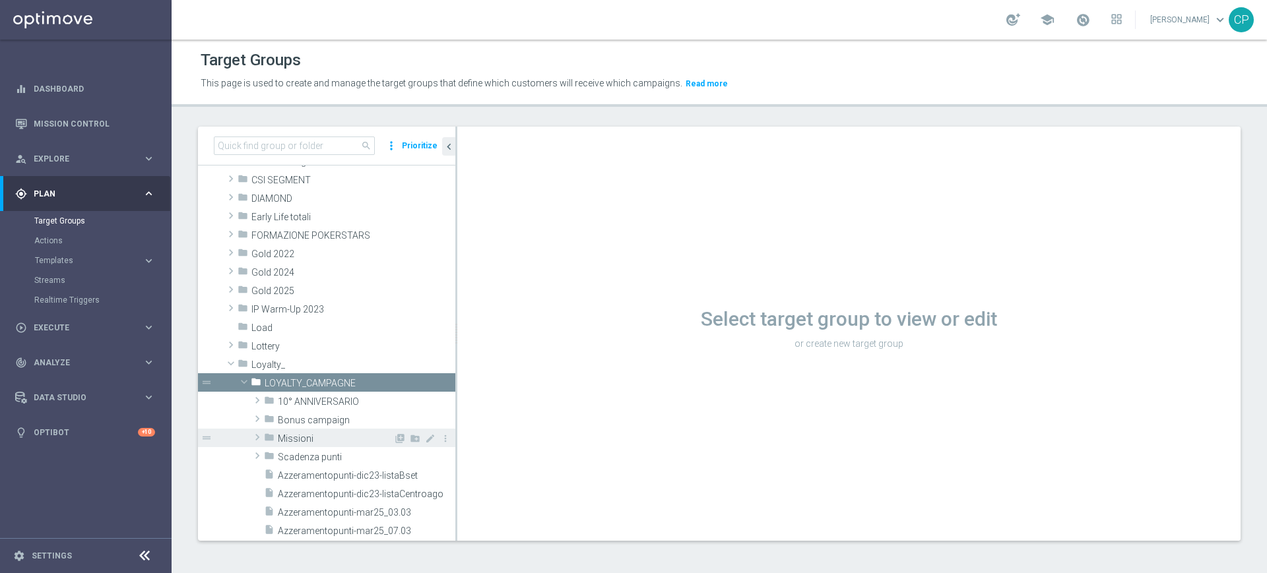
click at [325, 442] on span "Missioni" at bounding box center [335, 438] width 115 height 11
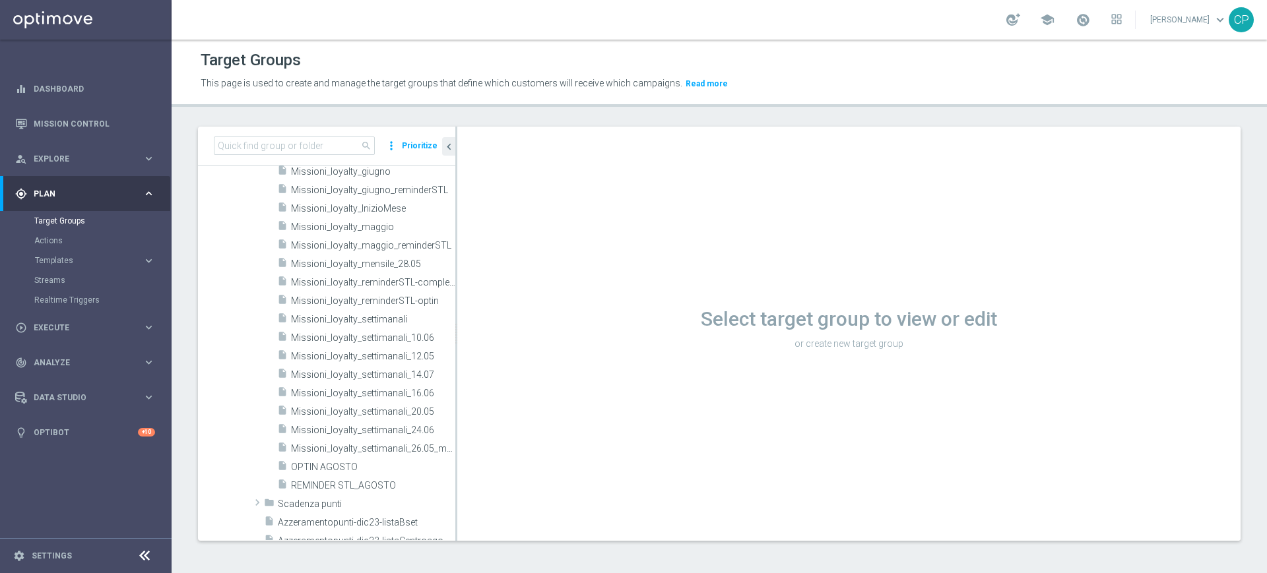
scroll to position [854, 0]
click at [425, 309] on icon "content_copy" at bounding box center [430, 312] width 11 height 11
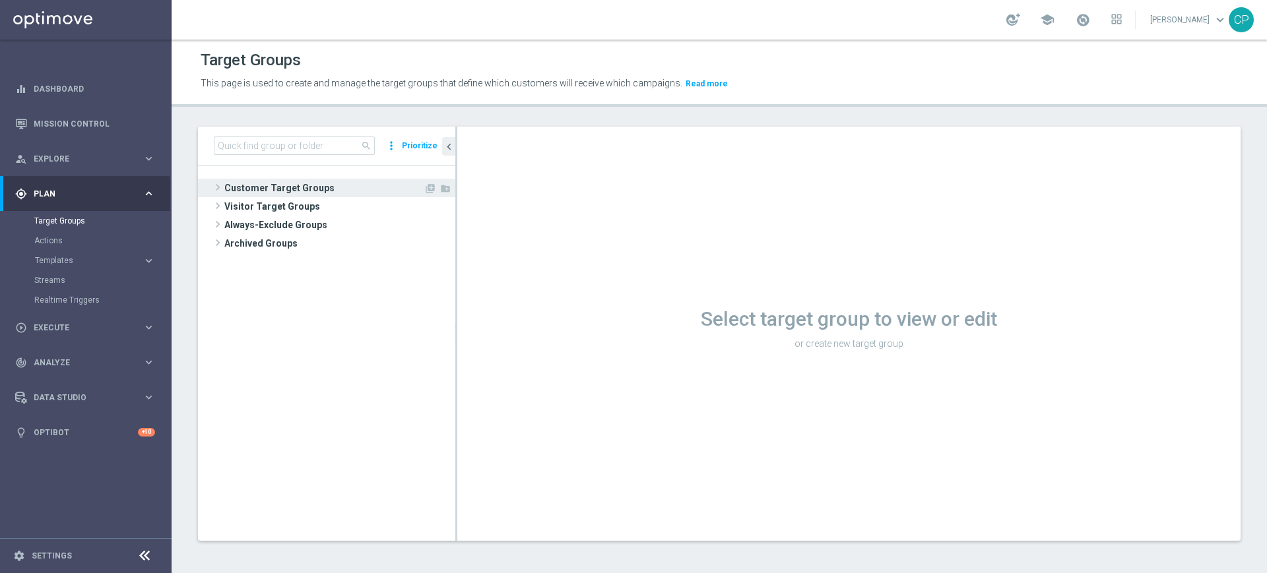
click at [274, 183] on span "Customer Target Groups" at bounding box center [323, 188] width 199 height 18
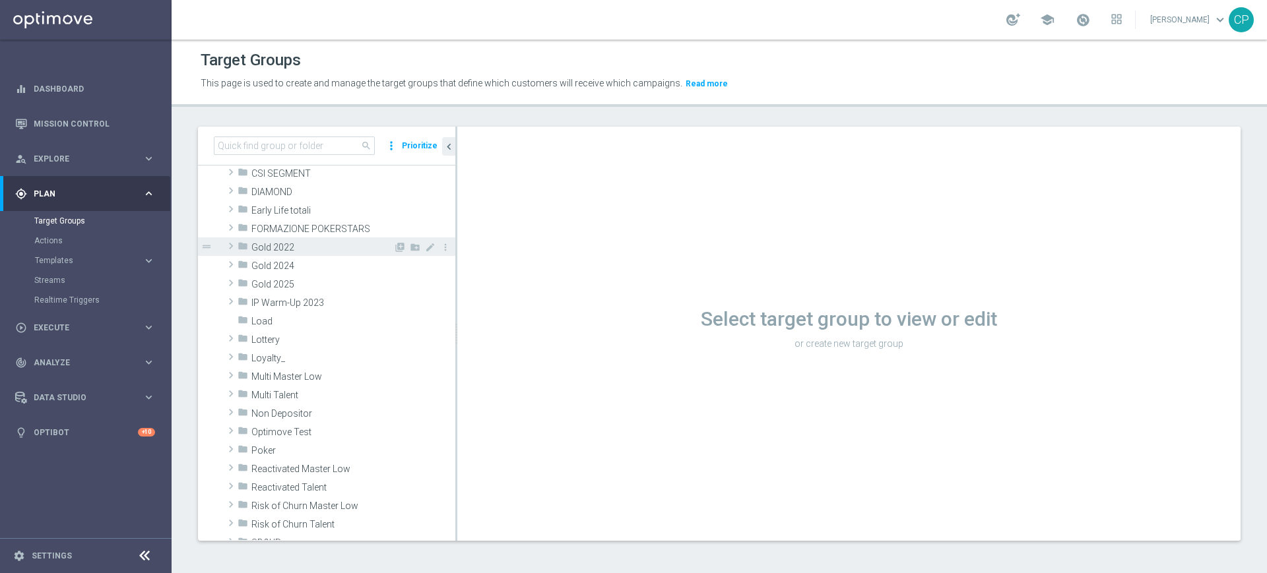
scroll to position [183, 0]
click at [294, 359] on span "Loyalty_" at bounding box center [322, 356] width 142 height 11
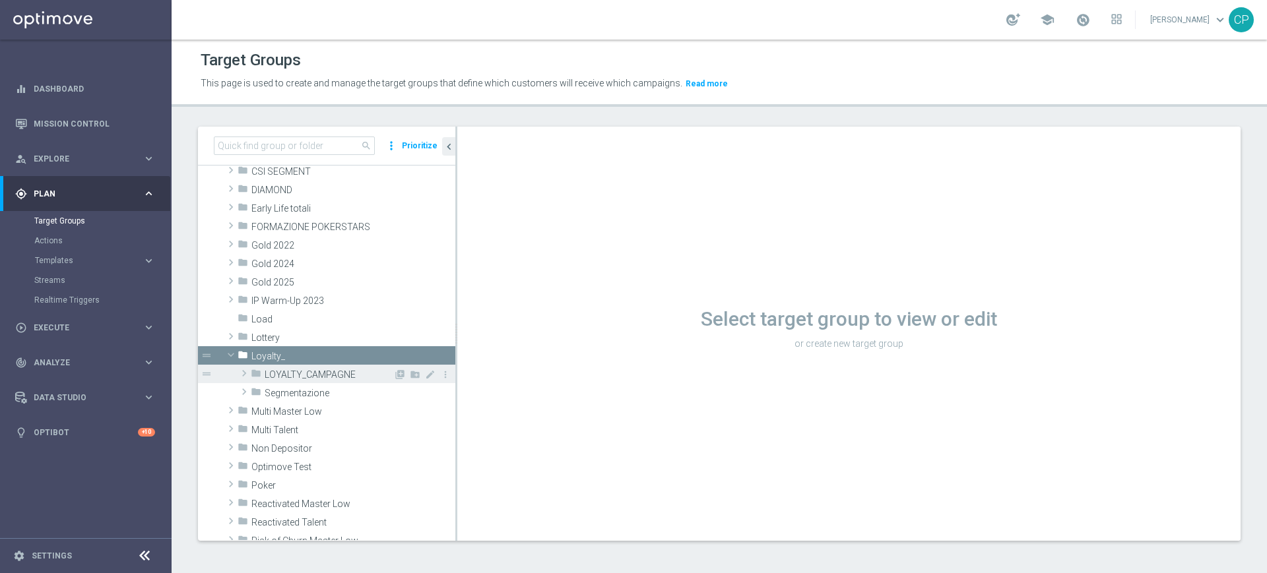
click at [298, 373] on span "LOYALTY_CAMPAGNE" at bounding box center [329, 374] width 129 height 11
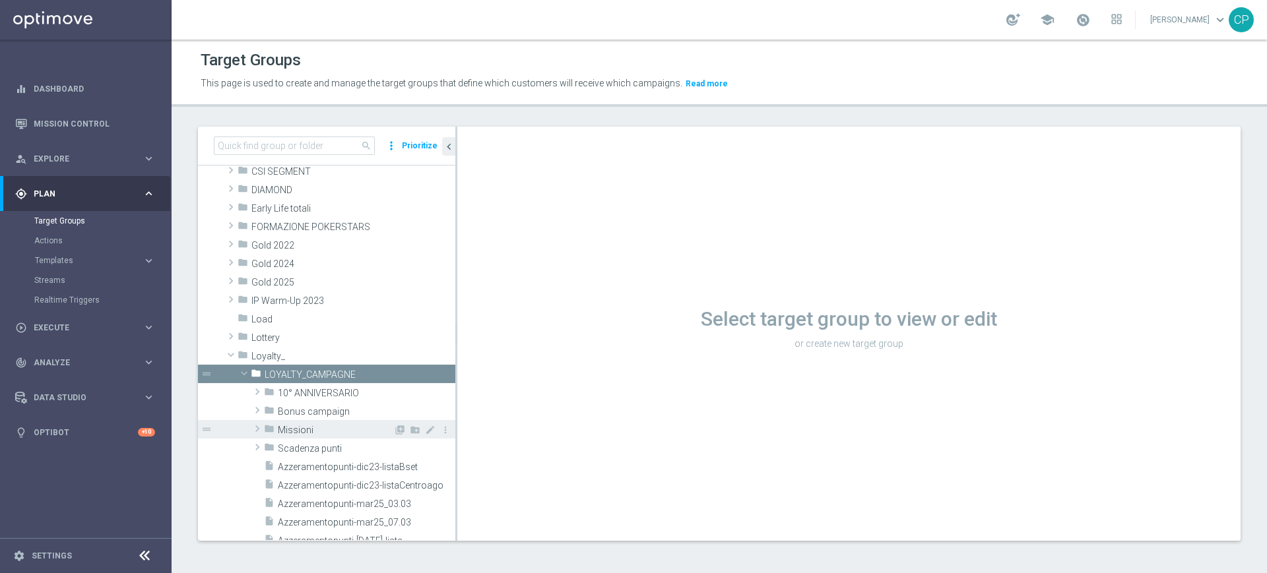
click at [311, 422] on div "folder Missioni" at bounding box center [328, 429] width 129 height 18
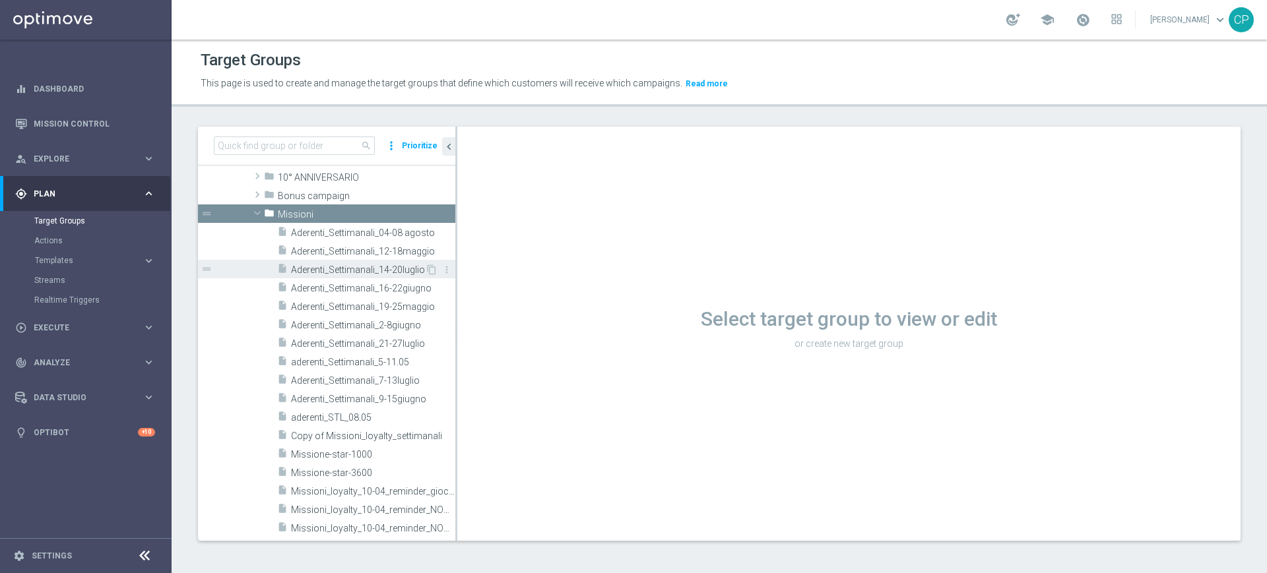
scroll to position [409, 0]
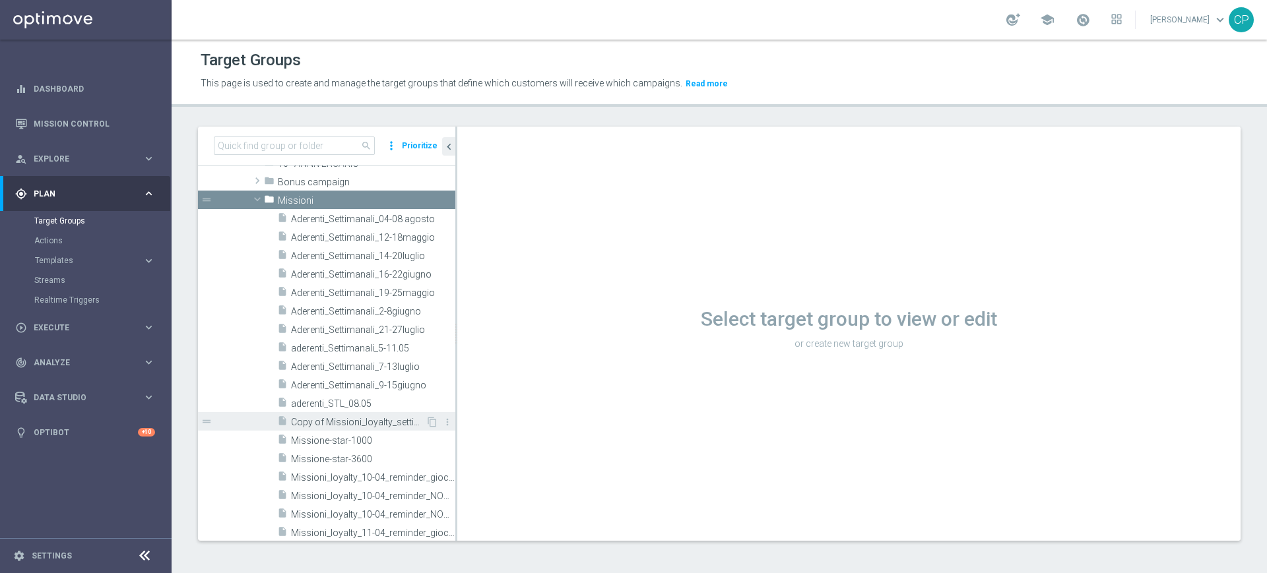
click at [360, 420] on span "Copy of Missioni_loyalty_settimanali" at bounding box center [358, 422] width 135 height 11
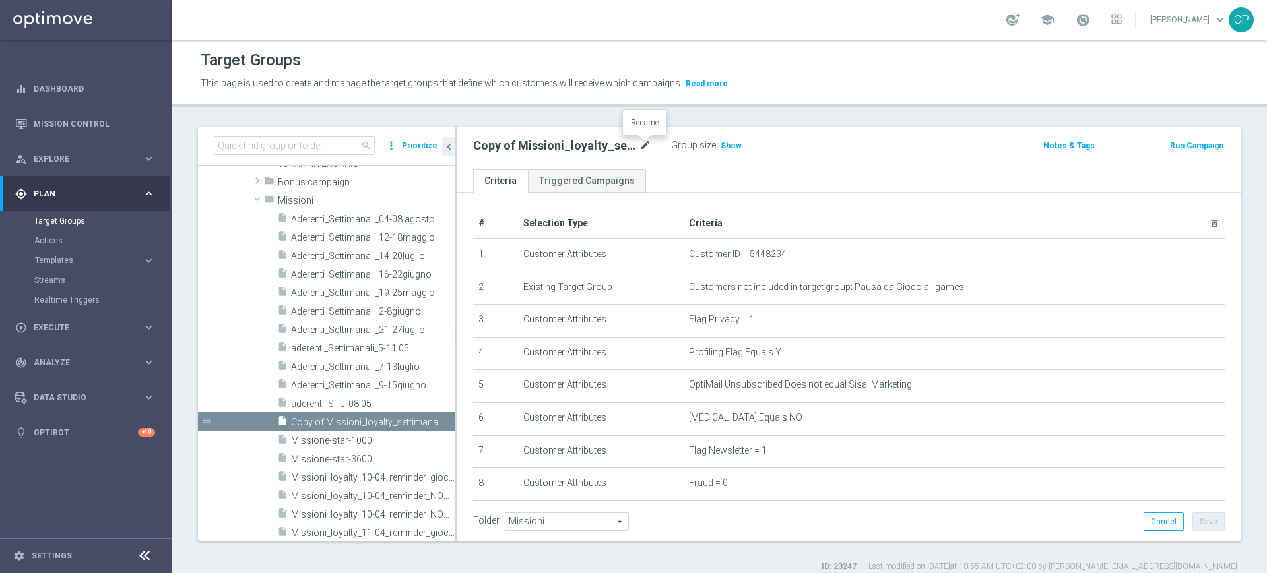
click at [640, 144] on icon "mode_edit" at bounding box center [645, 146] width 12 height 16
click at [513, 144] on input "Copy of Missioni_loyalty_settimanali" at bounding box center [562, 147] width 178 height 18
click at [600, 142] on input "Missioni_loyalty_settimanali" at bounding box center [562, 147] width 178 height 18
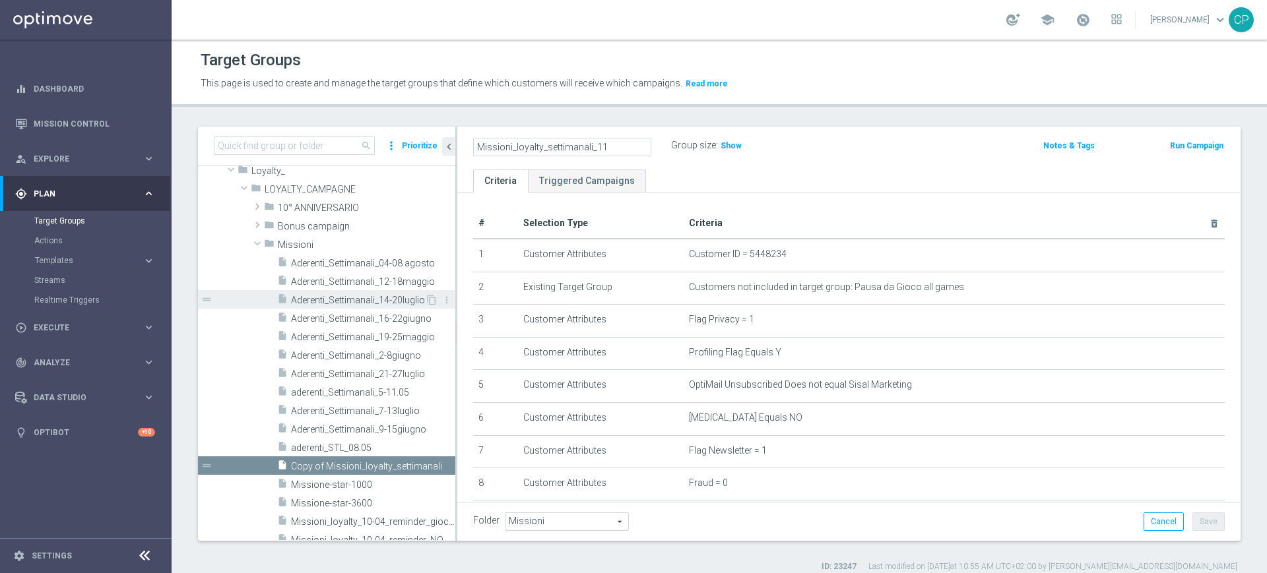
scroll to position [366, 0]
type input "Missioni_loyalty_settimanali_11"
click at [641, 144] on icon "mode_edit" at bounding box center [645, 146] width 12 height 16
click at [617, 146] on input "Missioni_loyalty_settimanali_11" at bounding box center [562, 147] width 178 height 18
type input "Missioni_loyalty_settimanali_11-17agosto"
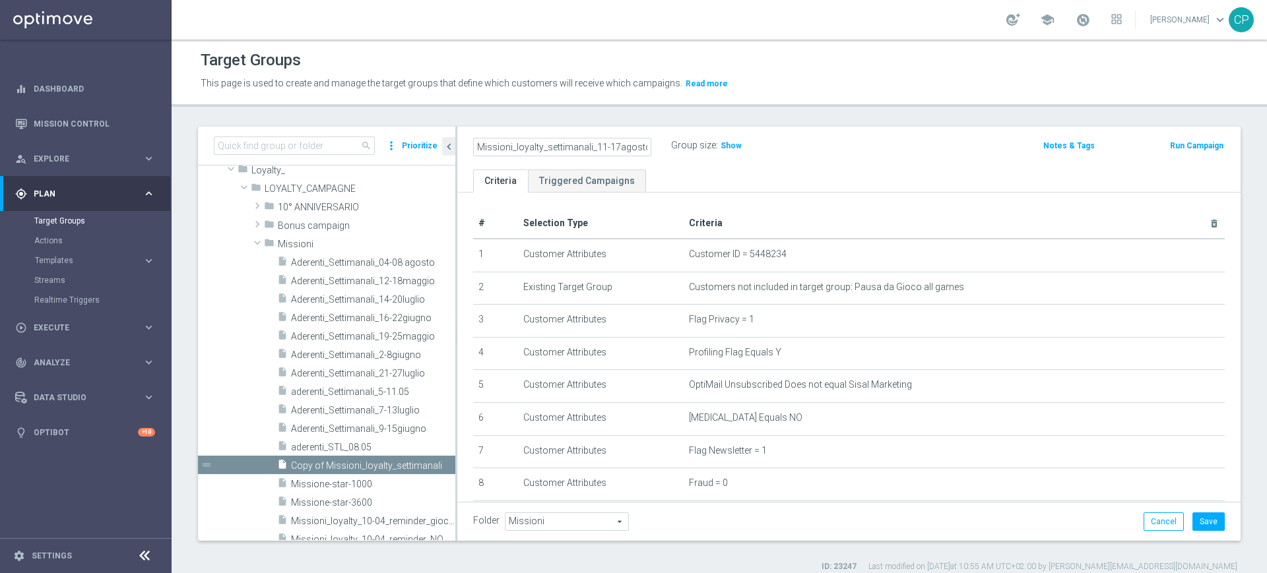
click at [727, 172] on ul "Criteria Triggered Campaigns" at bounding box center [848, 181] width 783 height 23
click at [1198, 523] on button "Save" at bounding box center [1208, 522] width 32 height 18
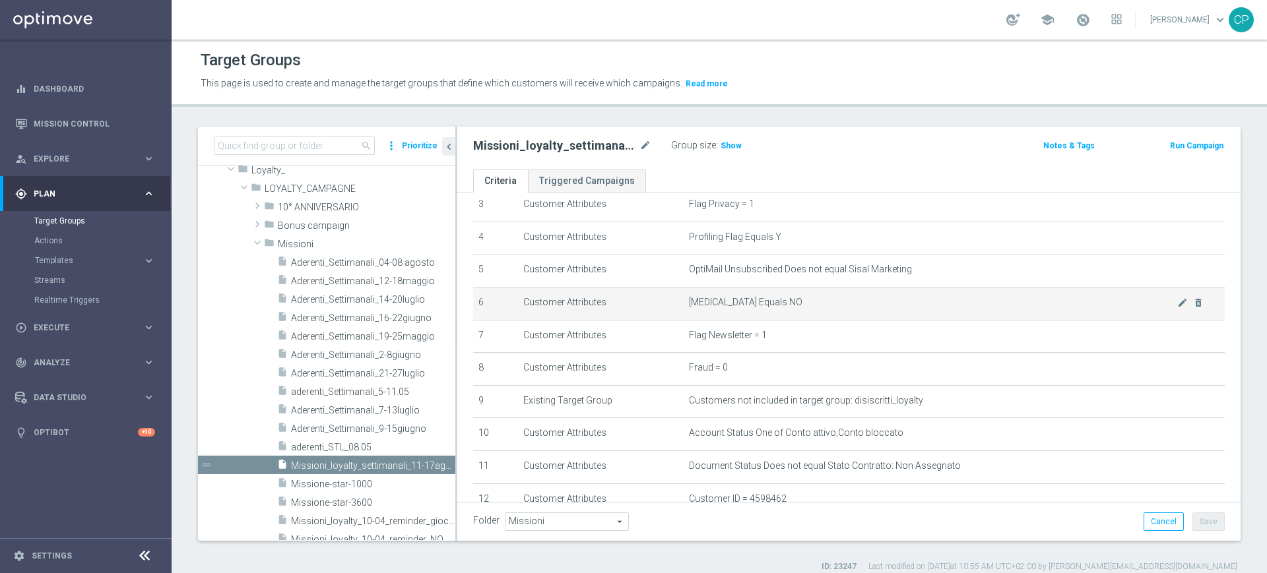
scroll to position [113, 0]
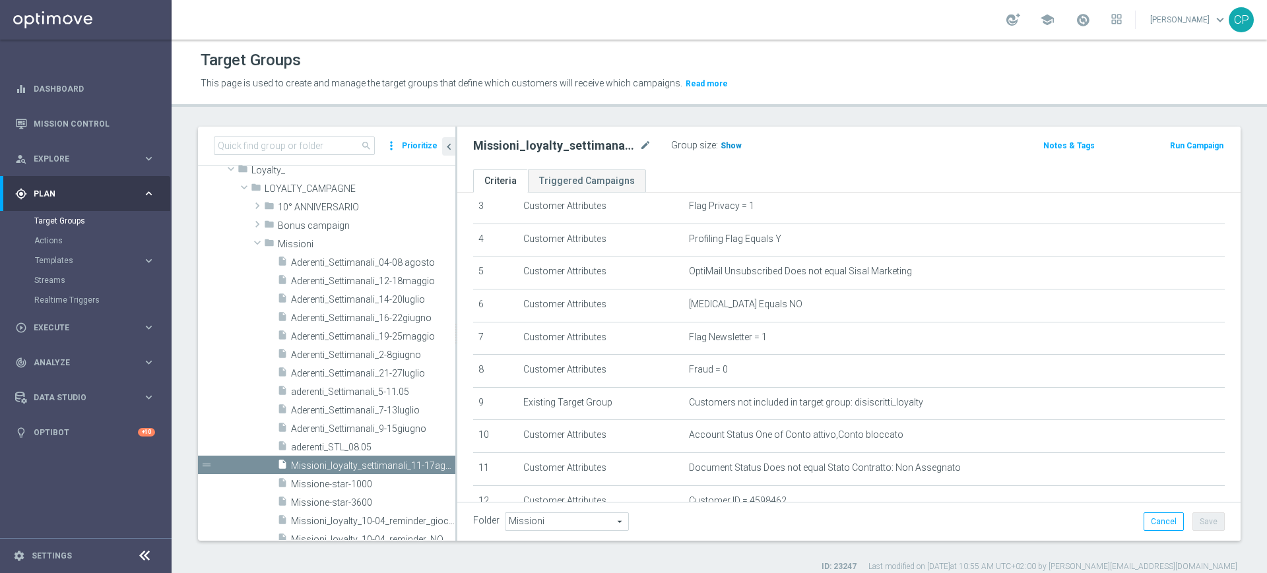
click at [730, 142] on span "Show" at bounding box center [731, 145] width 21 height 9
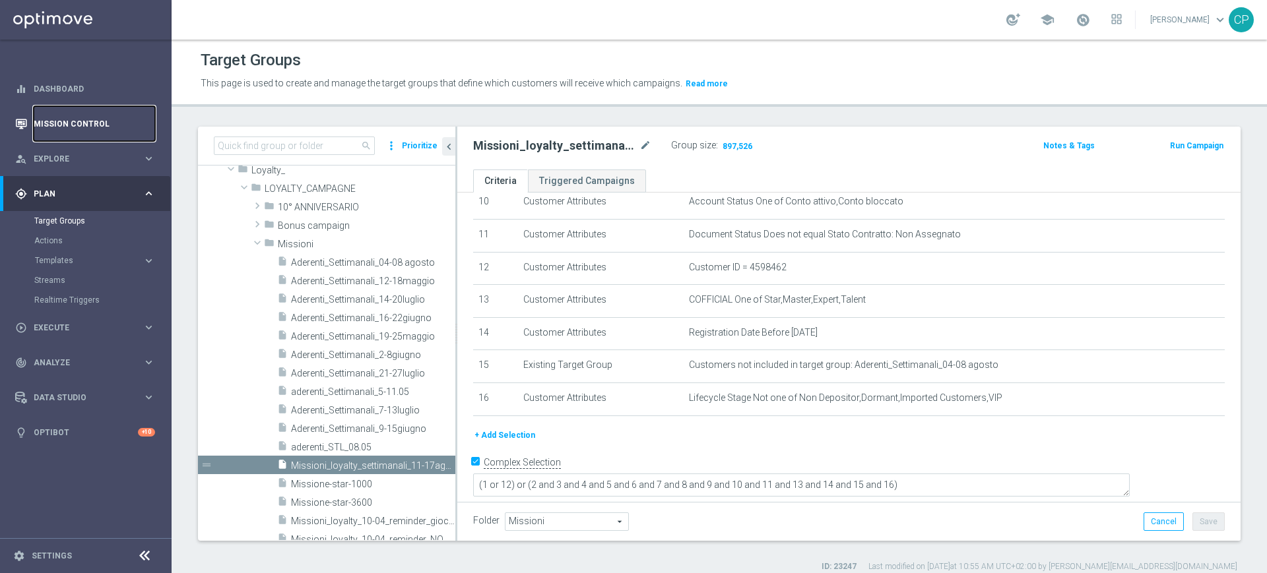
click at [66, 121] on link "Mission Control" at bounding box center [94, 123] width 121 height 35
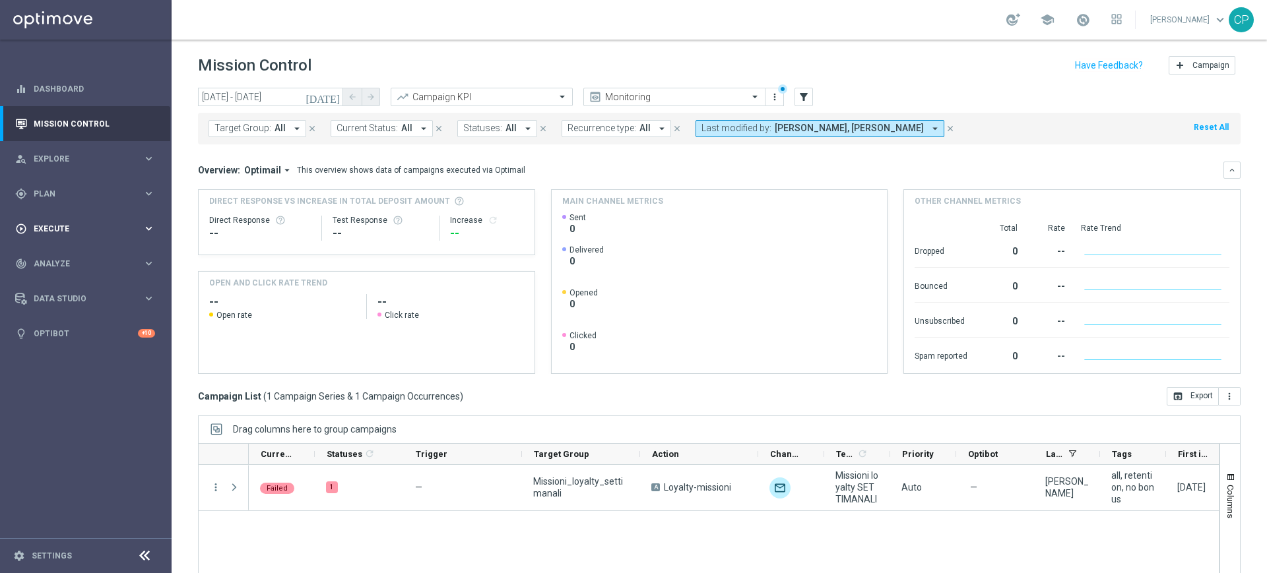
click at [61, 226] on span "Execute" at bounding box center [88, 229] width 109 height 8
click at [82, 257] on link "Campaign Builder" at bounding box center [85, 256] width 103 height 11
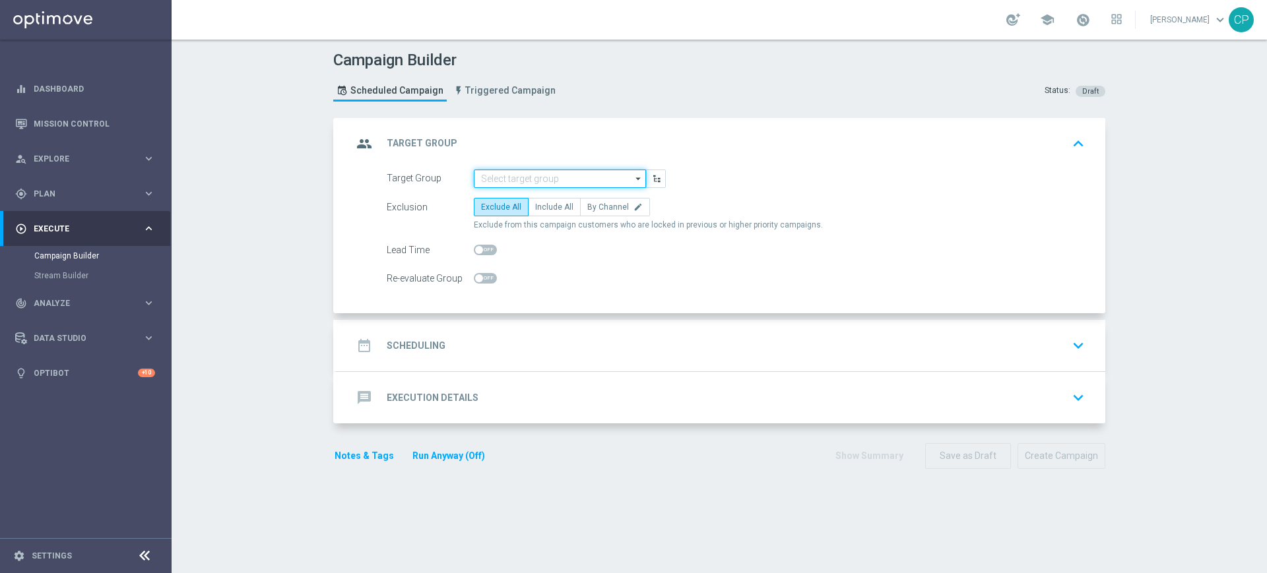
click at [566, 176] on input at bounding box center [560, 179] width 172 height 18
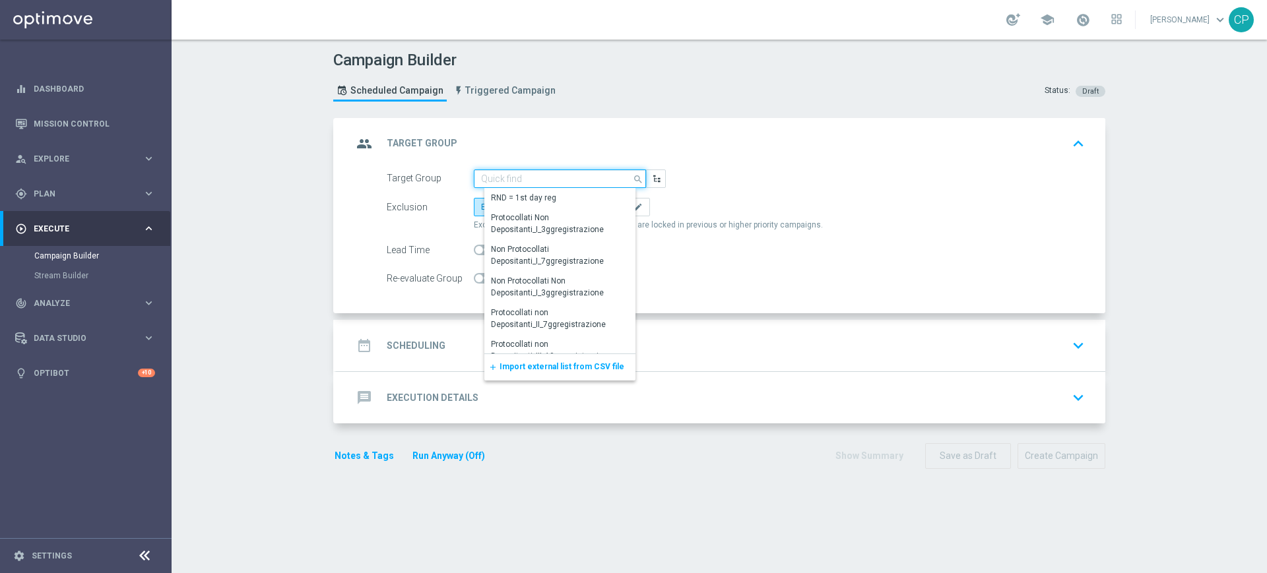
type input "m"
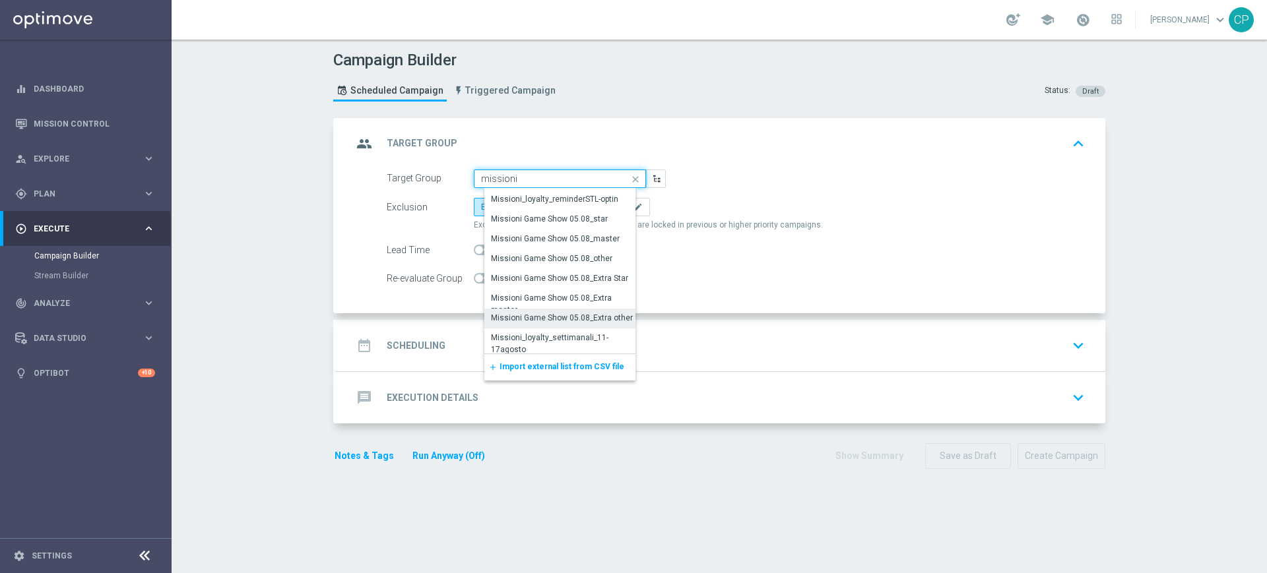
scroll to position [746, 0]
click at [534, 329] on div "Missioni_loyalty_settimanali_11-17agosto" at bounding box center [565, 337] width 148 height 24
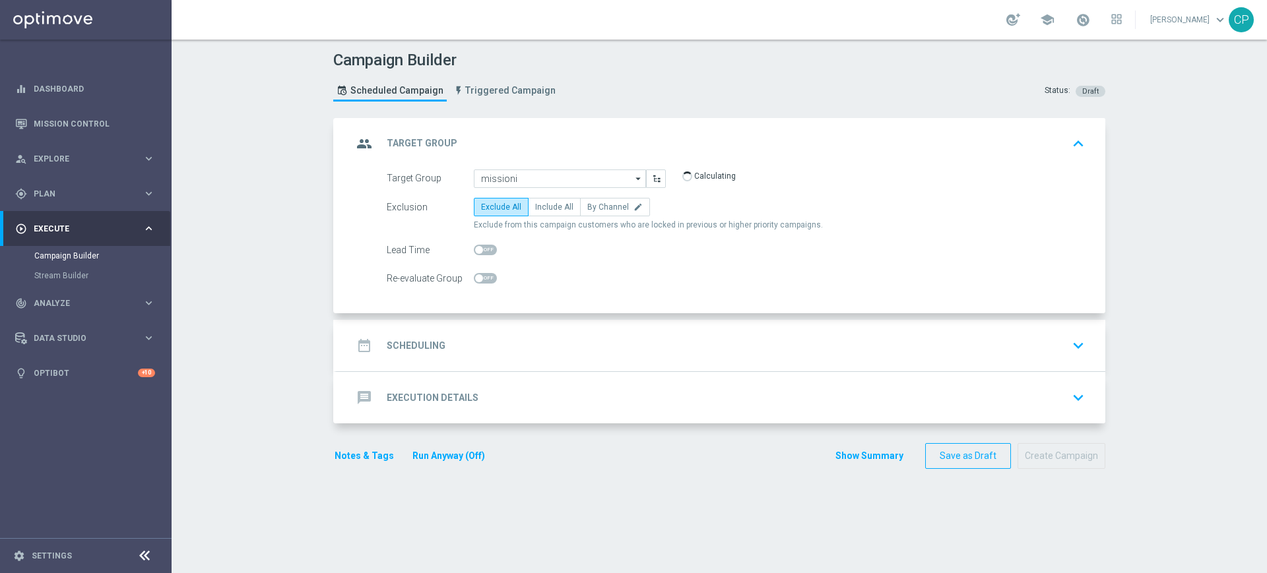
type input "Missioni_loyalty_settimanali_11-17agosto"
click at [556, 208] on span "Include All" at bounding box center [554, 207] width 38 height 9
click at [544, 208] on input "Include All" at bounding box center [539, 209] width 9 height 9
radio input "true"
click at [514, 355] on div "date_range Scheduling keyboard_arrow_down" at bounding box center [720, 345] width 737 height 25
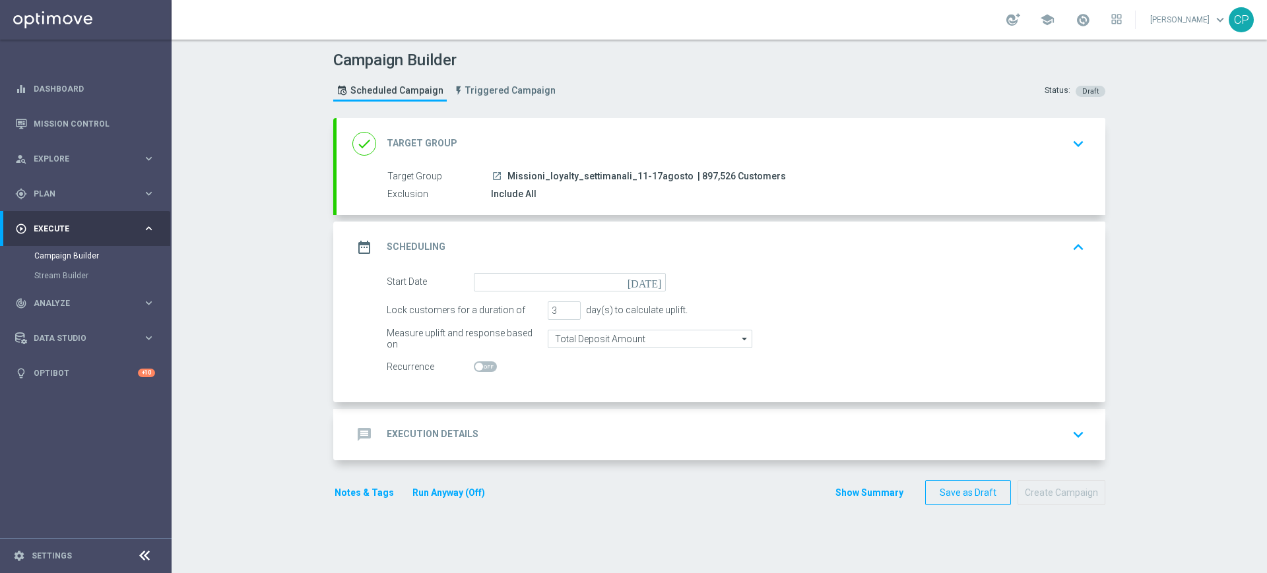
click at [645, 279] on icon "[DATE]" at bounding box center [646, 280] width 39 height 15
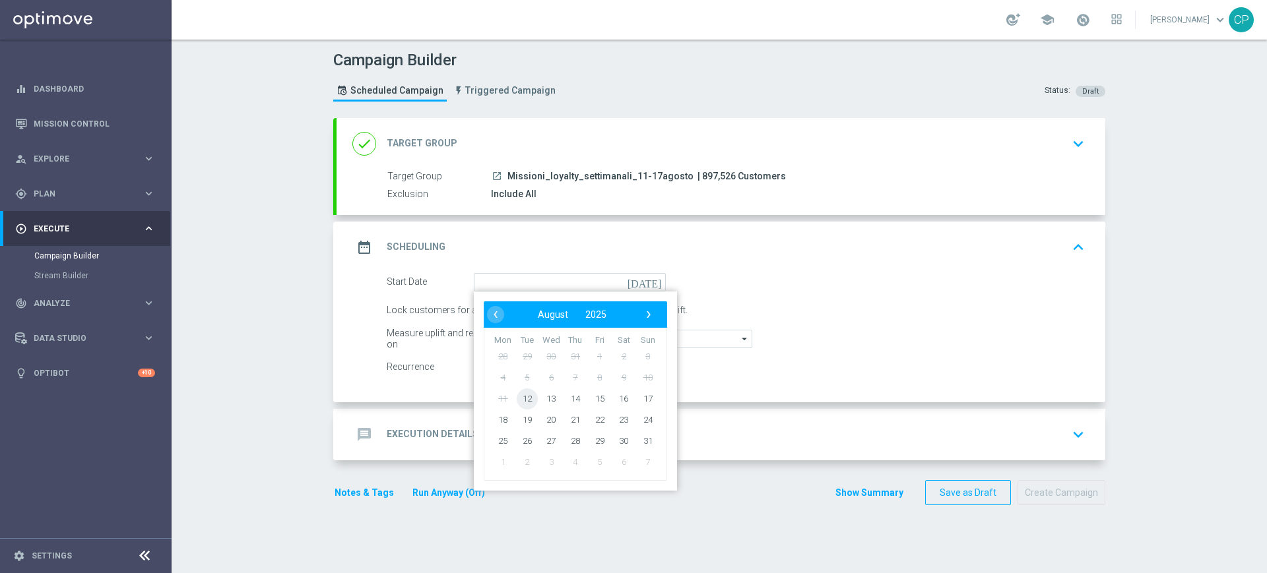
click at [525, 395] on span "12" at bounding box center [527, 398] width 21 height 21
type input "12 Aug 2025"
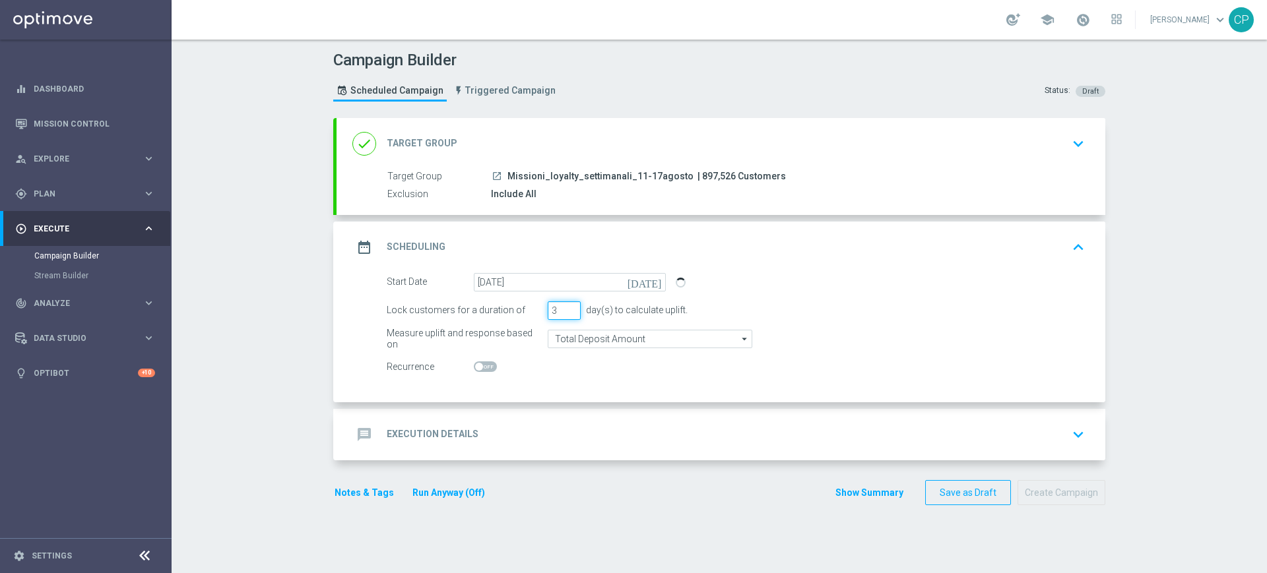
click at [557, 315] on input "3" at bounding box center [564, 311] width 33 height 18
type input "1"
click at [534, 395] on div "Start Date 12 Aug 2025 today Lock customers for a duration of 1 day(s) to calcu…" at bounding box center [721, 337] width 769 height 129
click at [532, 437] on div "message Execution Details keyboard_arrow_down" at bounding box center [720, 434] width 737 height 25
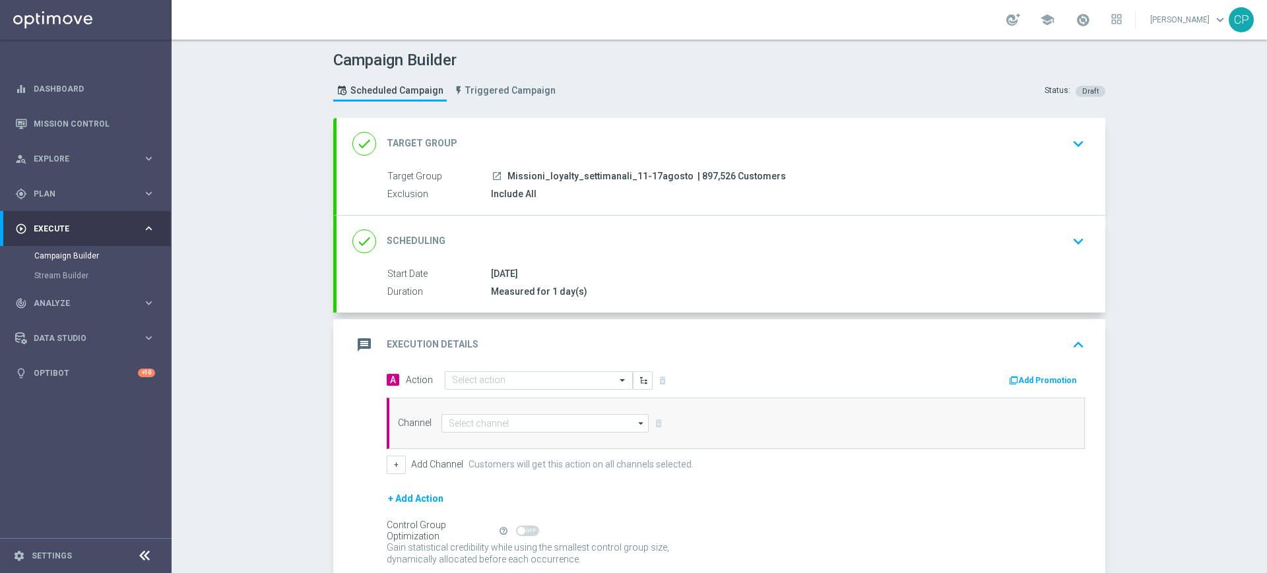
click at [542, 369] on div "message Execution Details keyboard_arrow_up" at bounding box center [721, 344] width 769 height 51
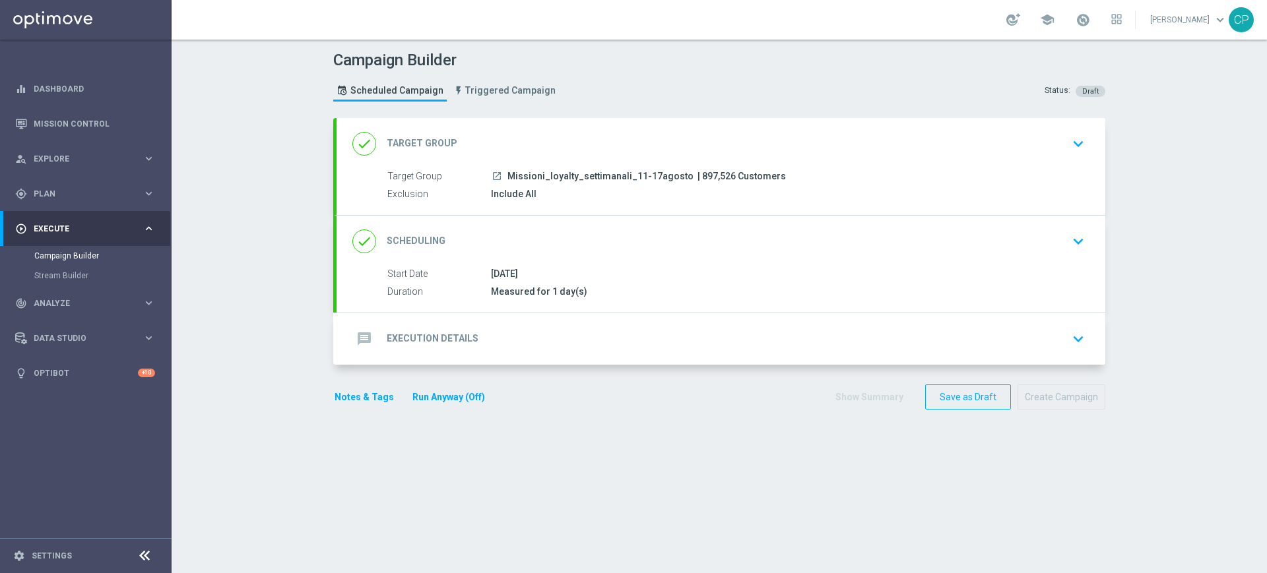
click at [542, 369] on form "done Target Group keyboard_arrow_down Target Group launch Missioni_loyalty_sett…" at bounding box center [719, 264] width 772 height 292
click at [567, 342] on div "message Execution Details keyboard_arrow_down" at bounding box center [720, 339] width 737 height 25
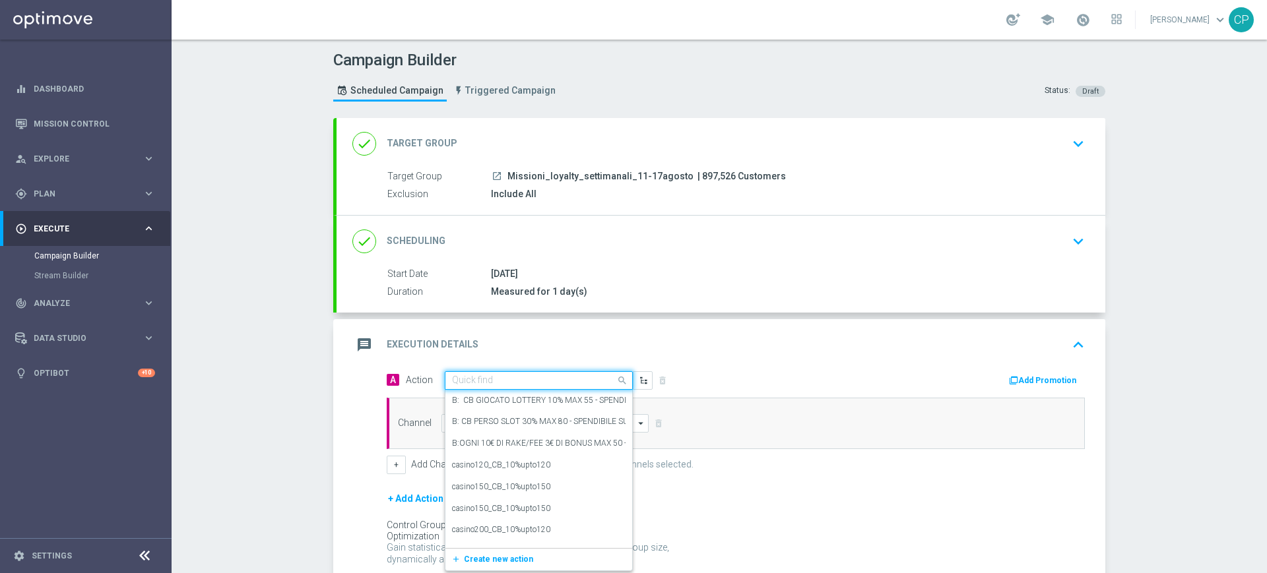
click at [520, 379] on input "text" at bounding box center [525, 380] width 147 height 11
type input "mission"
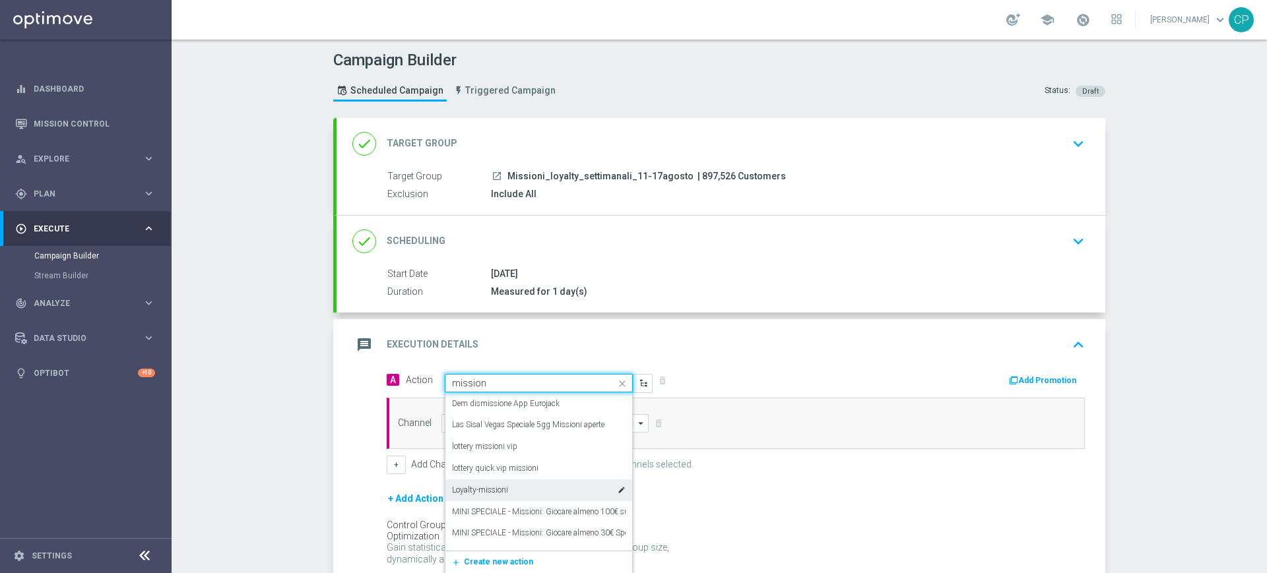
click at [505, 490] on div "Loyalty-missioni edit" at bounding box center [539, 491] width 174 height 22
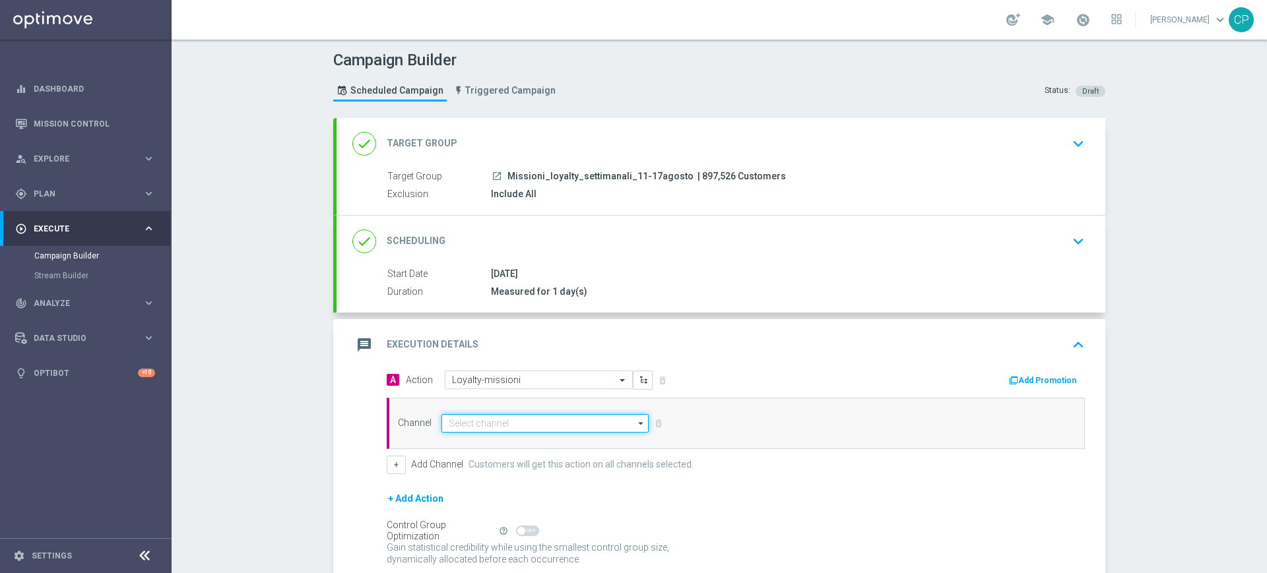
click at [523, 424] on input at bounding box center [544, 423] width 207 height 18
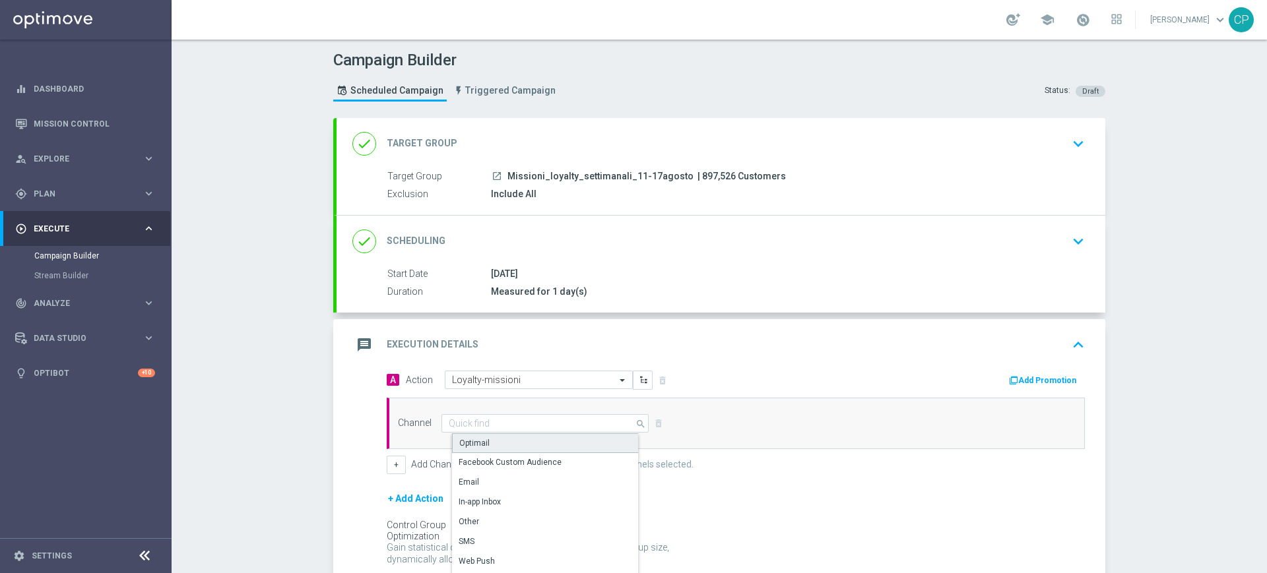
click at [471, 444] on div "Optimail" at bounding box center [474, 443] width 30 height 12
type input "Optimail"
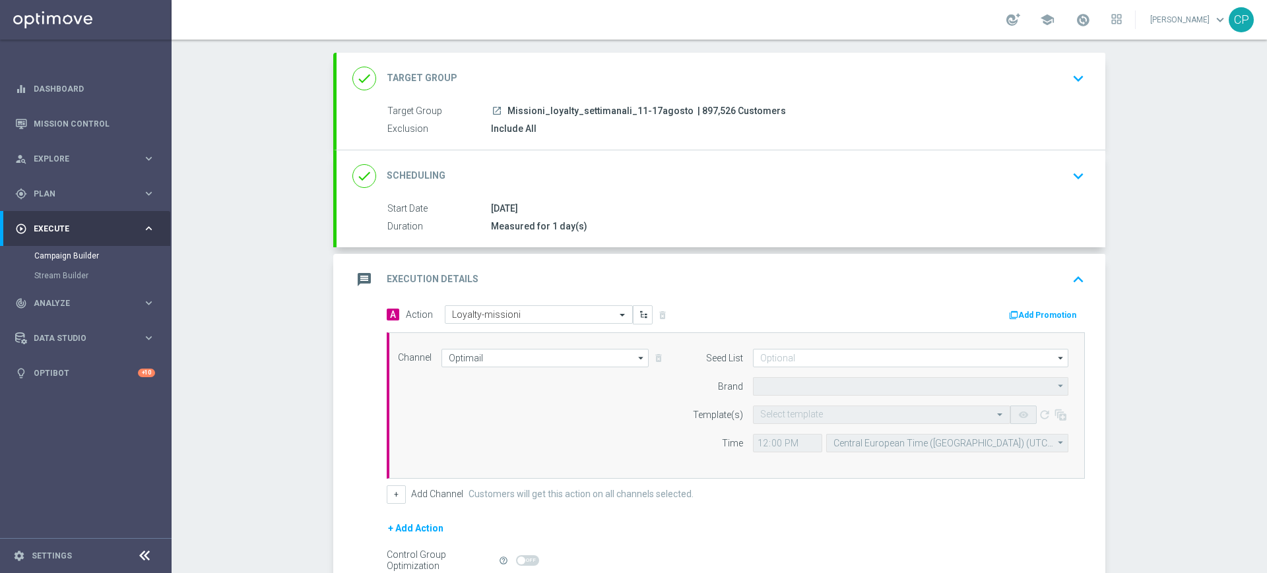
type input "Sisal Marketing"
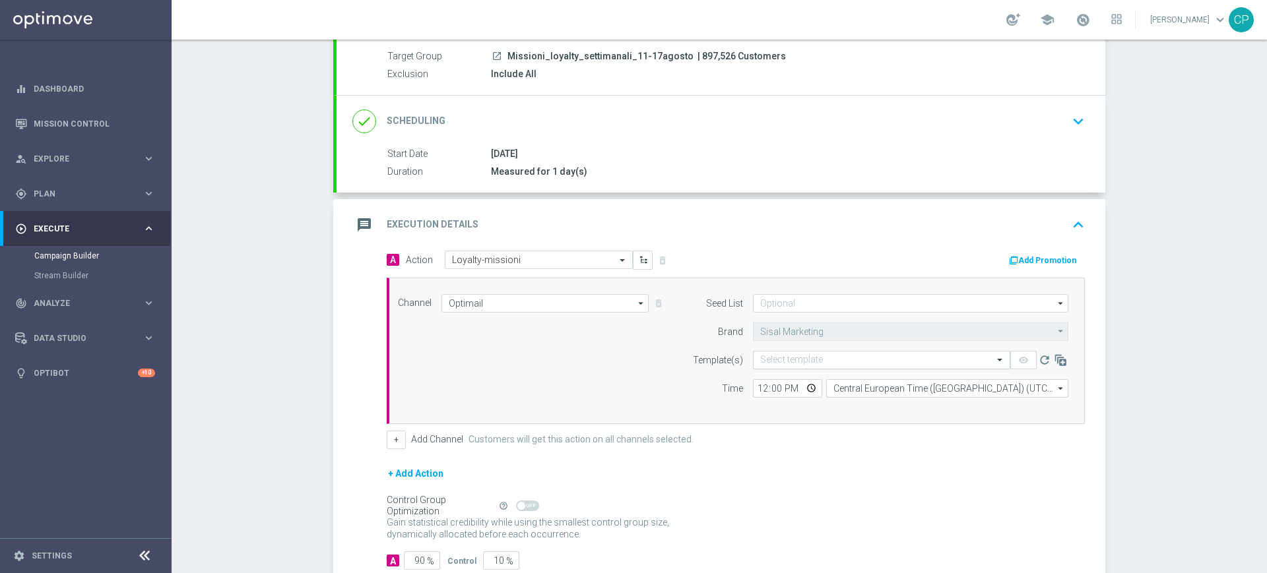
click at [808, 365] on input "text" at bounding box center [868, 360] width 216 height 11
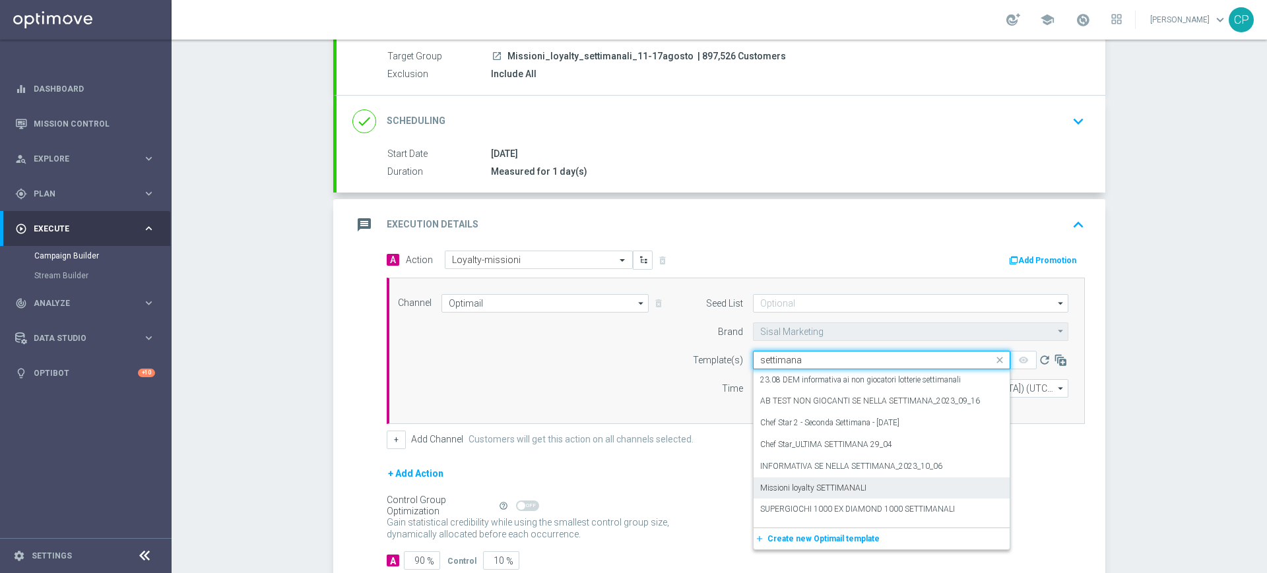
click at [798, 486] on label "Missioni loyalty SETTIMANALI" at bounding box center [813, 488] width 106 height 11
type input "settimana"
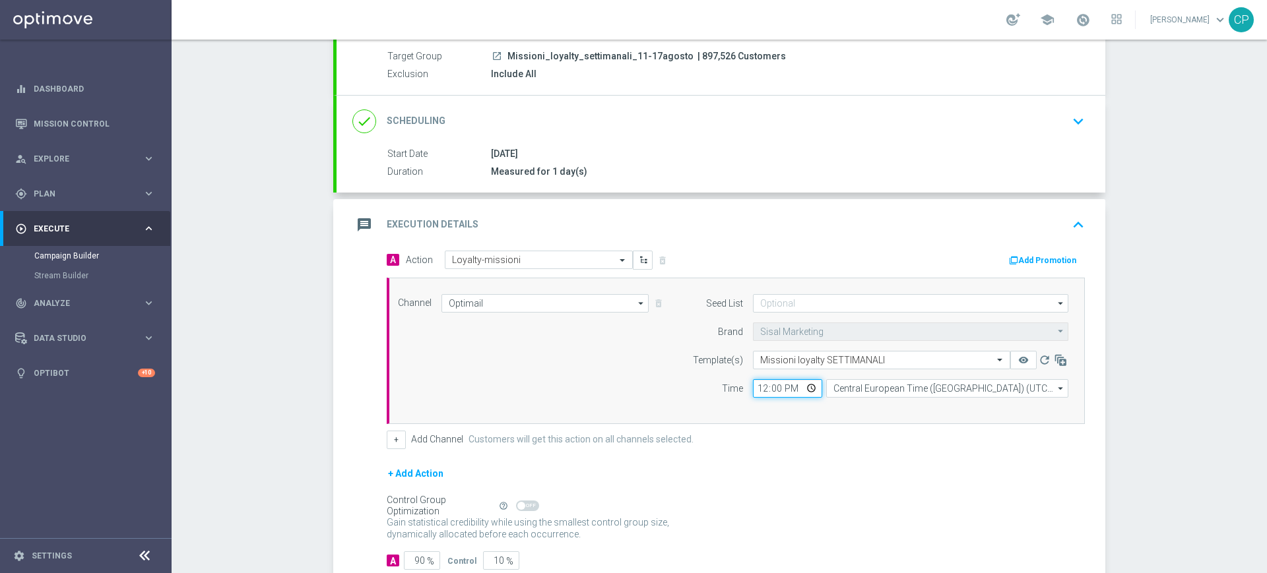
click at [757, 389] on input "12:00" at bounding box center [787, 388] width 69 height 18
type input "11:10"
click at [740, 520] on div "Gain statistical credibility while using the smallest control group size, dynam…" at bounding box center [736, 529] width 698 height 32
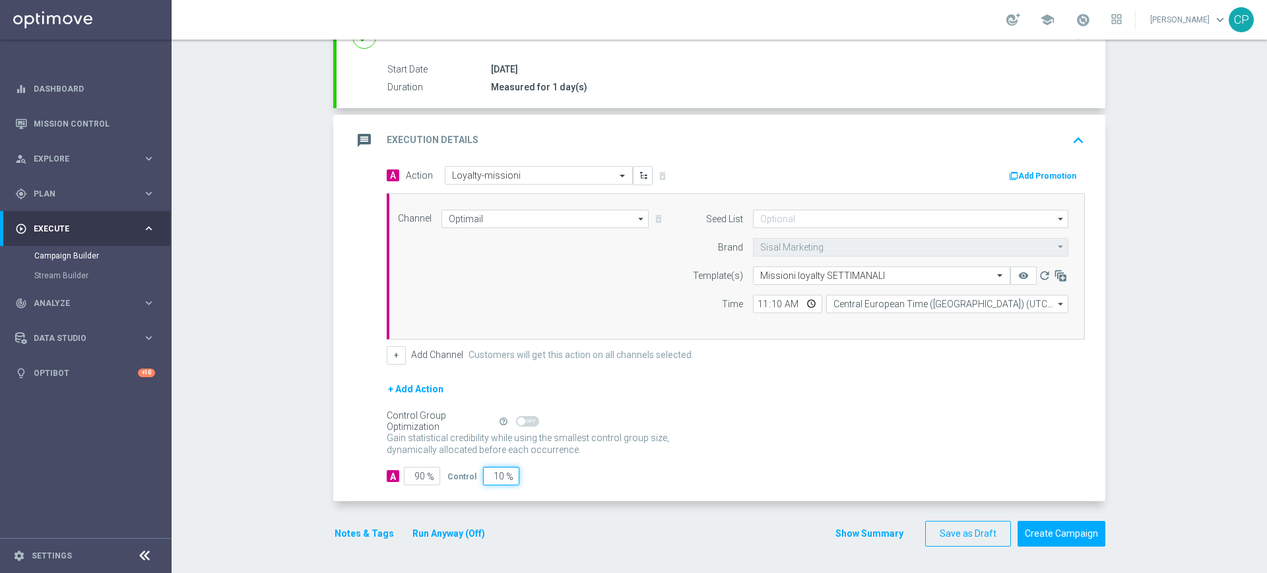
click at [492, 475] on input "10" at bounding box center [501, 476] width 36 height 18
type input "0"
type input "100"
type input "0"
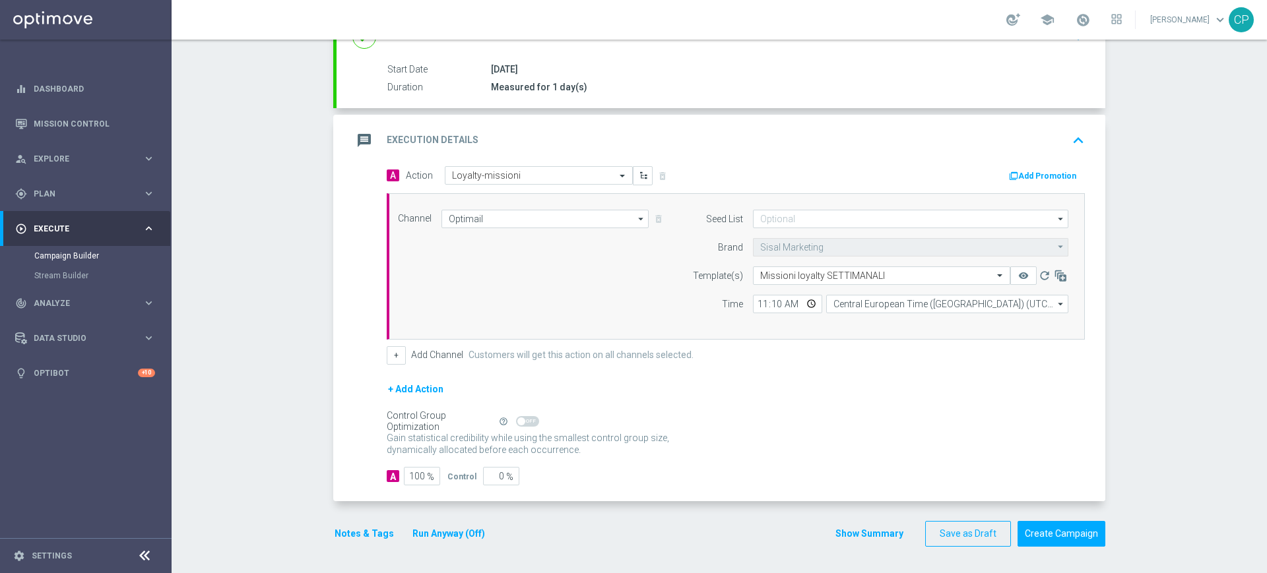
click at [357, 534] on button "Notes & Tags" at bounding box center [364, 534] width 62 height 16
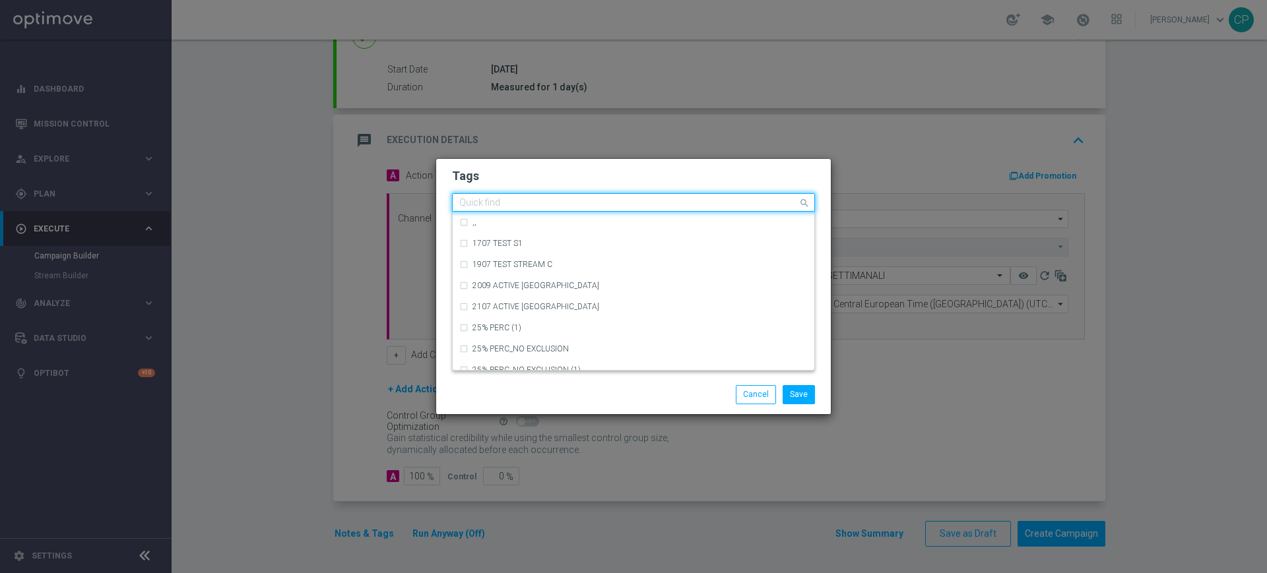
click at [552, 197] on div "Quick find" at bounding box center [625, 203] width 345 height 16
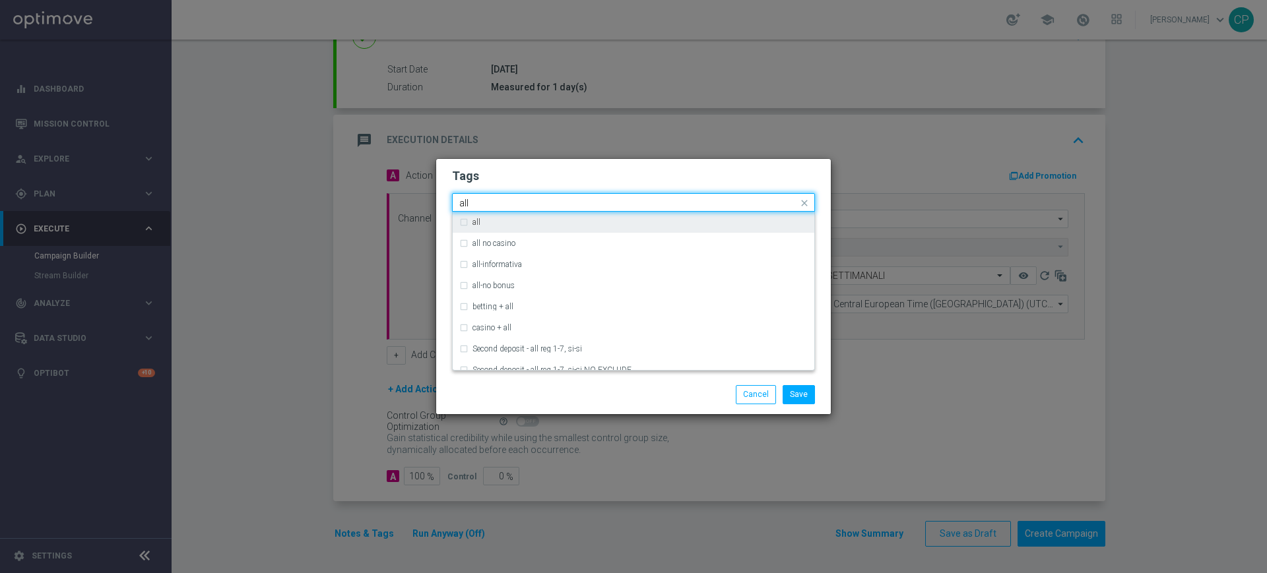
click at [480, 221] on label "all" at bounding box center [476, 222] width 8 height 8
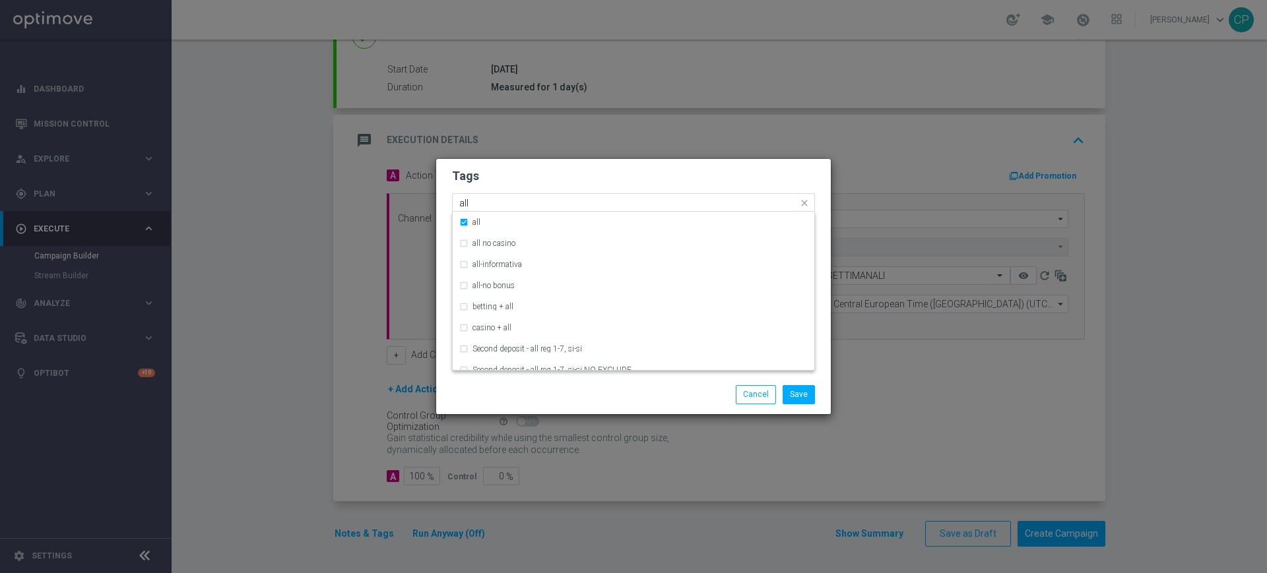
click at [507, 205] on input "all" at bounding box center [628, 203] width 338 height 11
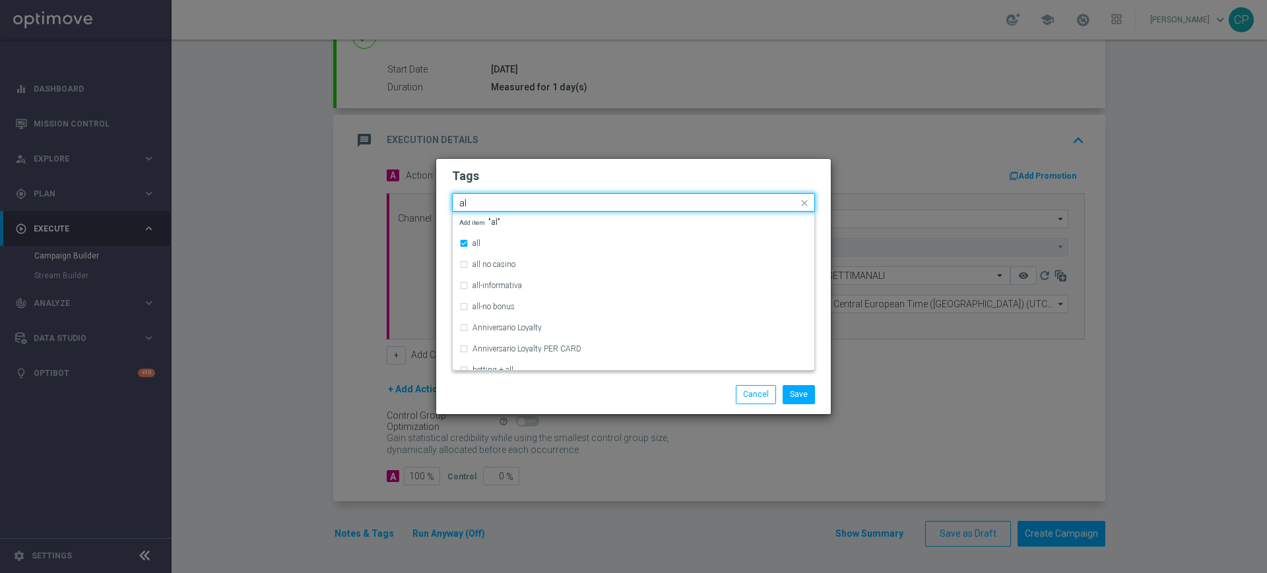
type input "a"
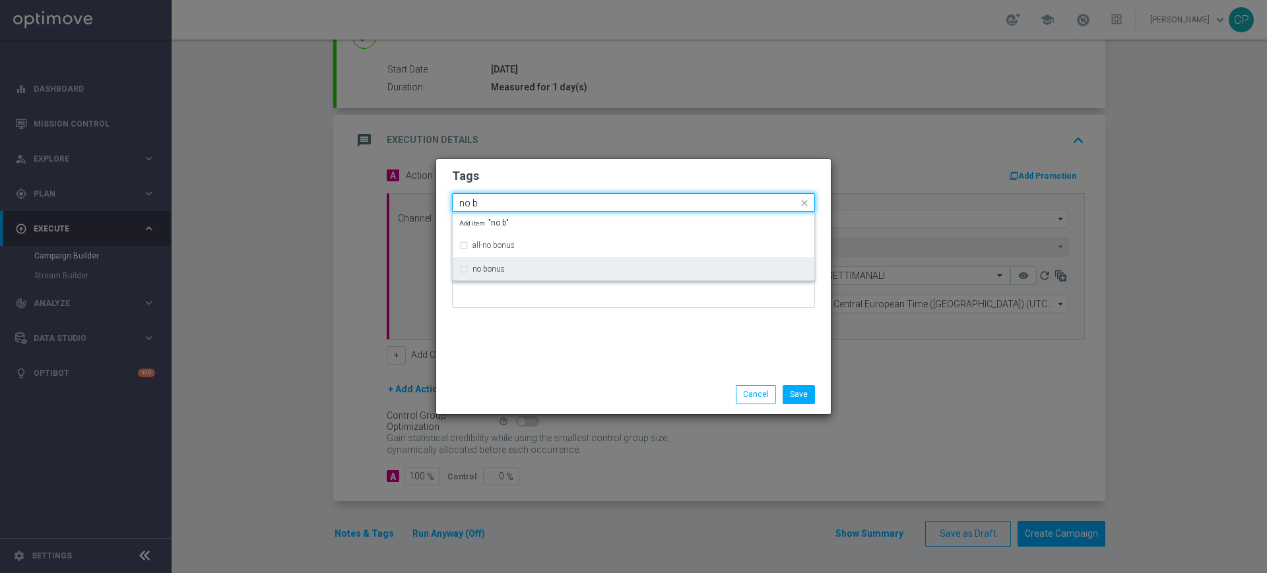
click at [496, 267] on label "no bonus" at bounding box center [488, 269] width 32 height 8
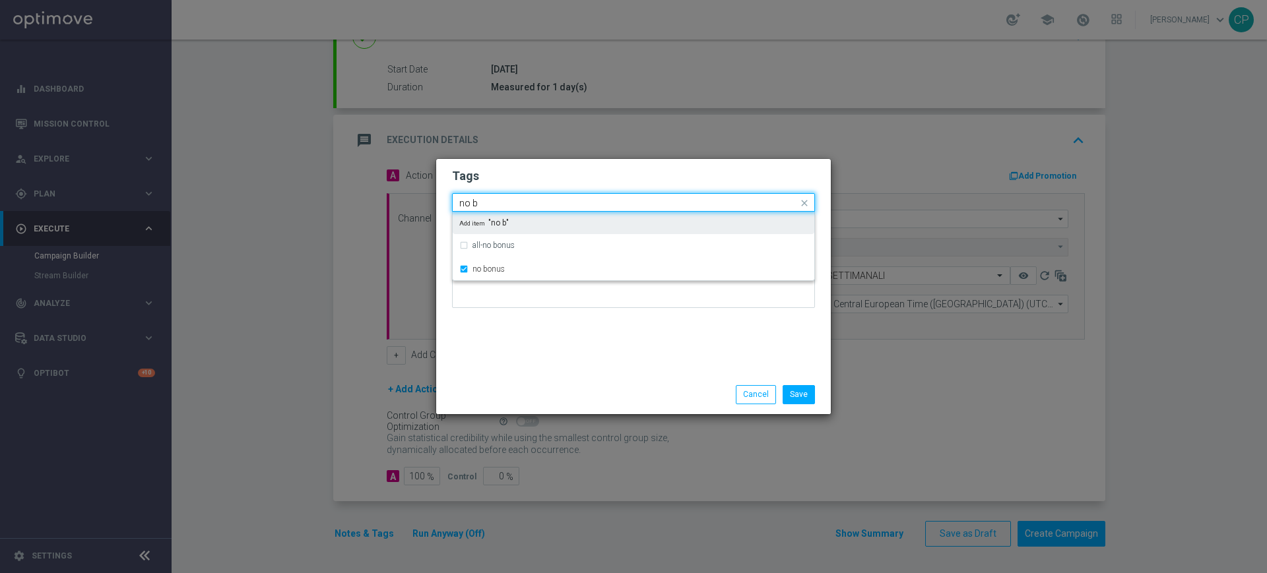
click at [521, 201] on input "no b" at bounding box center [628, 203] width 338 height 11
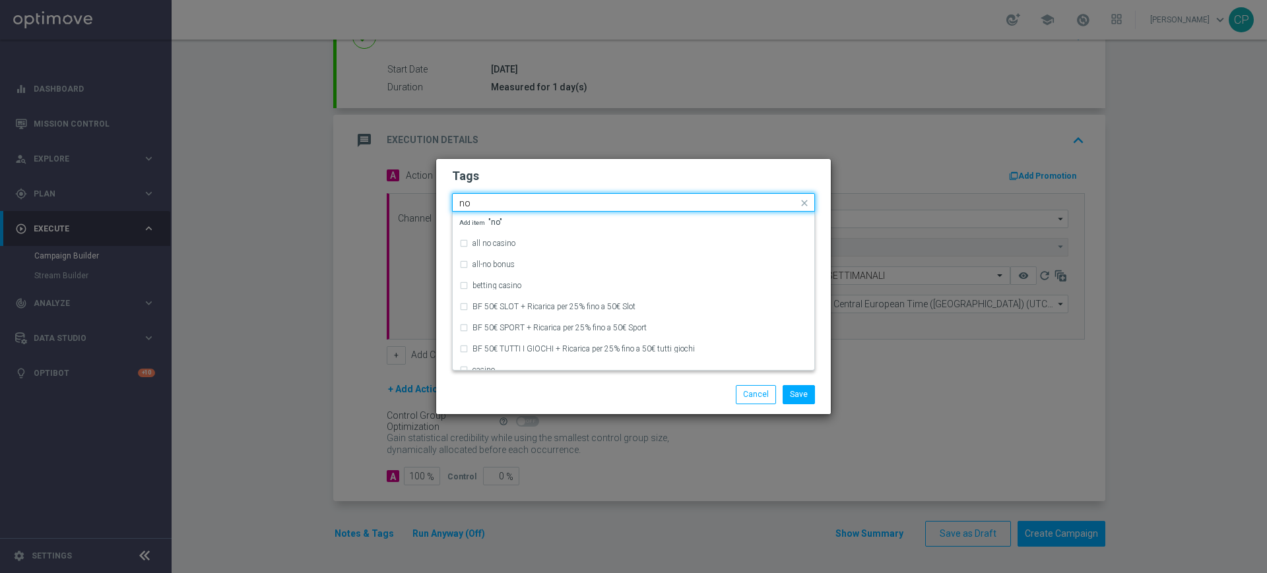
type input "n"
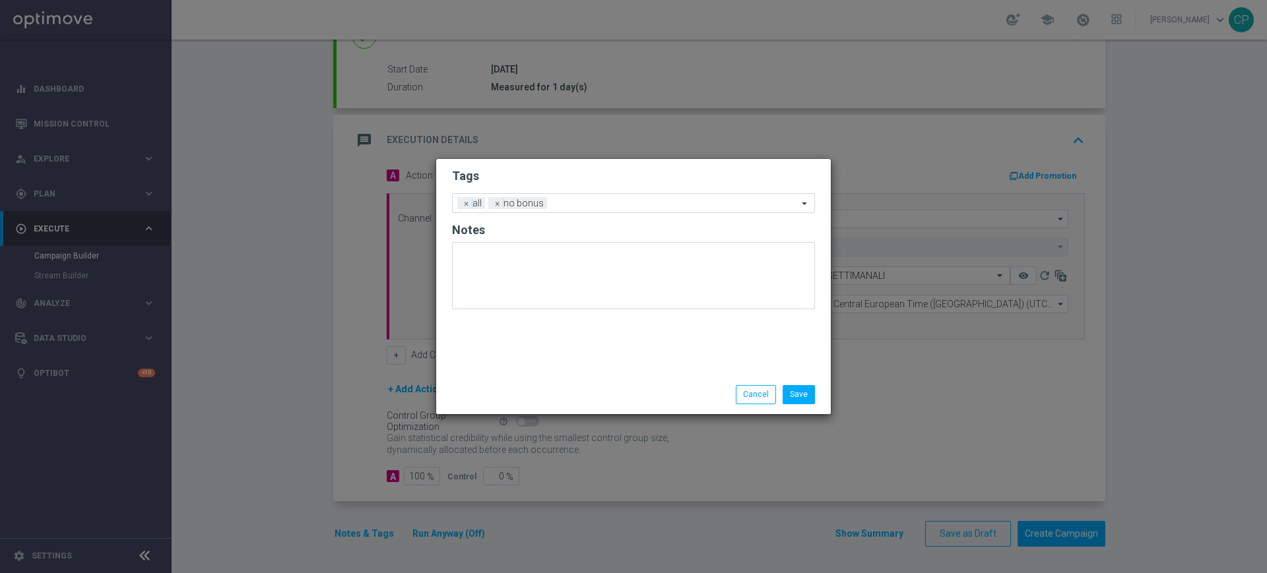
click at [451, 218] on div "Tags Add a new tag × all × no bonus Notes" at bounding box center [633, 267] width 395 height 216
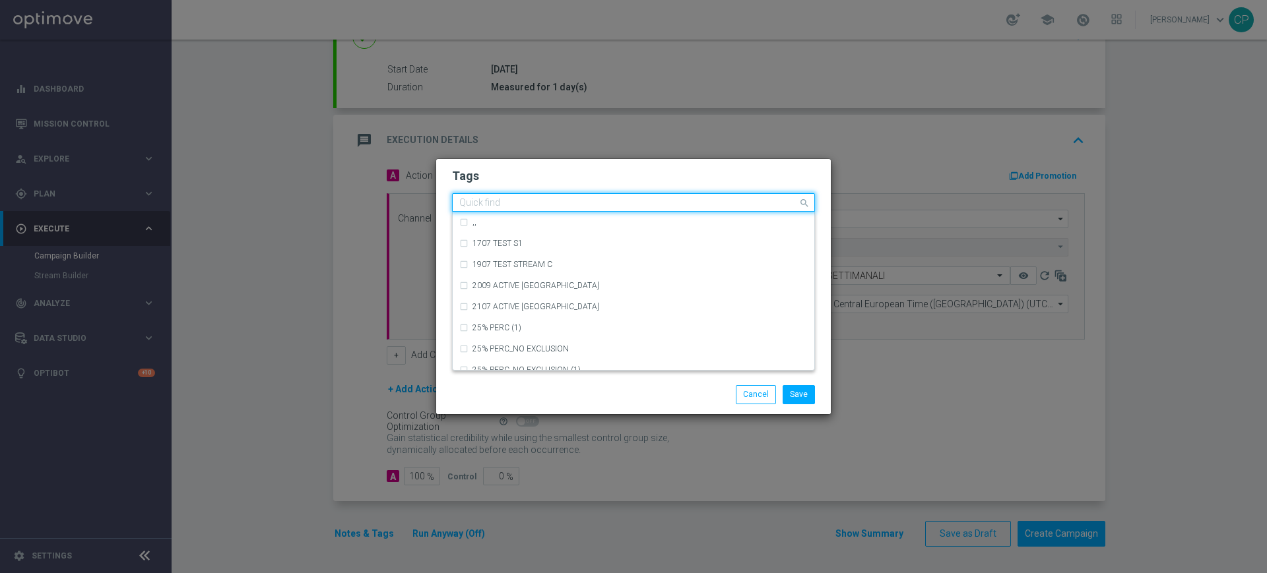
click at [594, 203] on input "text" at bounding box center [628, 203] width 338 height 11
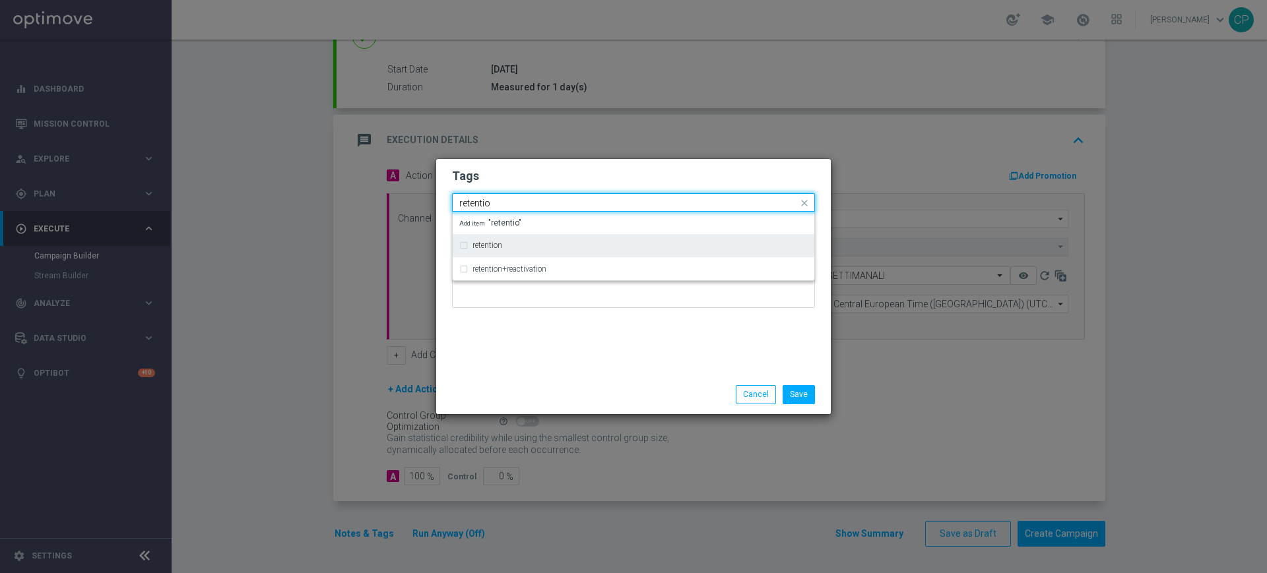
click at [483, 236] on div "retention" at bounding box center [633, 245] width 348 height 21
type input "retentio"
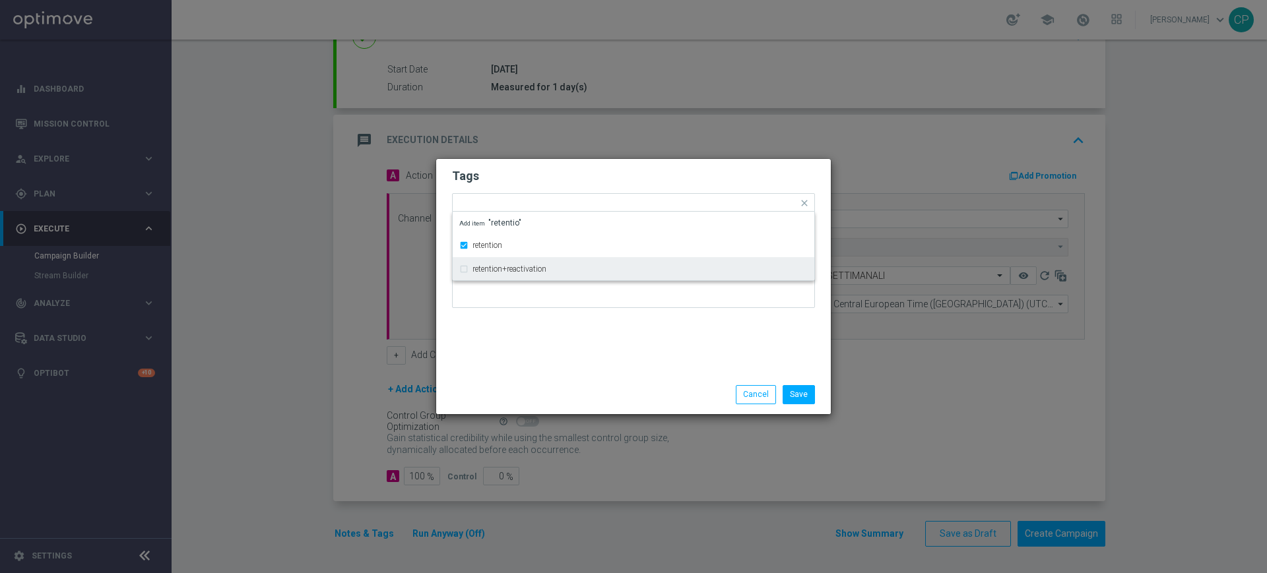
click at [488, 362] on div "Tags Quick find × all × no bonus × retention retention retention+reactivation A…" at bounding box center [633, 267] width 395 height 216
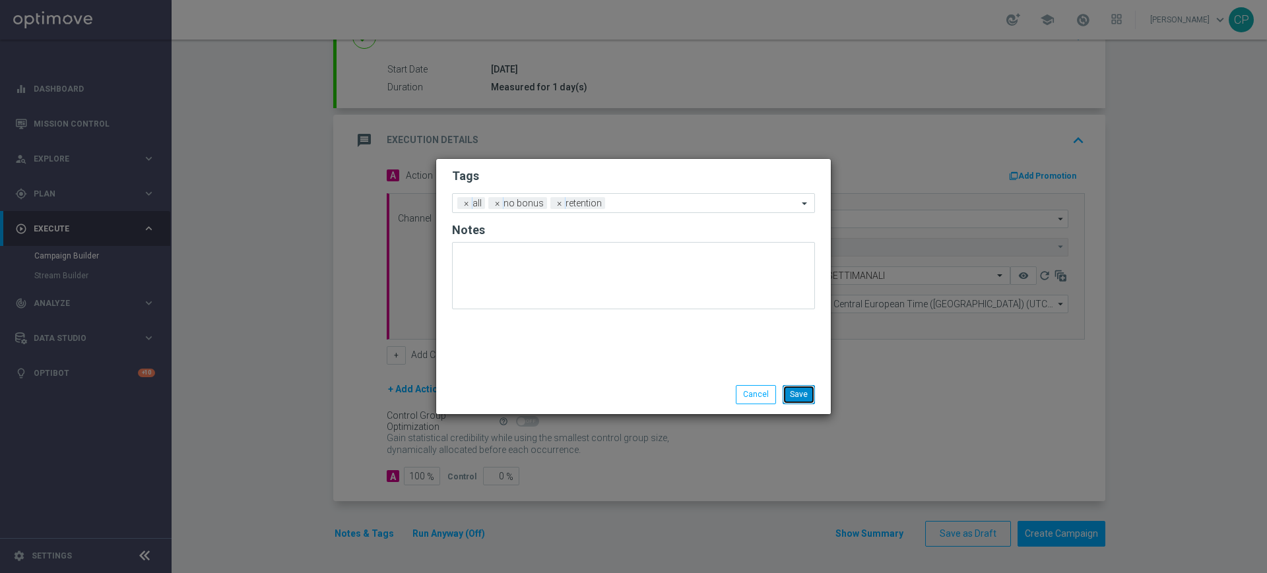
click at [802, 391] on button "Save" at bounding box center [799, 394] width 32 height 18
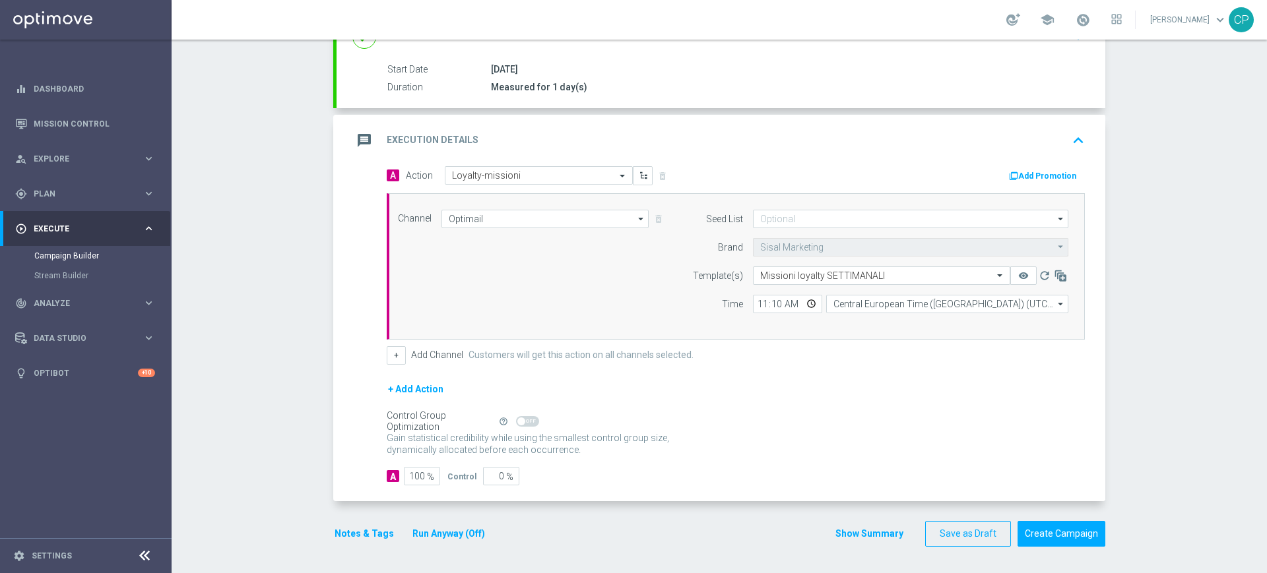
click at [438, 535] on button "Run Anyway (Off)" at bounding box center [448, 534] width 75 height 16
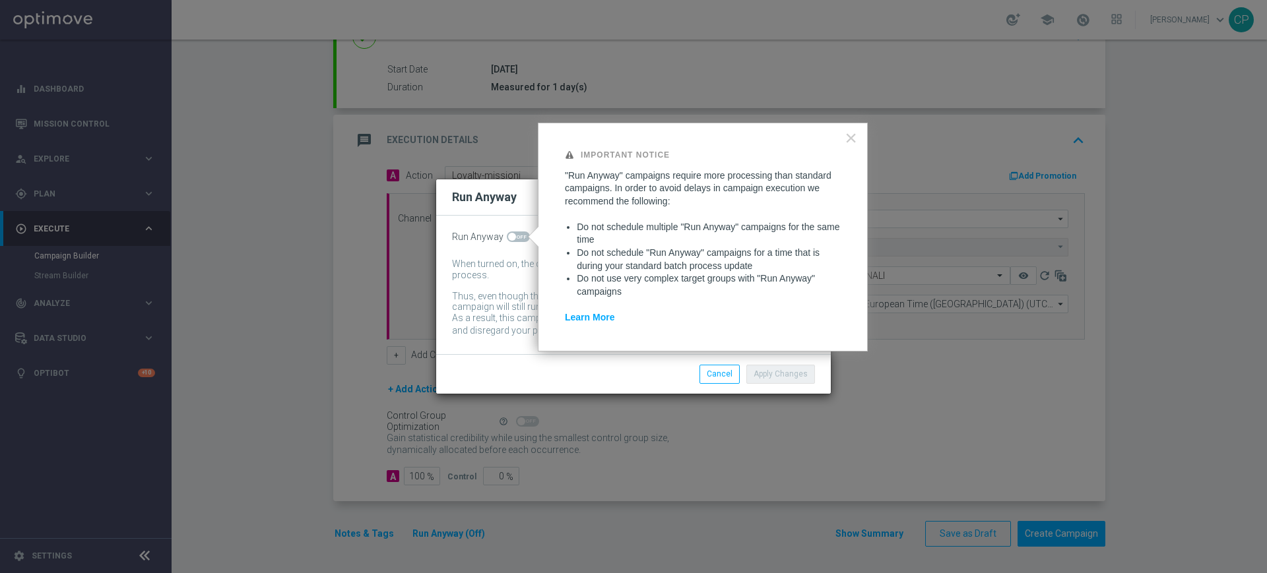
click at [522, 233] on span at bounding box center [518, 237] width 23 height 11
click at [522, 233] on input "checkbox" at bounding box center [518, 237] width 23 height 11
checkbox input "true"
click at [793, 373] on button "Apply Changes" at bounding box center [780, 374] width 69 height 18
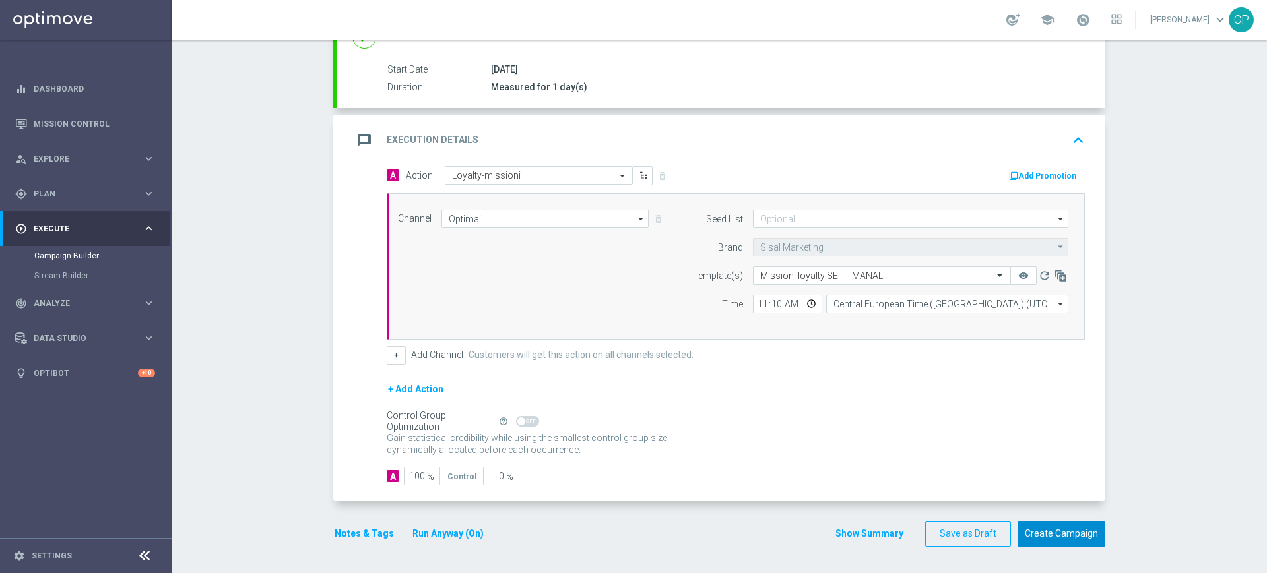
click at [1048, 533] on button "Create Campaign" at bounding box center [1061, 534] width 88 height 26
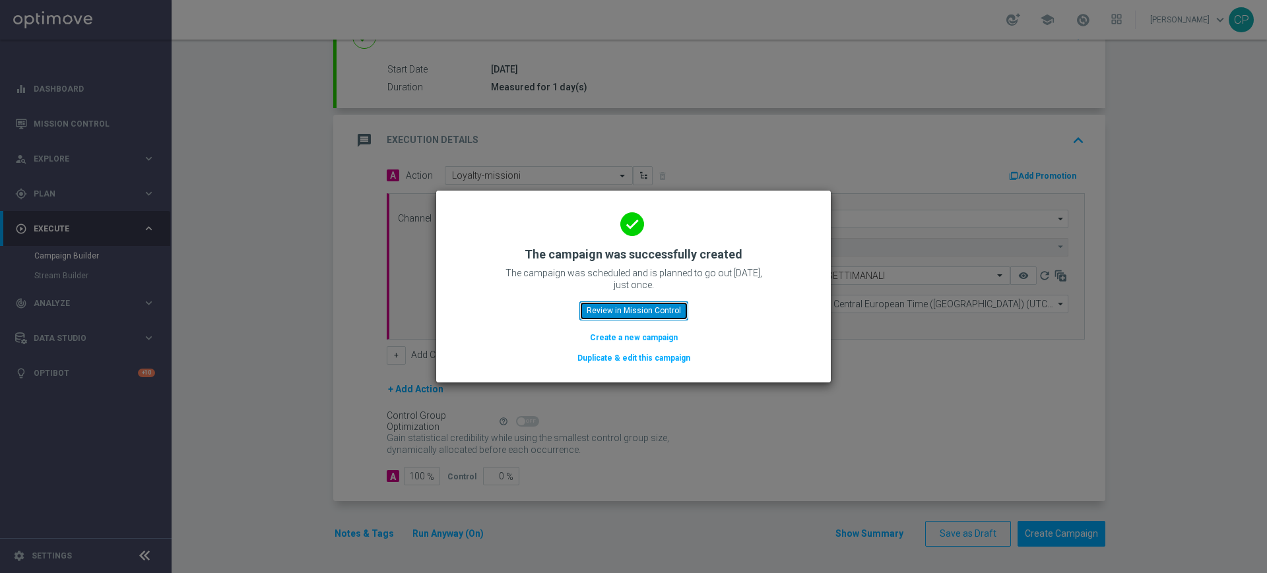
click at [620, 313] on button "Review in Mission Control" at bounding box center [633, 311] width 109 height 18
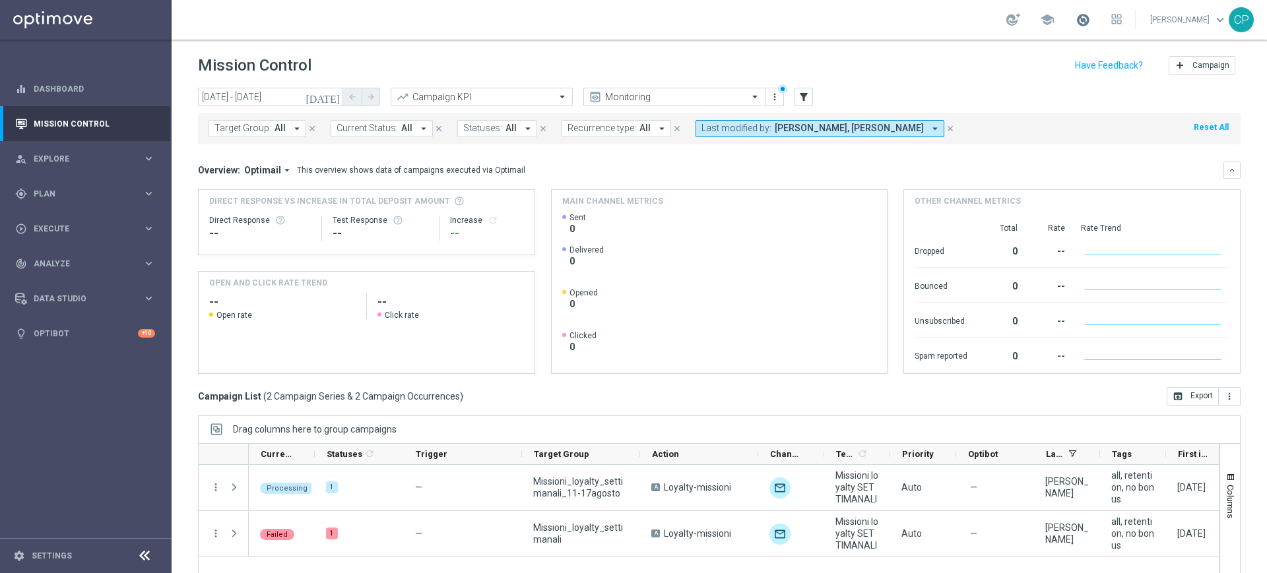
click at [1090, 18] on span at bounding box center [1082, 20] width 15 height 15
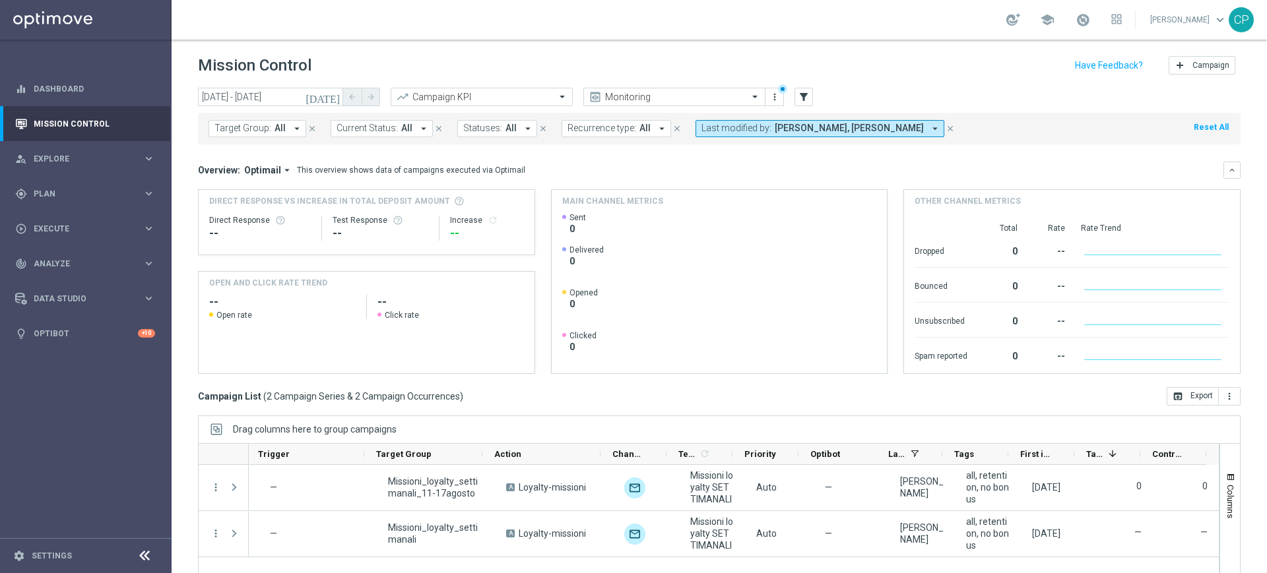
click at [333, 96] on icon "[DATE]" at bounding box center [323, 97] width 36 height 12
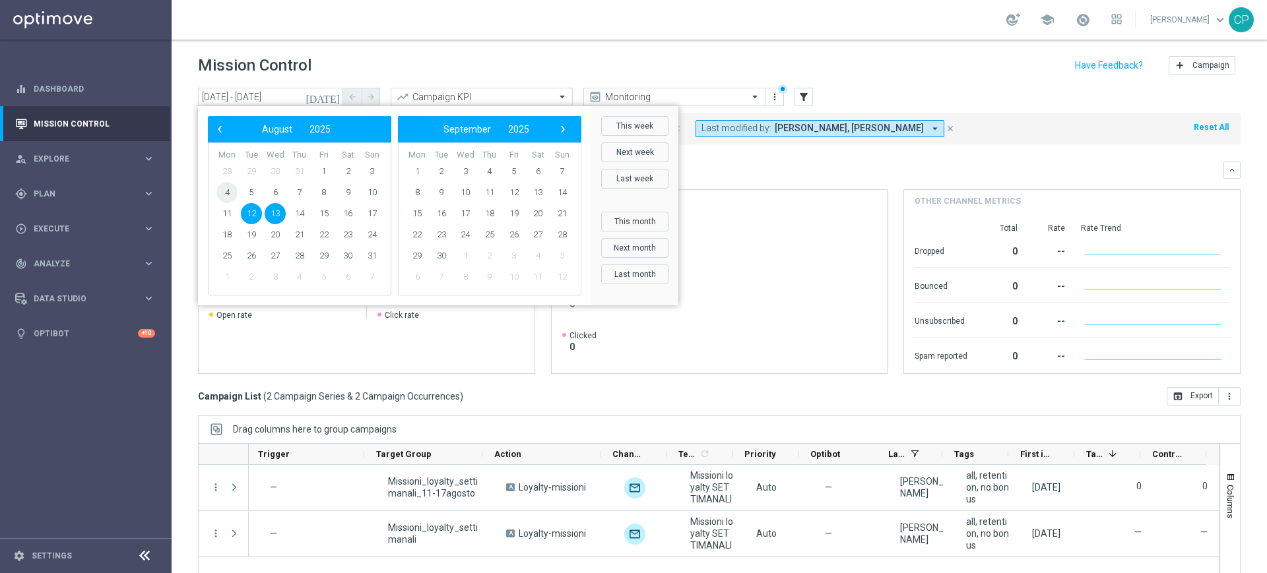
click at [222, 197] on span "4" at bounding box center [226, 192] width 21 height 21
click at [368, 195] on span "10" at bounding box center [372, 192] width 21 height 21
type input "04 Aug 2025 - 10 Aug 2025"
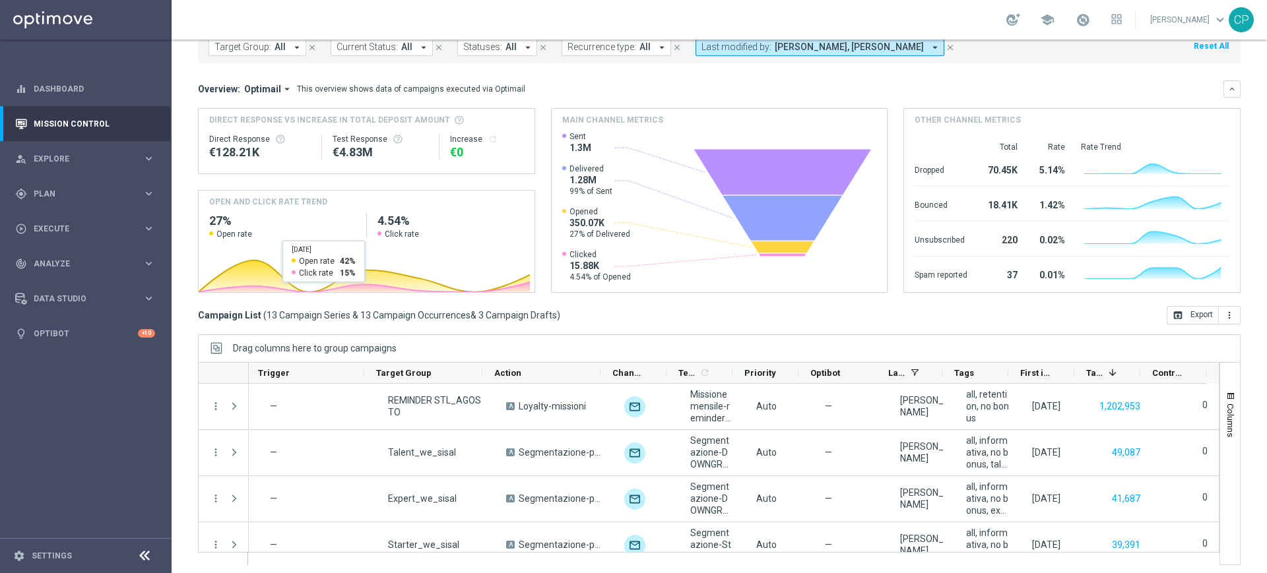
scroll to position [86, 0]
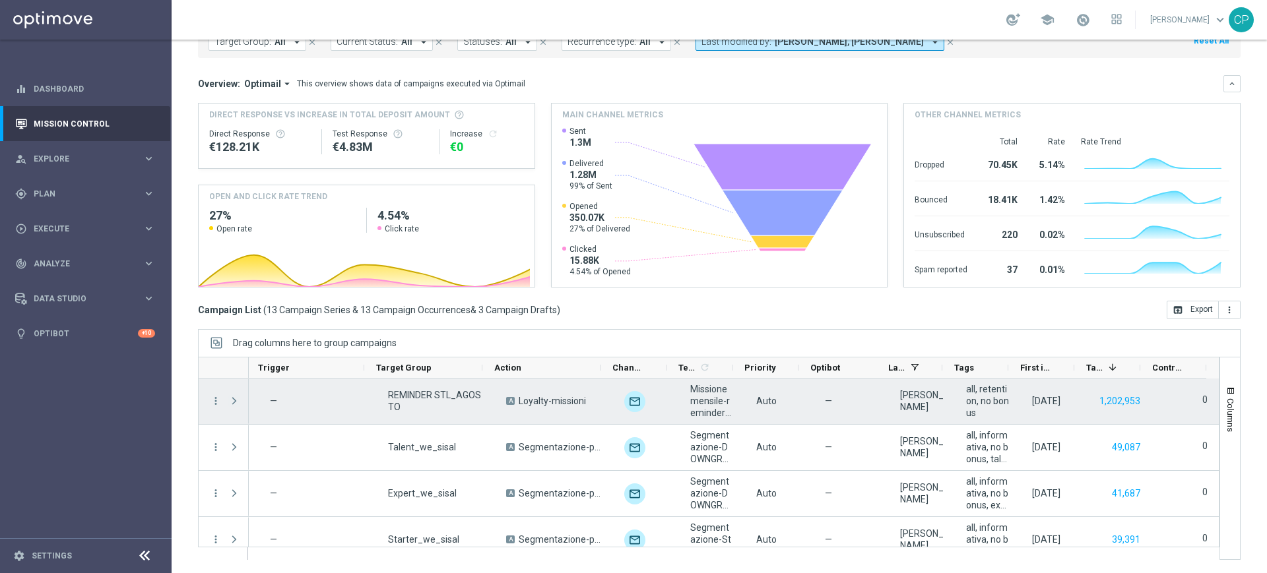
click at [234, 402] on span "Press SPACE to select this row." at bounding box center [234, 401] width 12 height 11
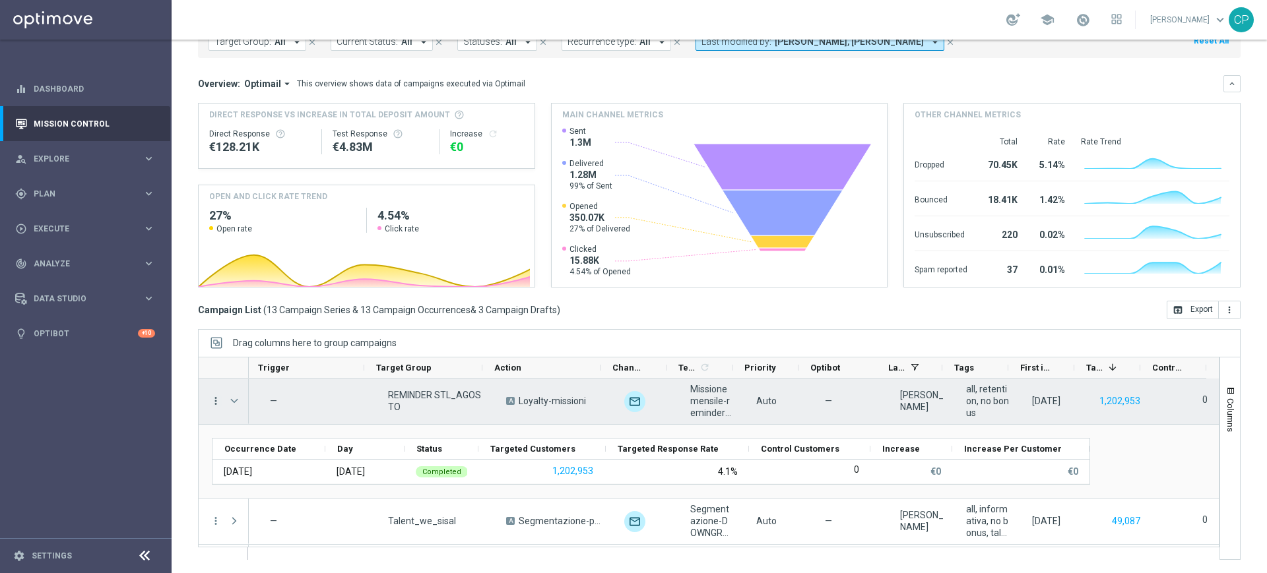
click at [213, 399] on icon "more_vert" at bounding box center [216, 401] width 12 height 12
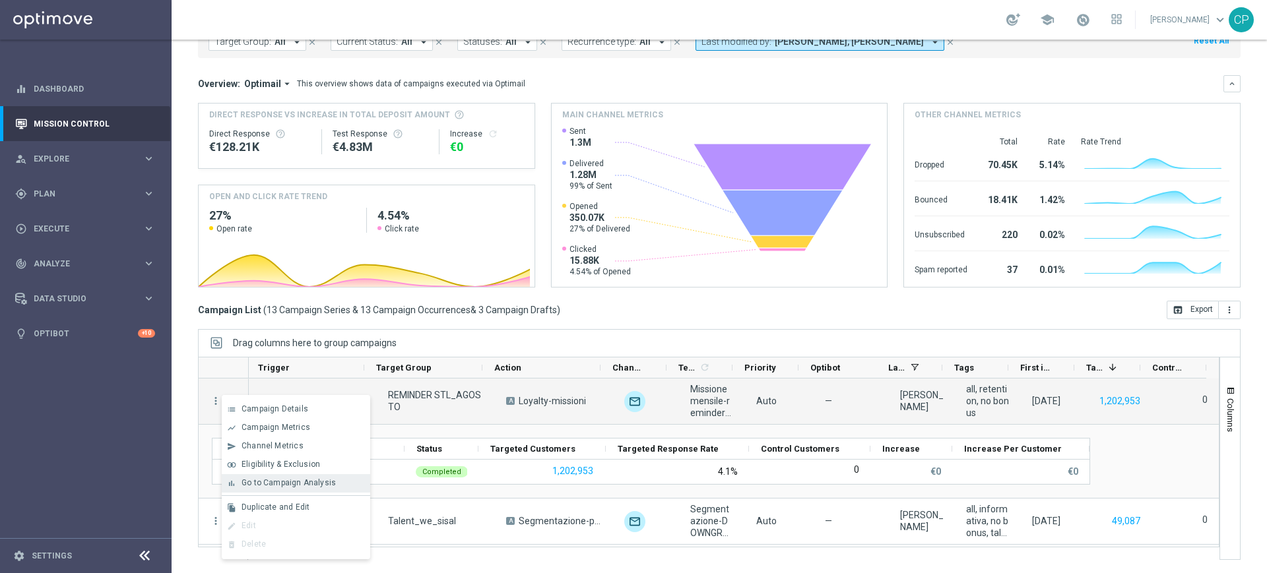
click at [257, 480] on span "Go to Campaign Analysis" at bounding box center [288, 482] width 94 height 9
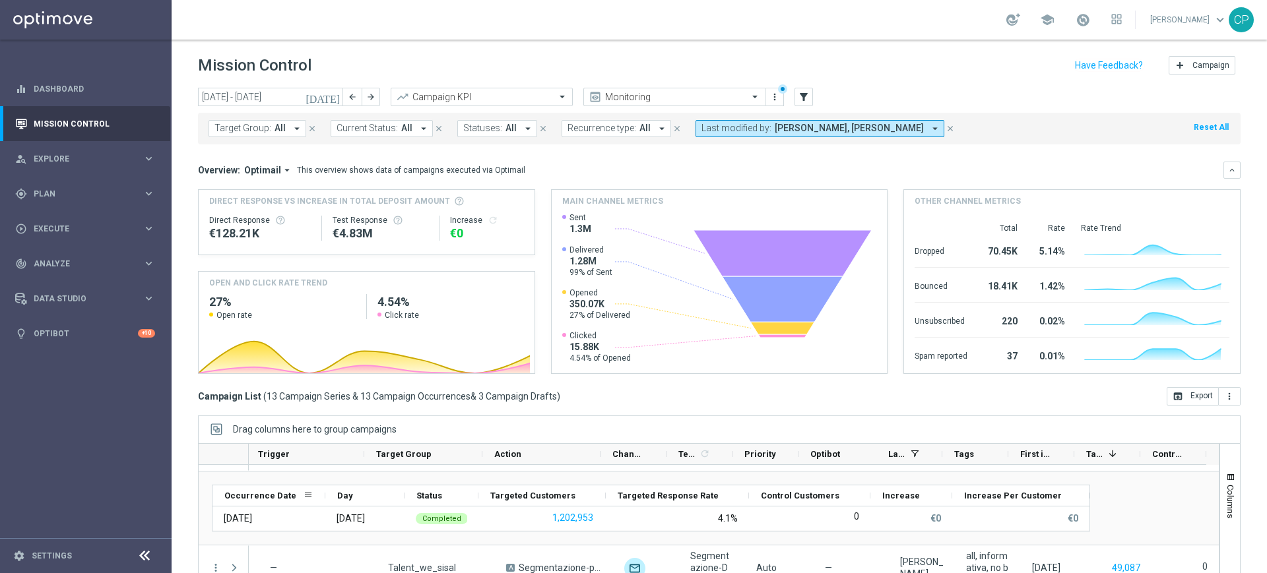
scroll to position [0, 0]
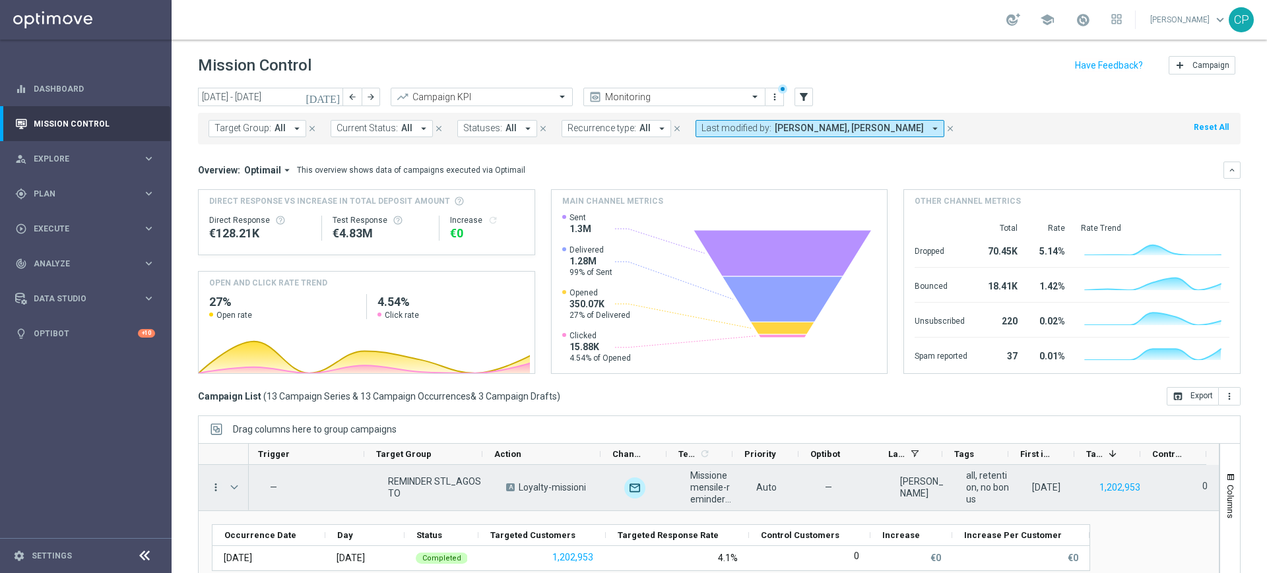
click at [216, 487] on icon "more_vert" at bounding box center [216, 488] width 12 height 12
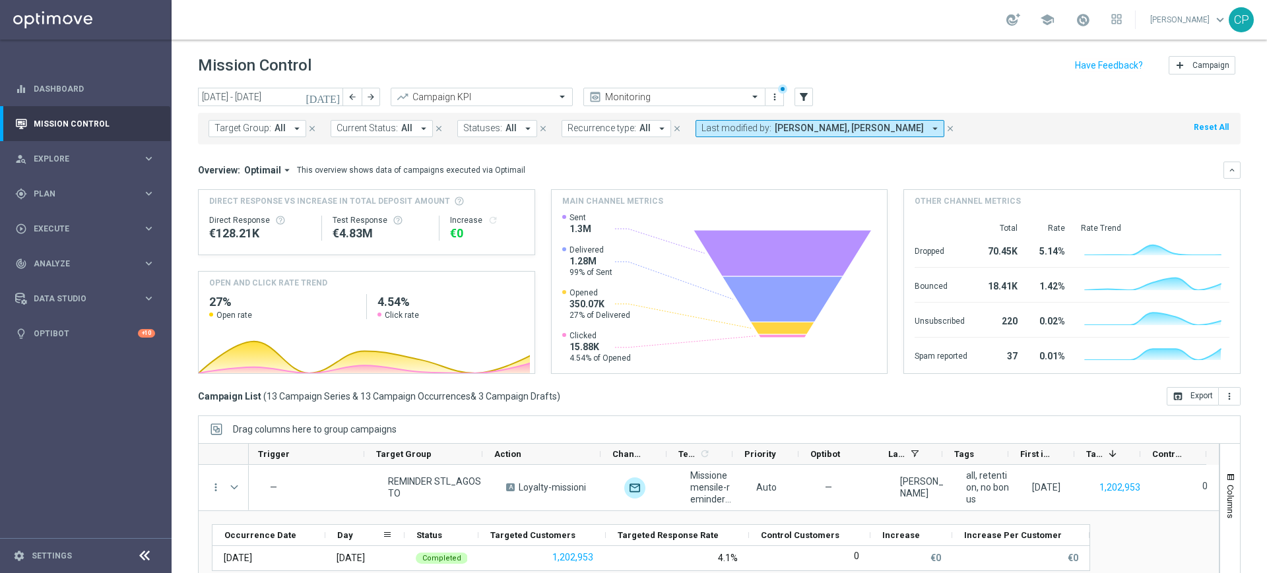
scroll to position [6, 0]
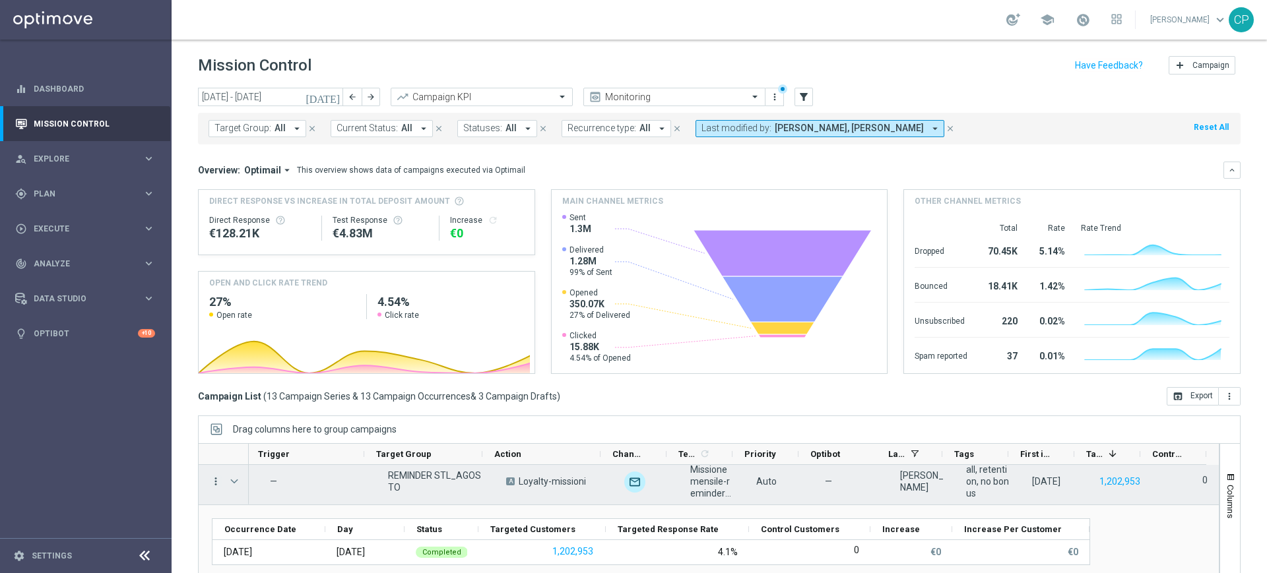
click at [217, 480] on icon "more_vert" at bounding box center [216, 482] width 12 height 12
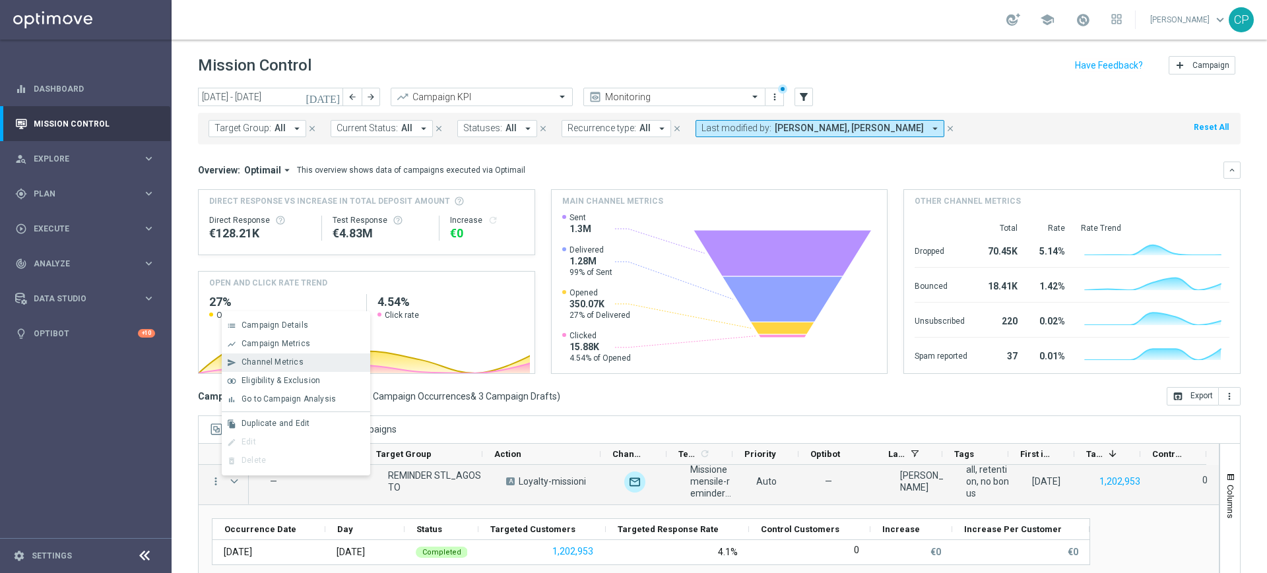
click at [277, 363] on span "Channel Metrics" at bounding box center [272, 362] width 62 height 9
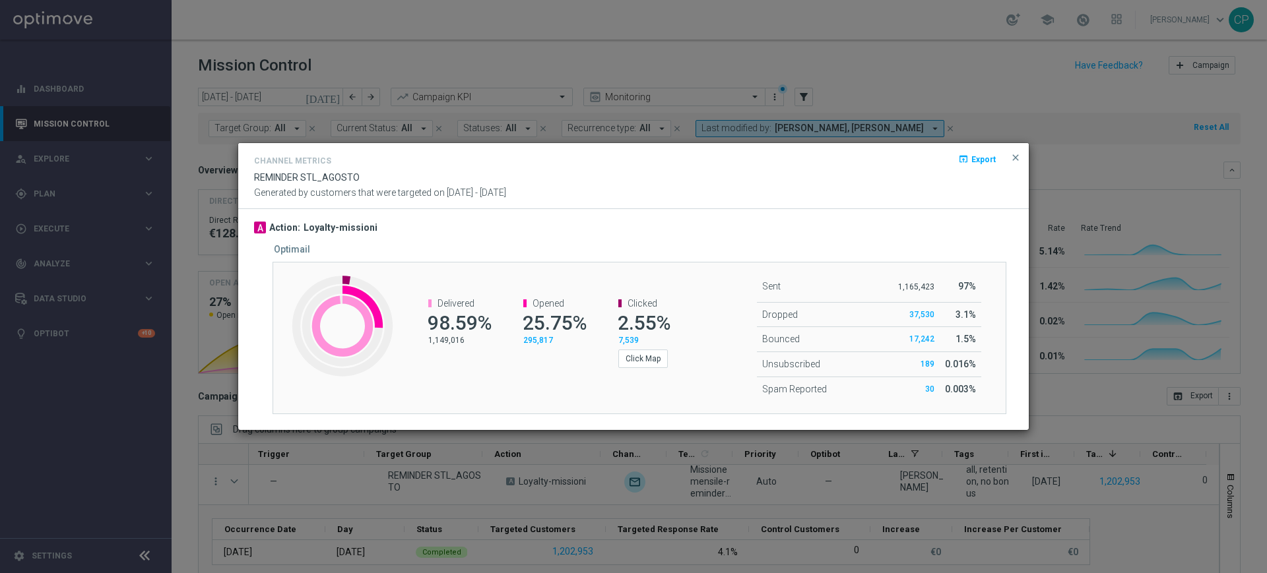
click at [626, 340] on span "7,539" at bounding box center [628, 340] width 20 height 9
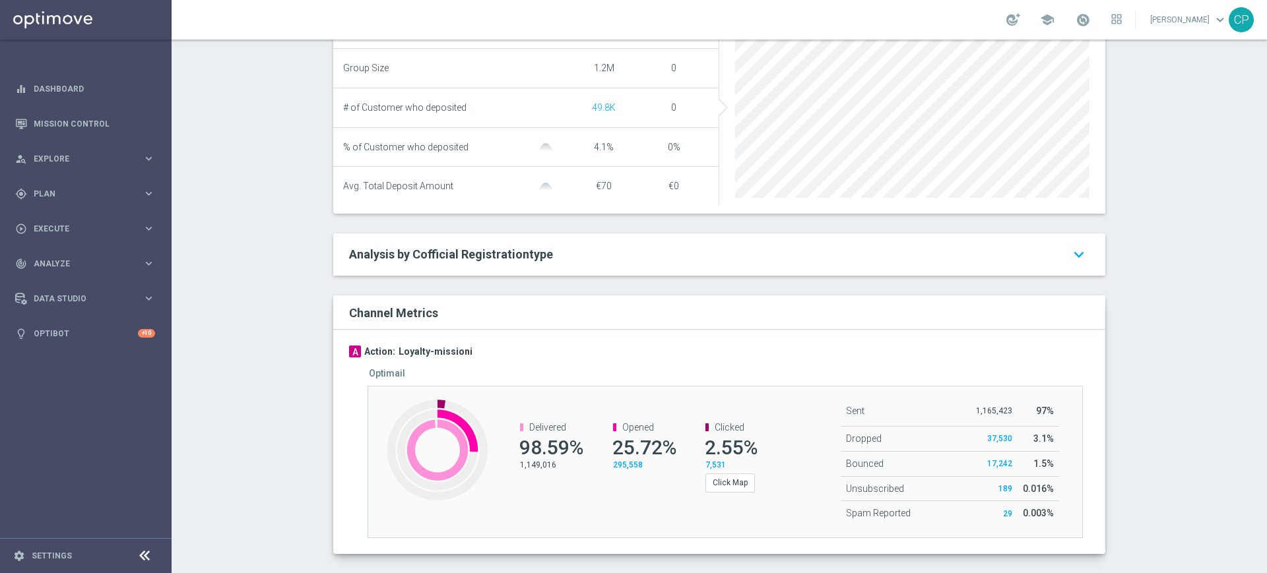
scroll to position [576, 0]
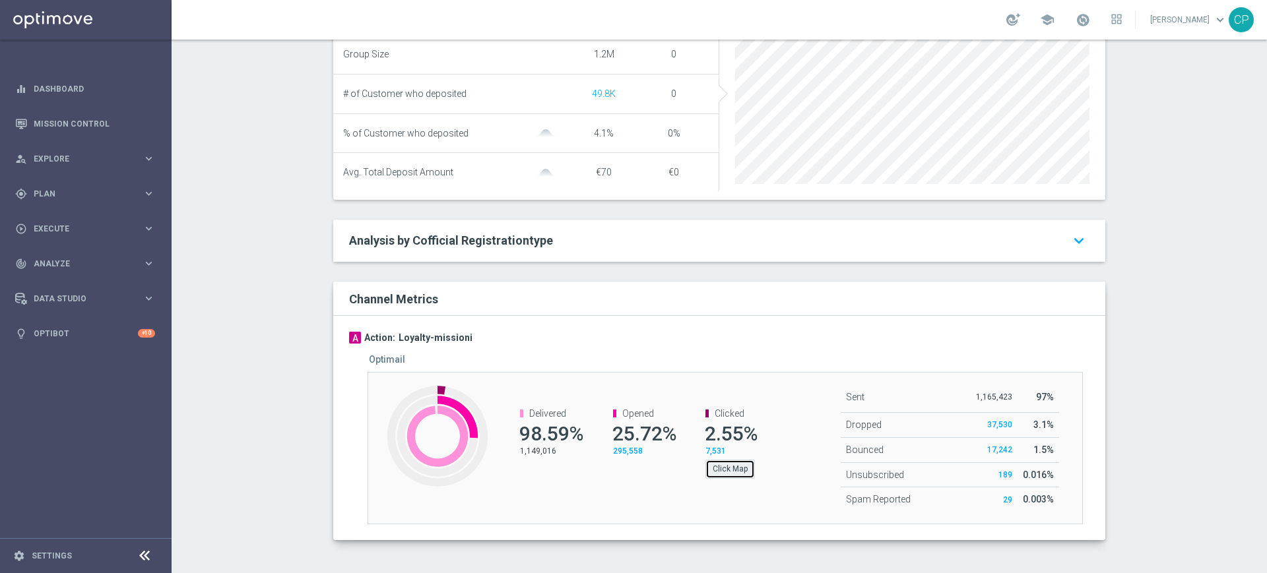
click at [725, 469] on button "Click Map" at bounding box center [729, 469] width 49 height 18
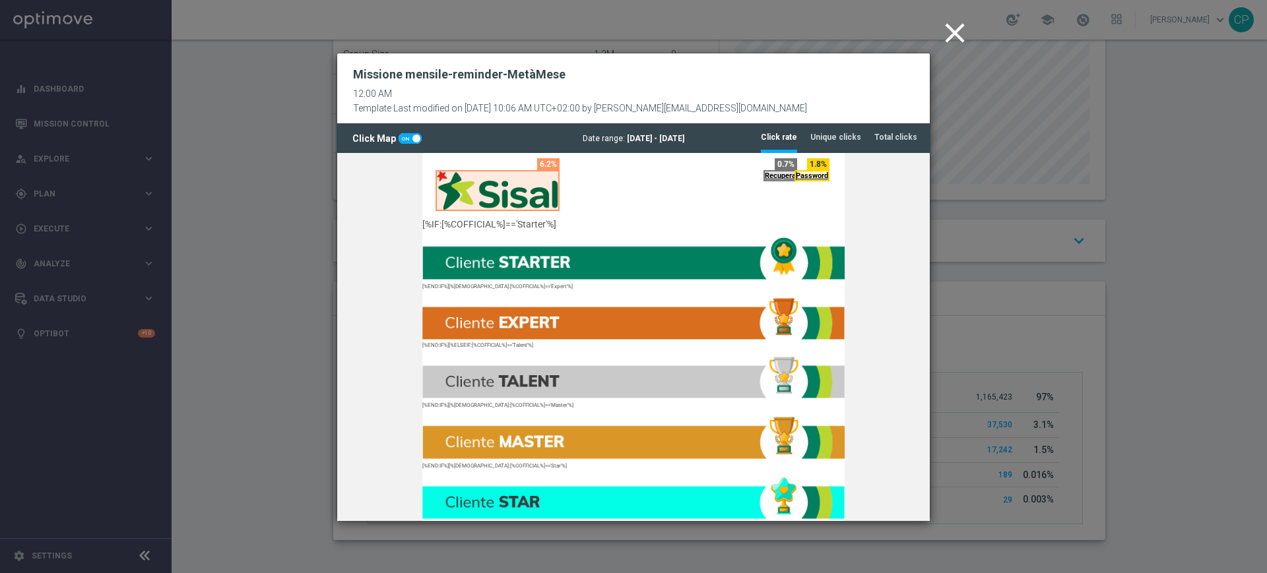
scroll to position [13, 0]
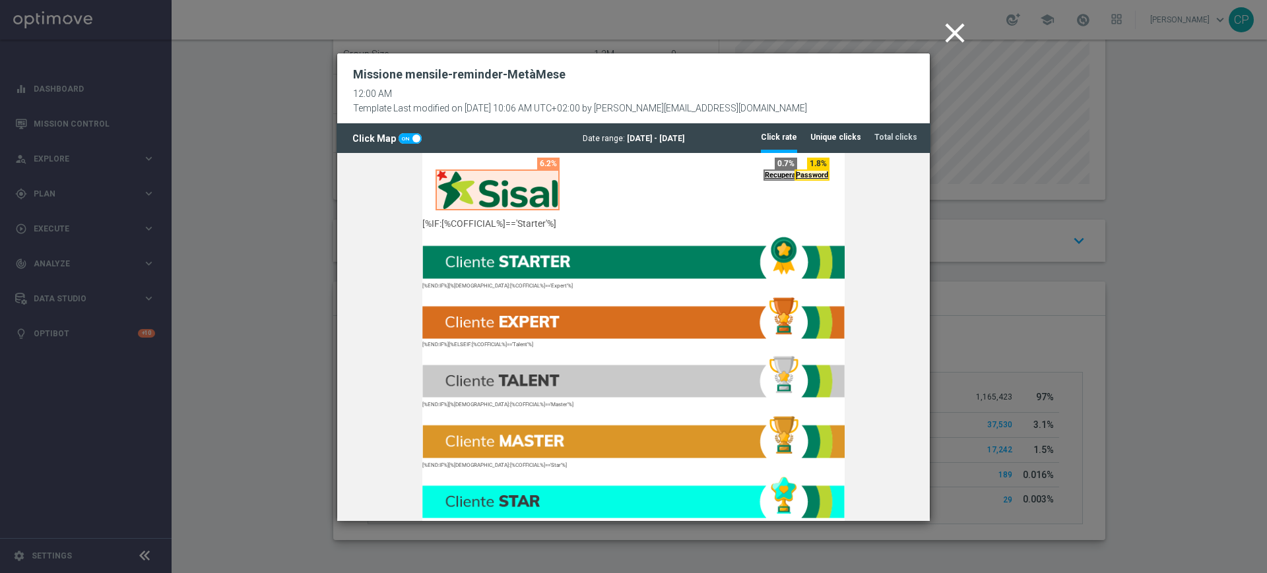
click at [839, 133] on tab-header "Unique clicks" at bounding box center [835, 137] width 51 height 11
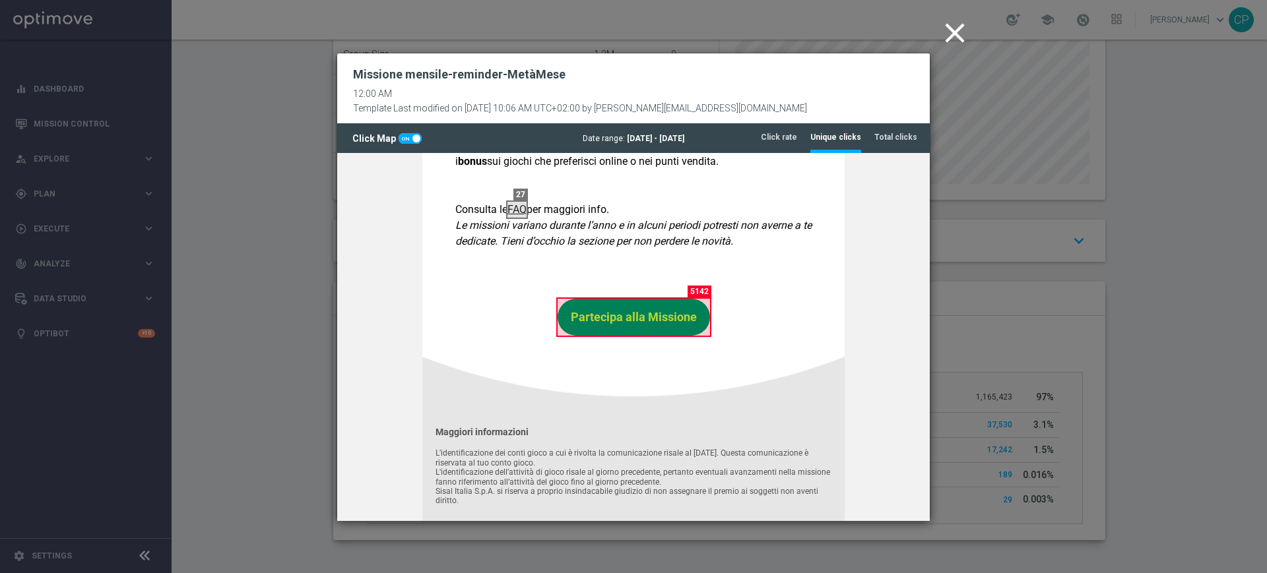
scroll to position [872, 0]
click at [699, 300] on link "Partecipa alla Missione" at bounding box center [634, 318] width 152 height 37
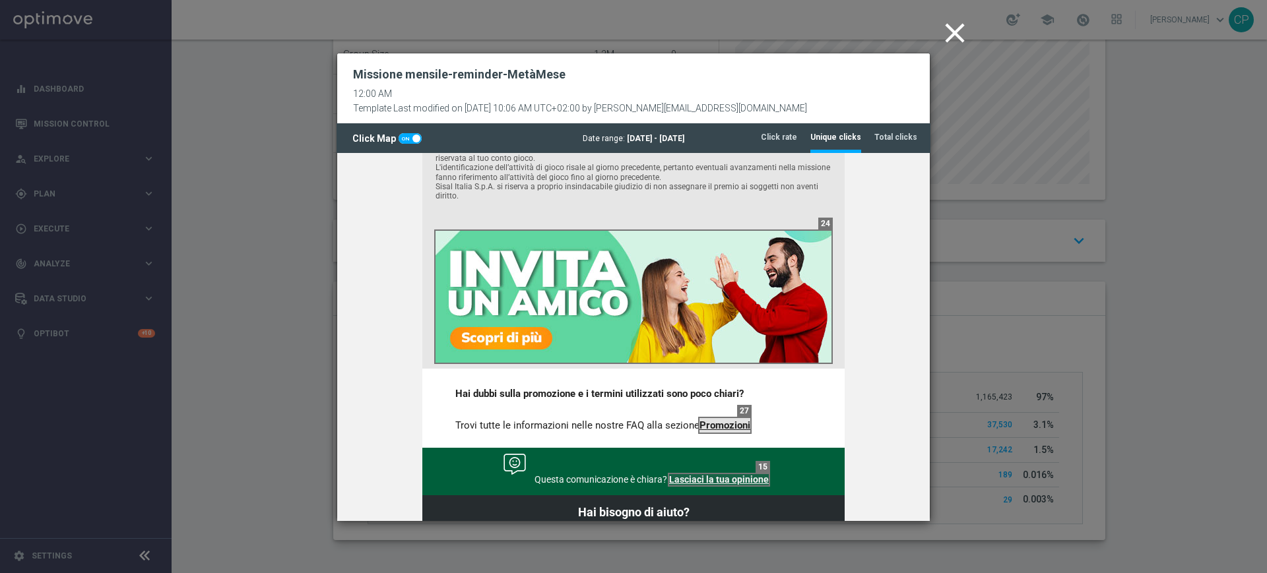
scroll to position [1178, 0]
click at [708, 419] on strong "Promozioni" at bounding box center [724, 425] width 51 height 12
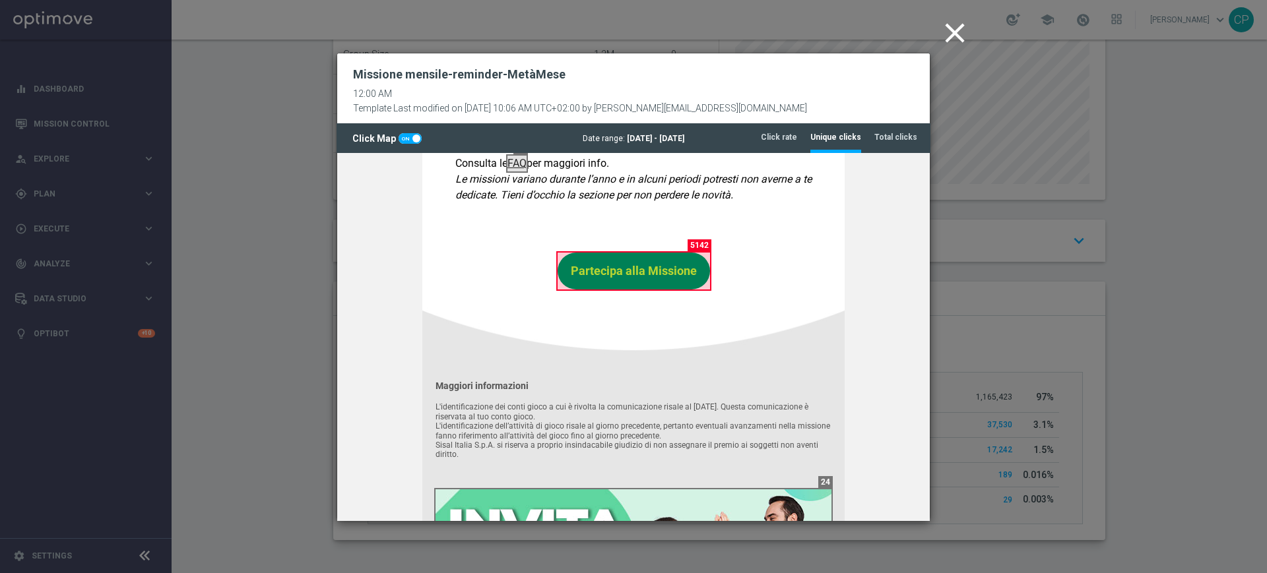
scroll to position [918, 0]
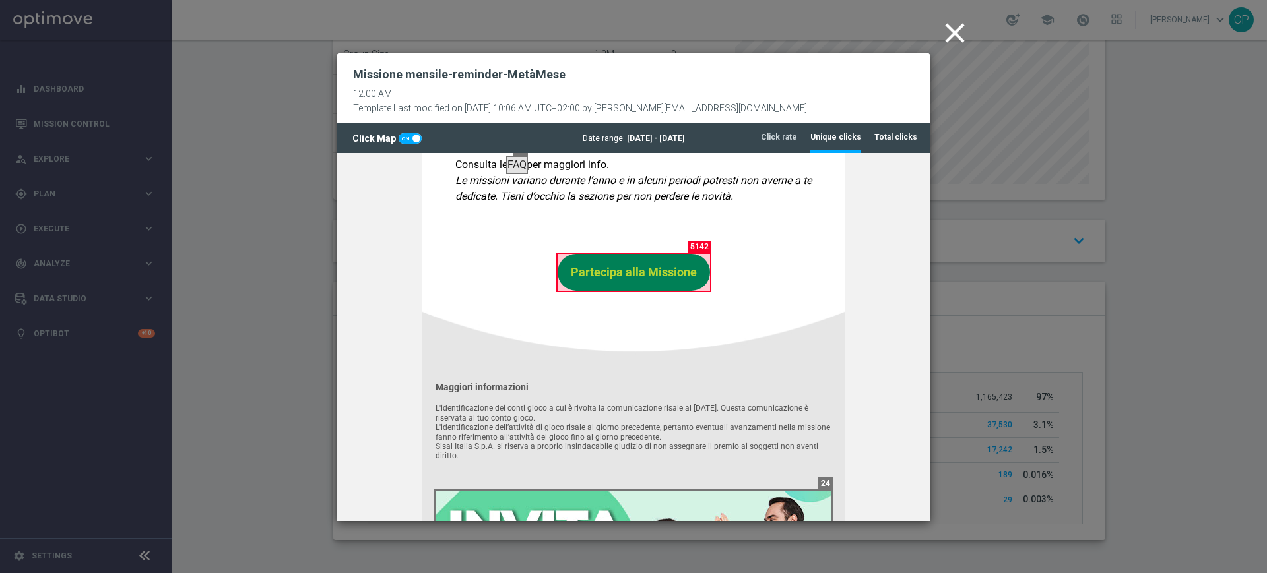
click at [891, 133] on tab-header "Total clicks" at bounding box center [895, 137] width 43 height 11
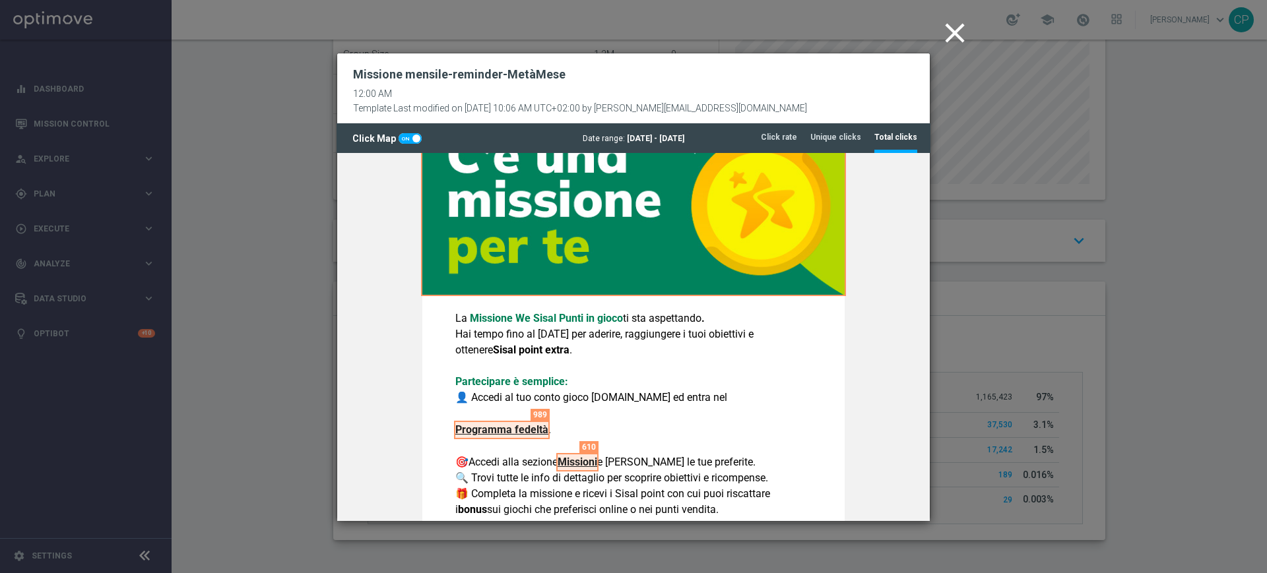
scroll to position [654, 0]
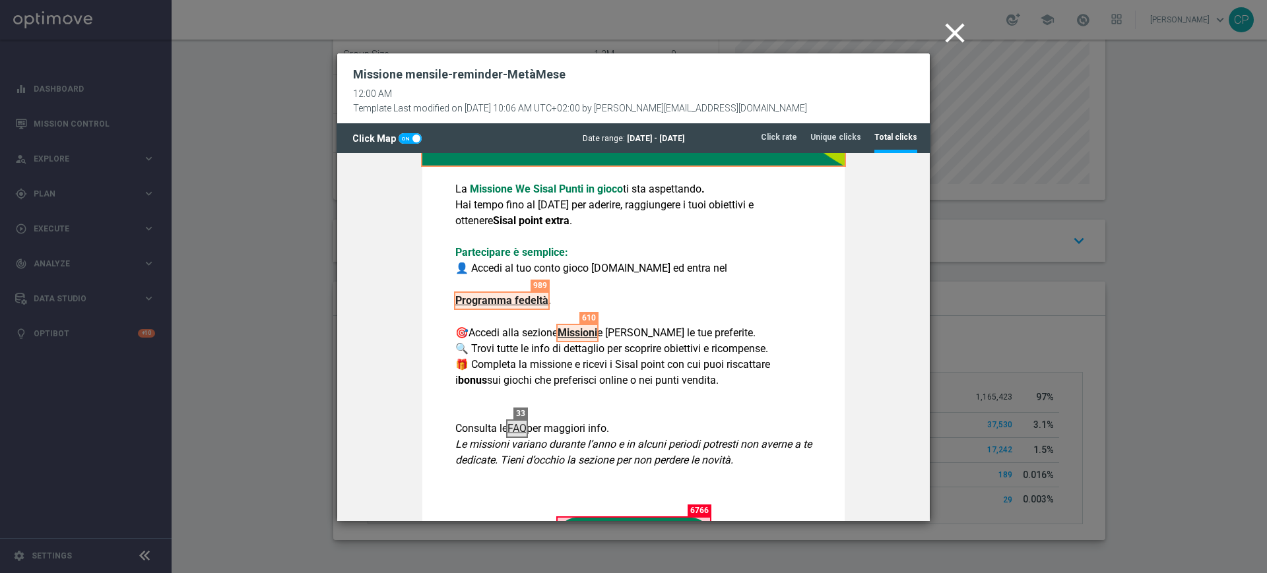
click at [548, 293] on link "Programma fedeltà" at bounding box center [501, 301] width 93 height 16
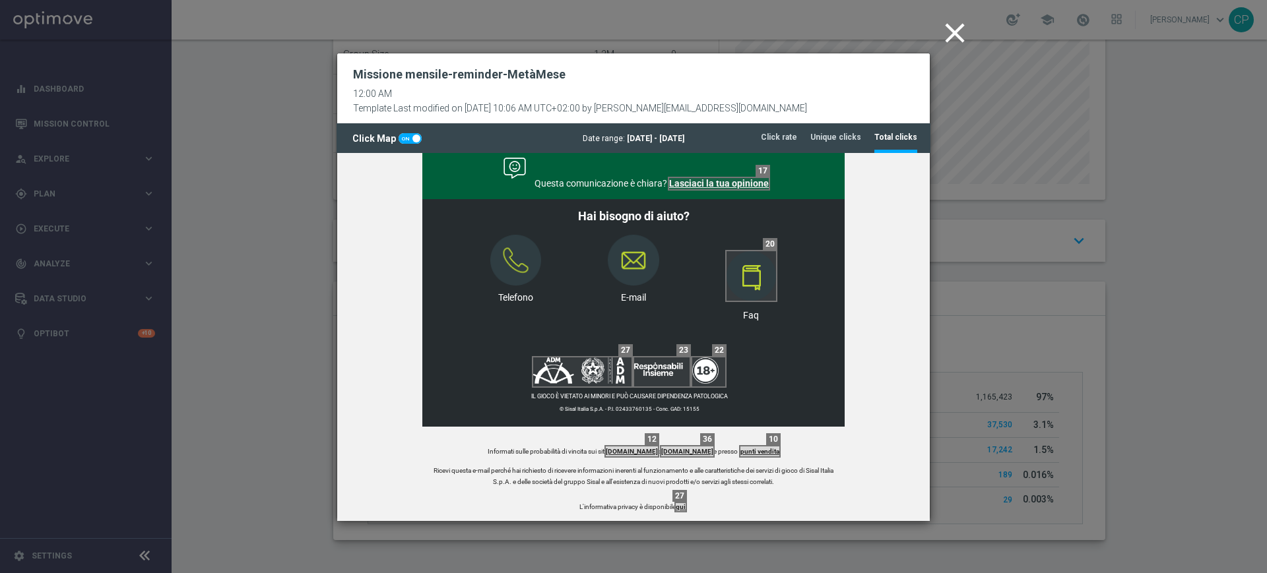
scroll to position [1517, 0]
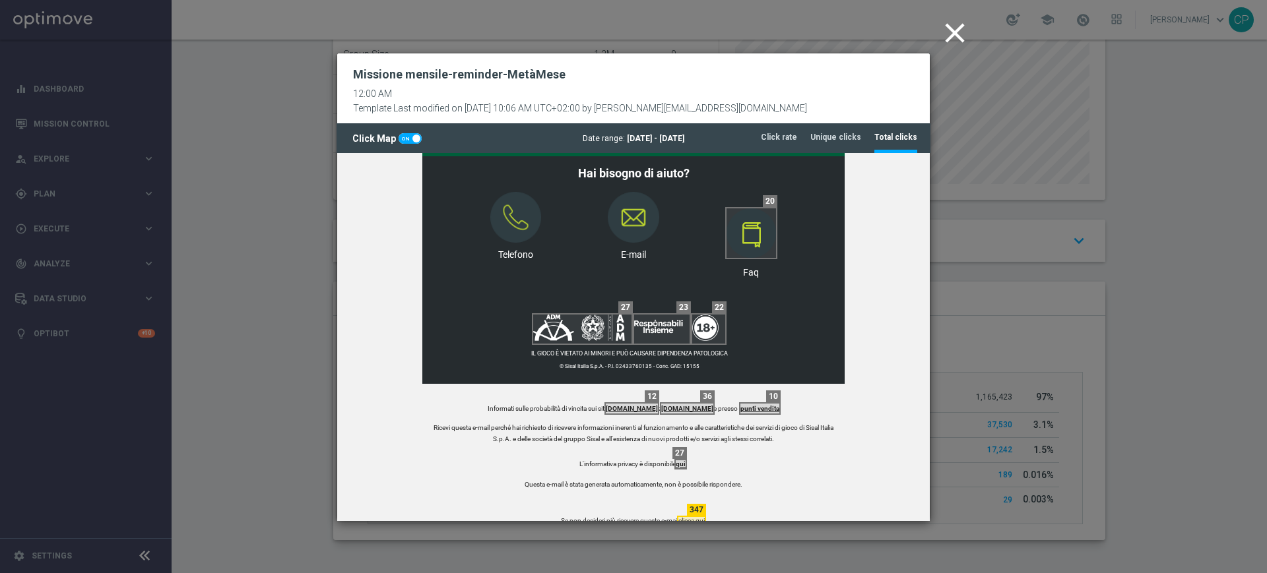
click at [957, 31] on icon "close" at bounding box center [954, 32] width 33 height 33
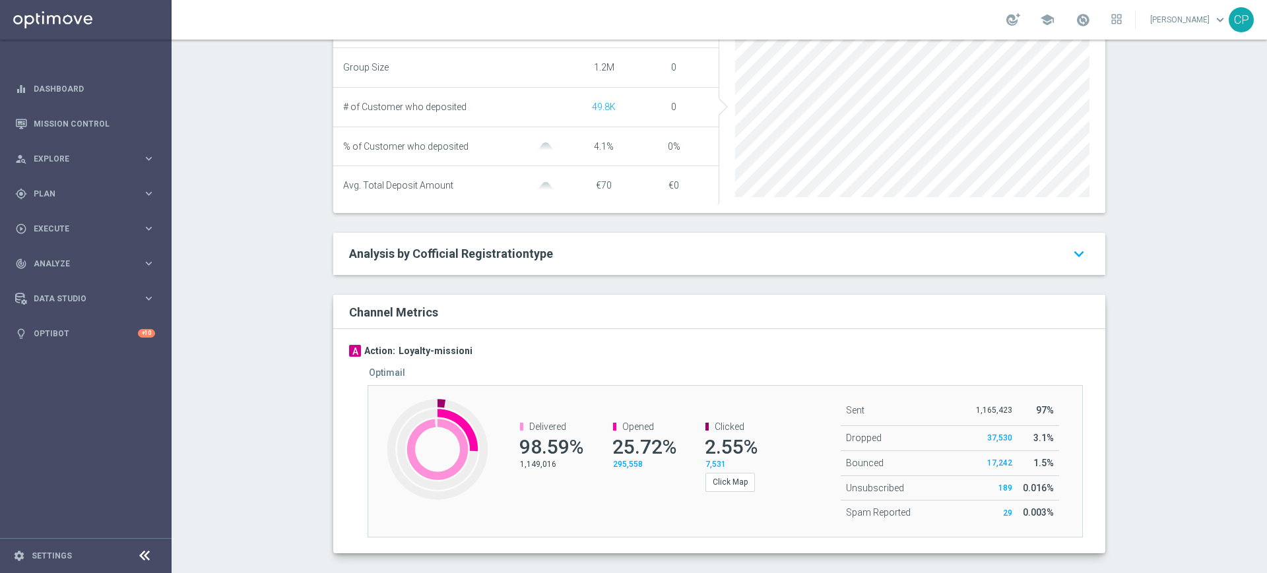
scroll to position [576, 0]
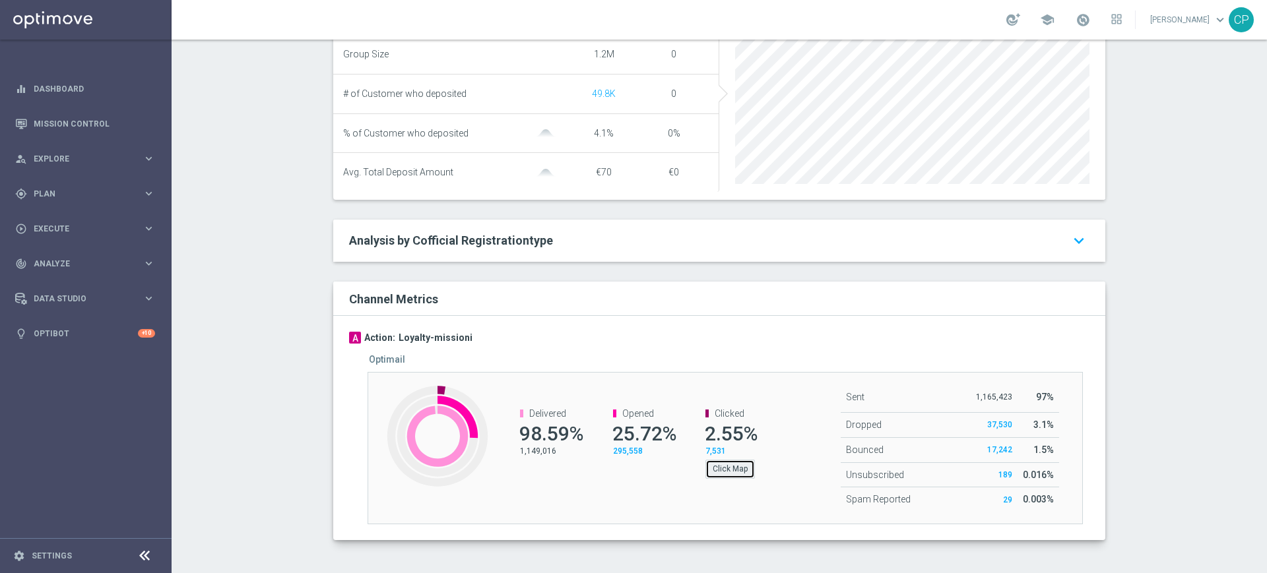
click at [717, 470] on button "Click Map" at bounding box center [729, 469] width 49 height 18
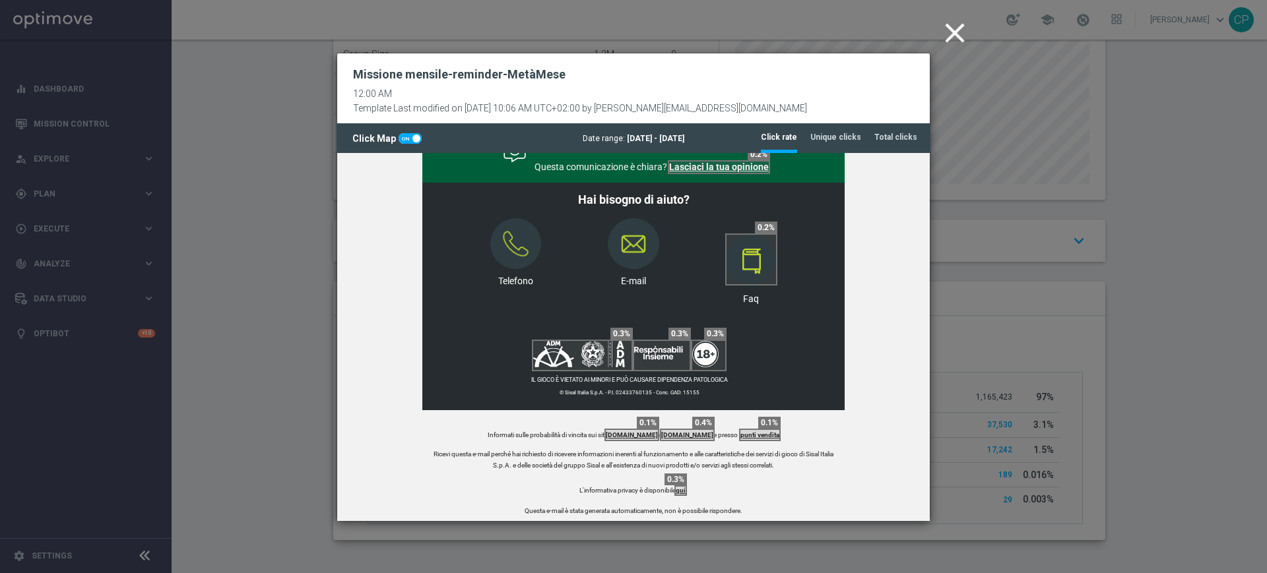
scroll to position [1517, 0]
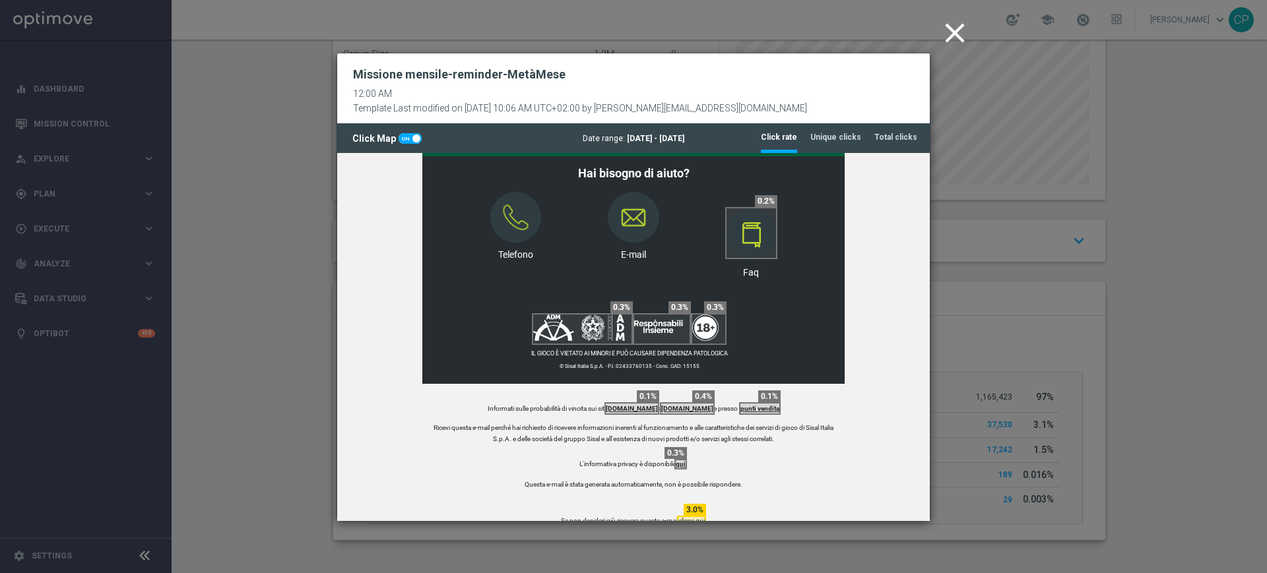
click at [958, 32] on icon "close" at bounding box center [954, 32] width 33 height 33
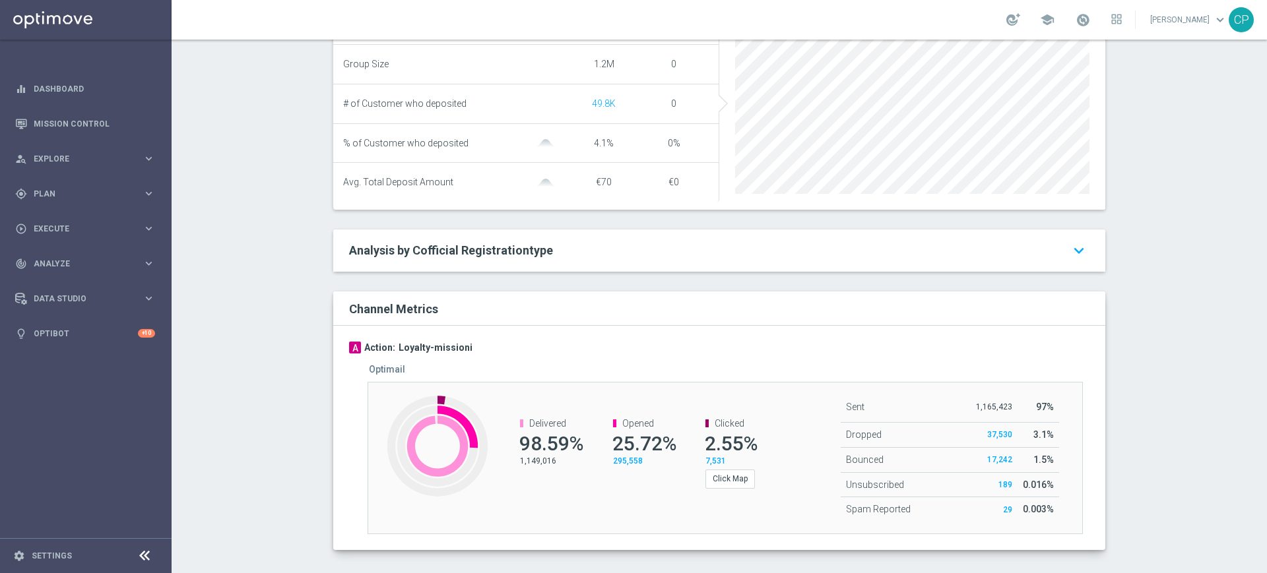
scroll to position [576, 0]
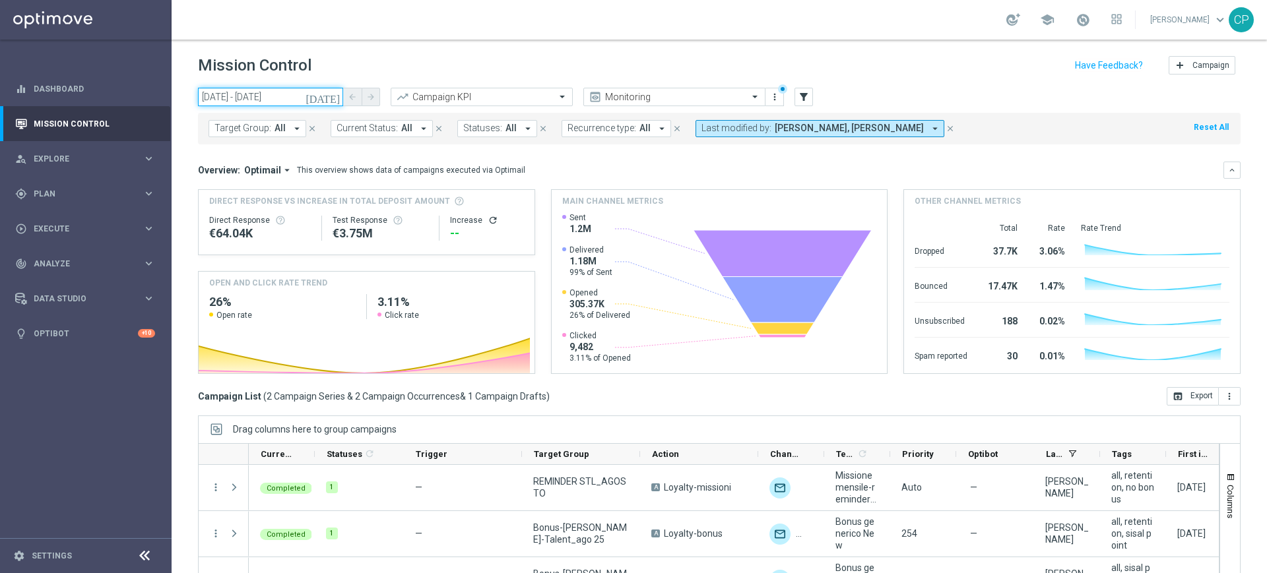
click at [307, 93] on input "[DATE] - [DATE]" at bounding box center [270, 97] width 145 height 18
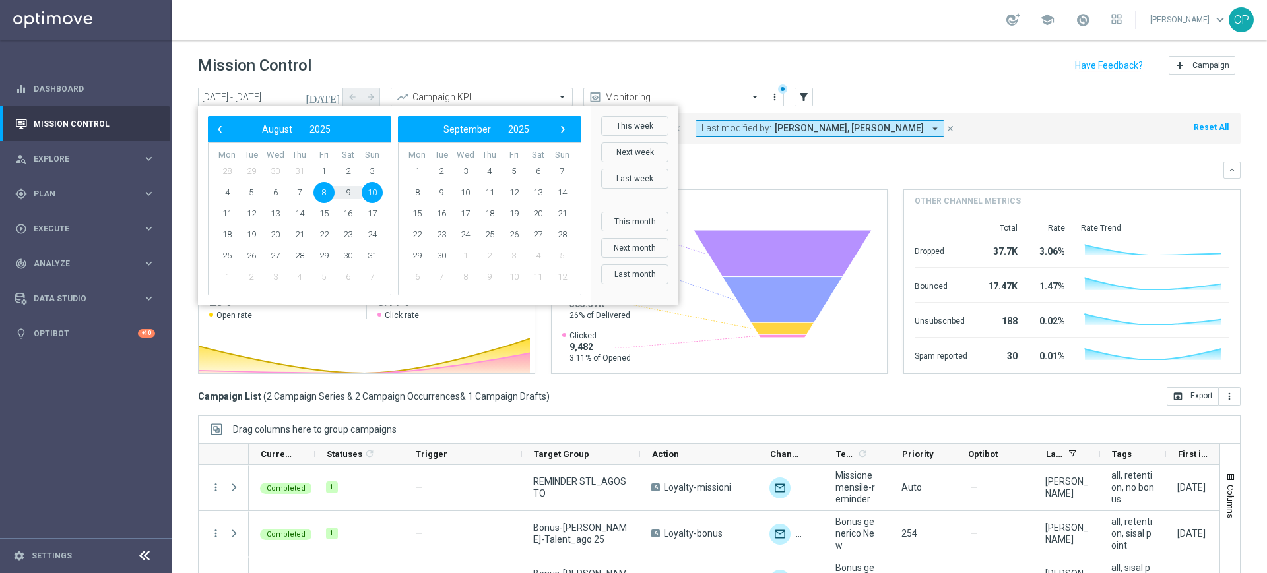
click at [339, 92] on icon "[DATE]" at bounding box center [323, 97] width 36 height 12
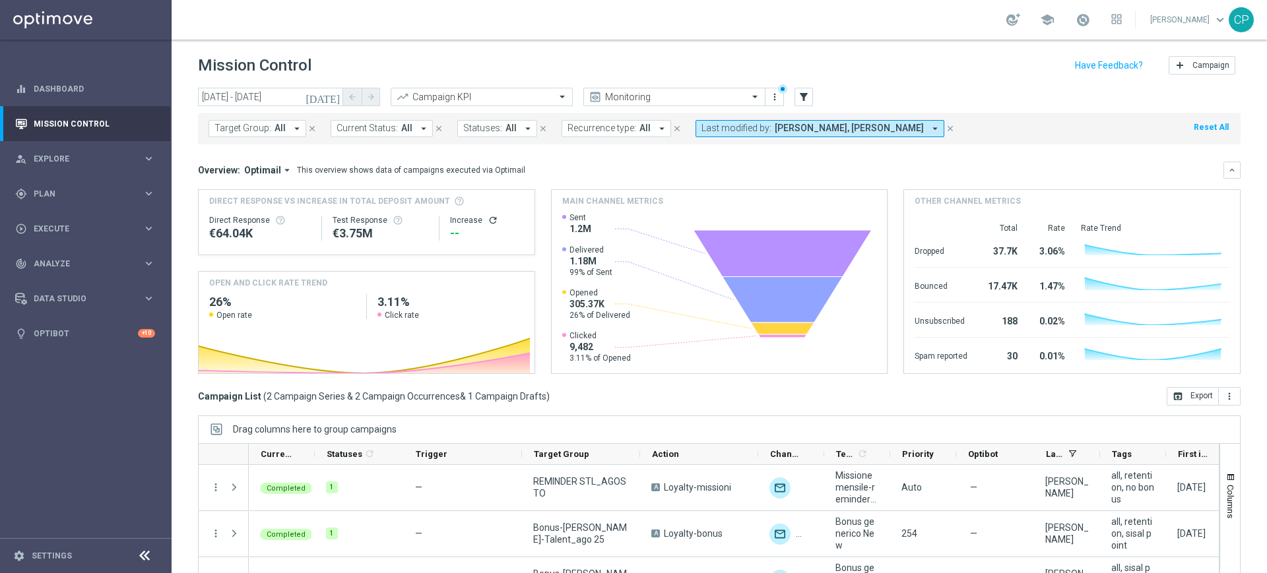
click at [337, 92] on icon "[DATE]" at bounding box center [323, 97] width 36 height 12
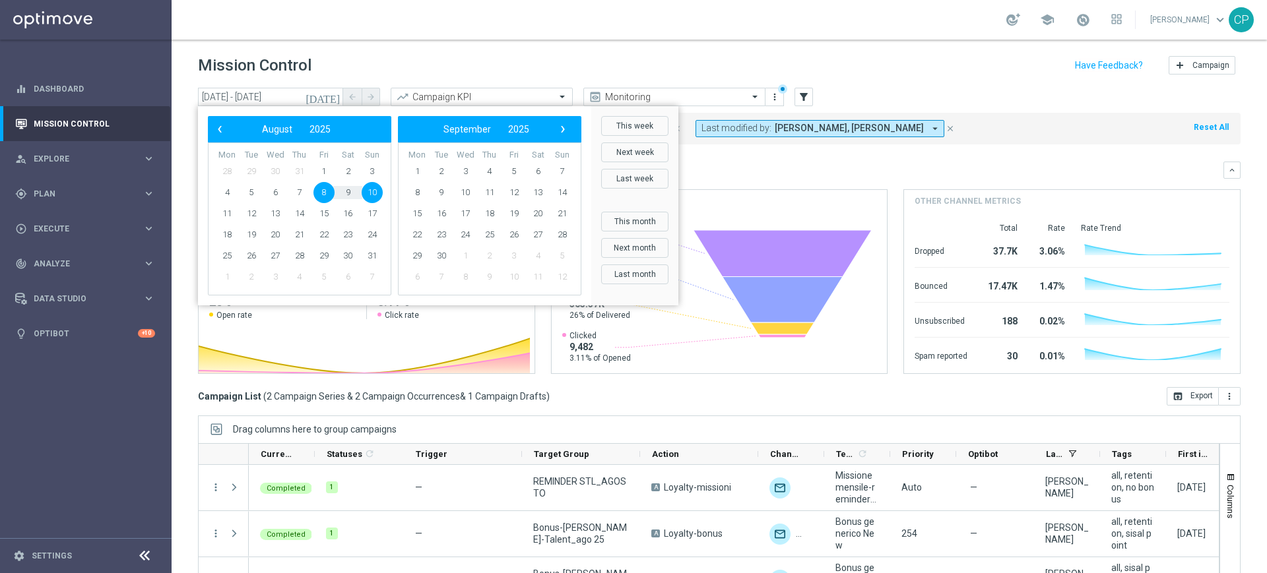
click at [317, 195] on span "8" at bounding box center [323, 192] width 21 height 21
click at [378, 198] on span "10" at bounding box center [372, 192] width 21 height 21
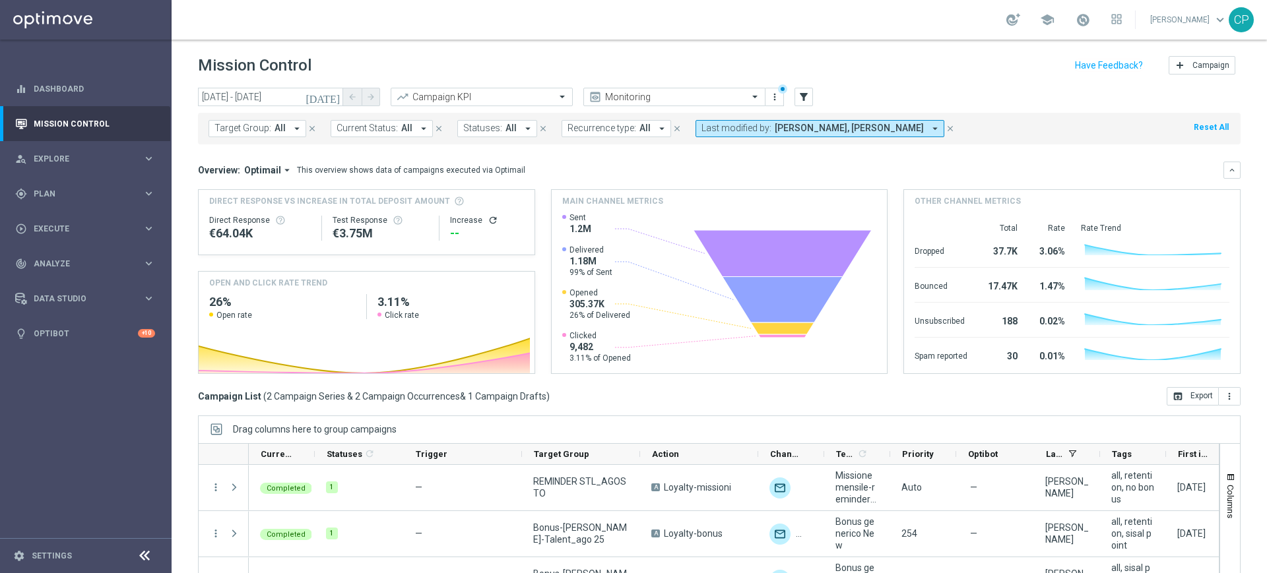
click at [335, 89] on button "[DATE]" at bounding box center [324, 98] width 40 height 20
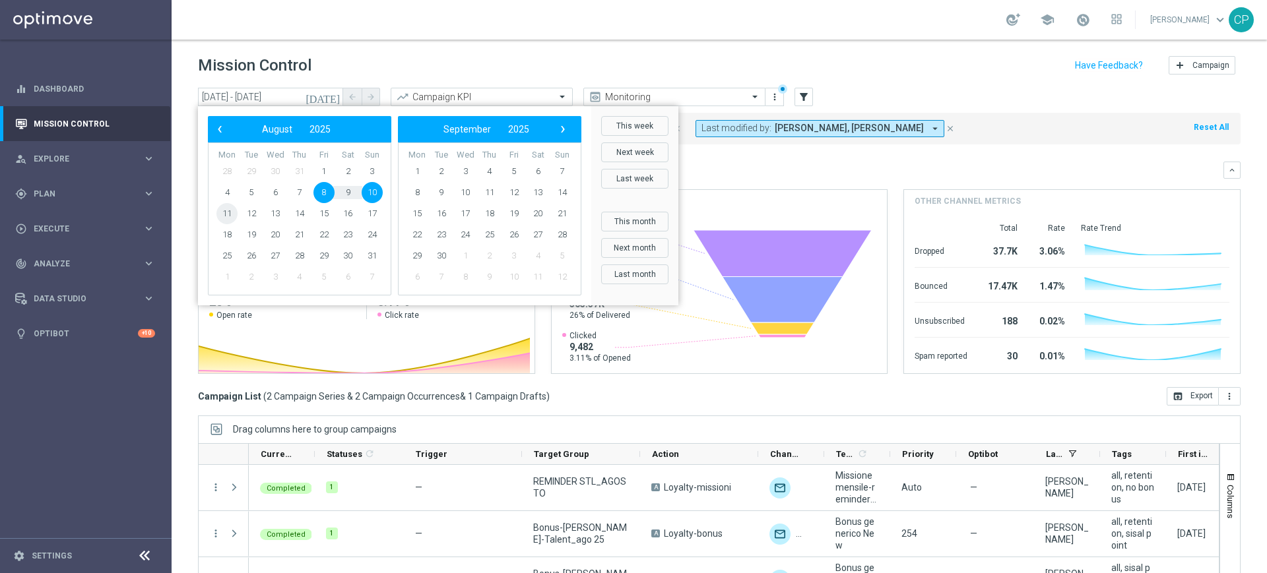
click at [225, 210] on span "11" at bounding box center [226, 213] width 21 height 21
click at [286, 214] on td "13" at bounding box center [275, 213] width 24 height 21
click at [274, 217] on span "13" at bounding box center [275, 213] width 21 height 21
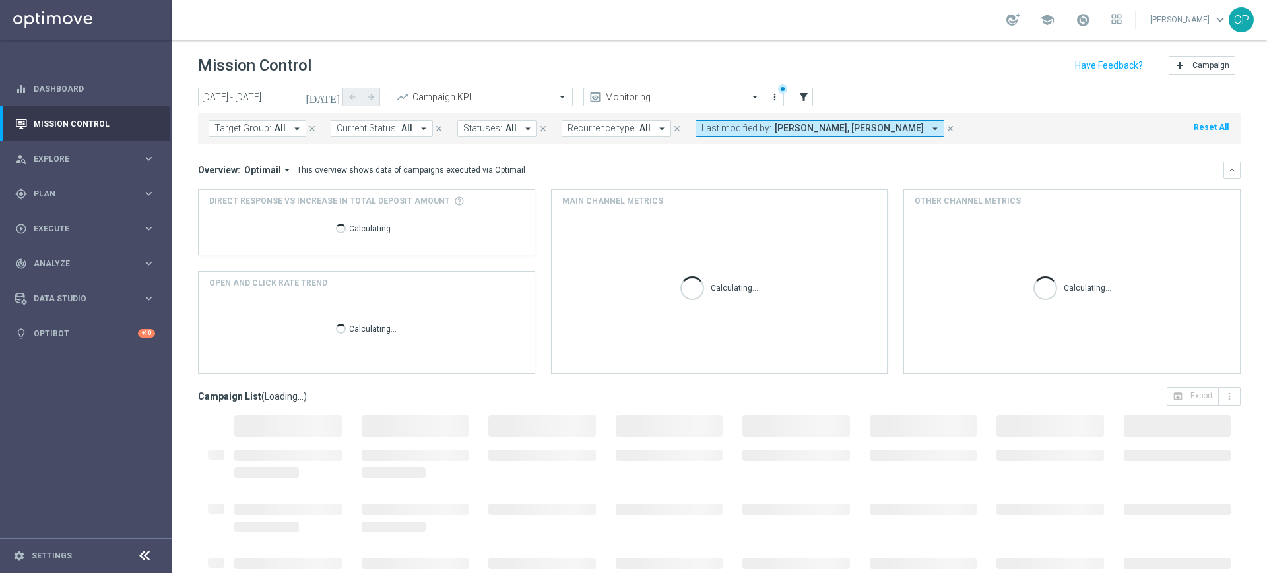
type input "[DATE] - [DATE]"
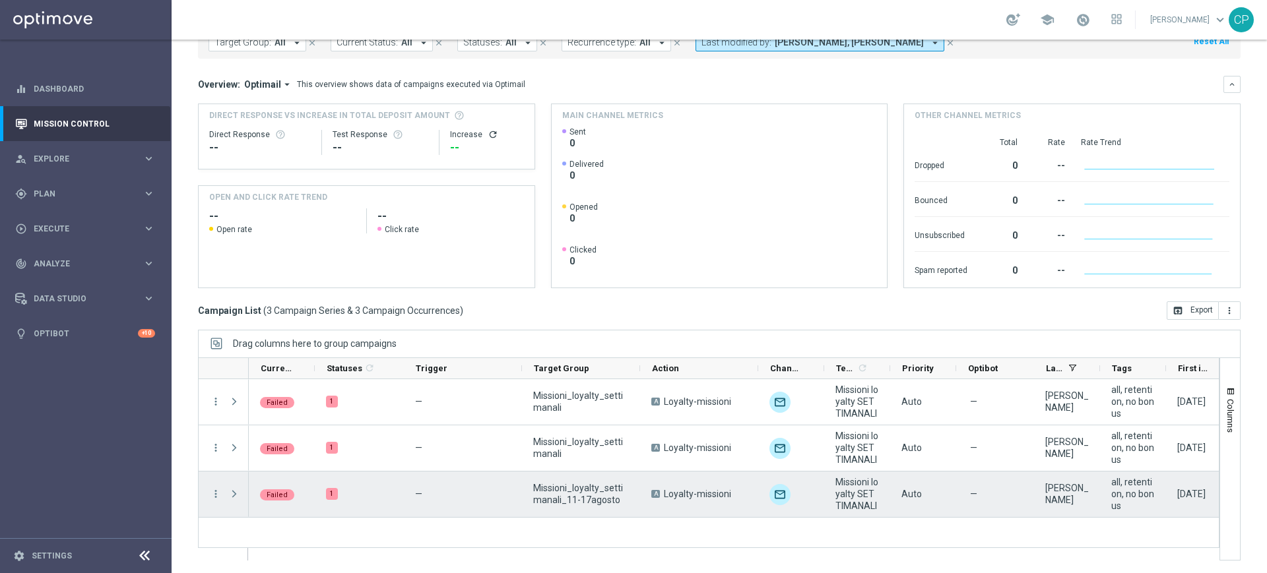
scroll to position [86, 0]
click at [300, 482] on span "play_arrow" at bounding box center [301, 484] width 9 height 9
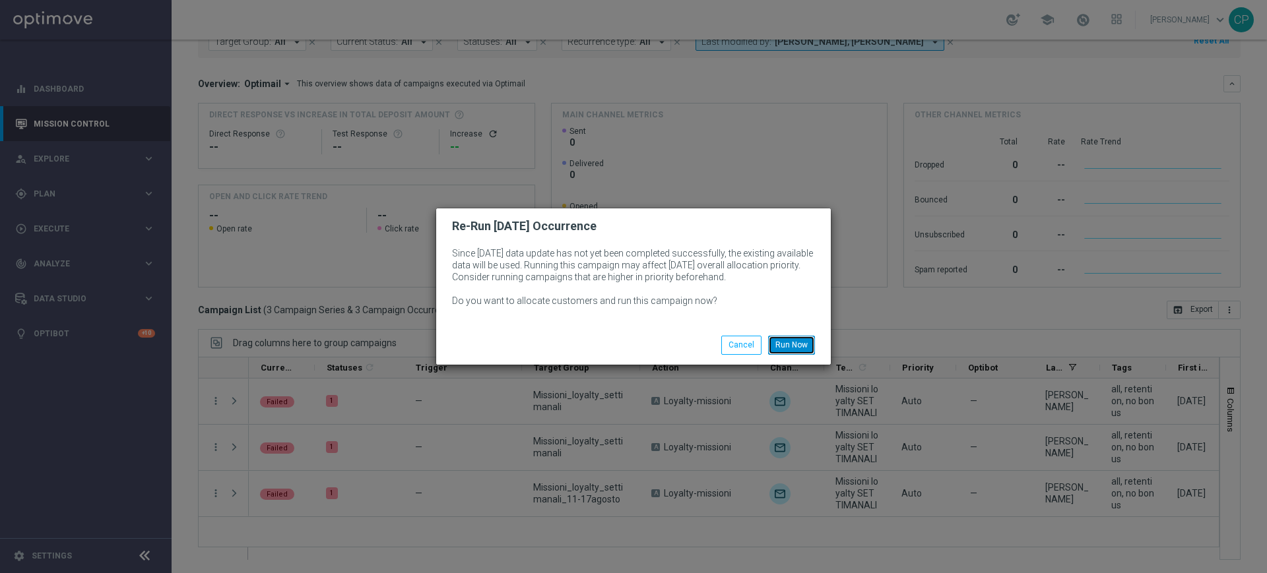
click at [794, 340] on button "Run Now" at bounding box center [791, 345] width 47 height 18
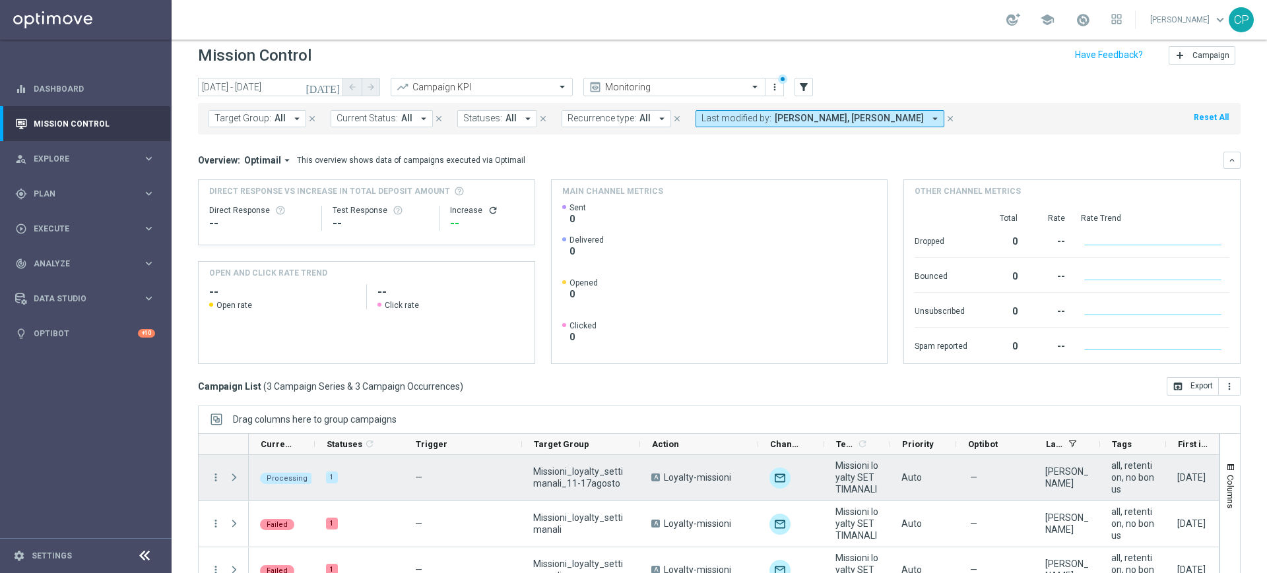
scroll to position [9, 0]
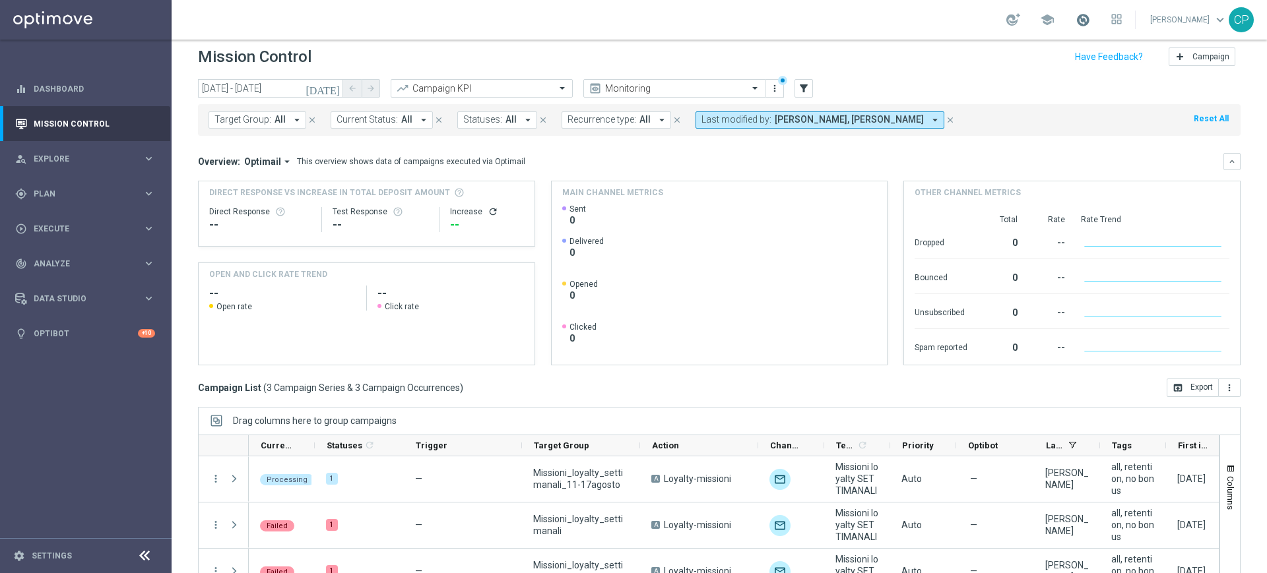
click at [1090, 22] on span at bounding box center [1082, 20] width 15 height 15
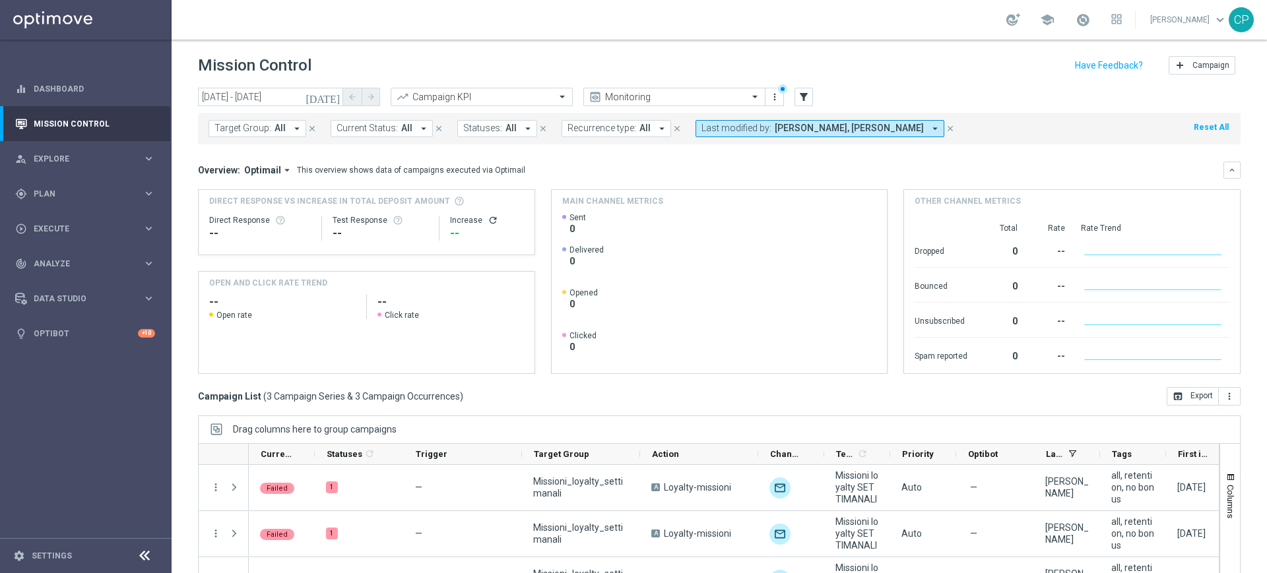
scroll to position [86, 0]
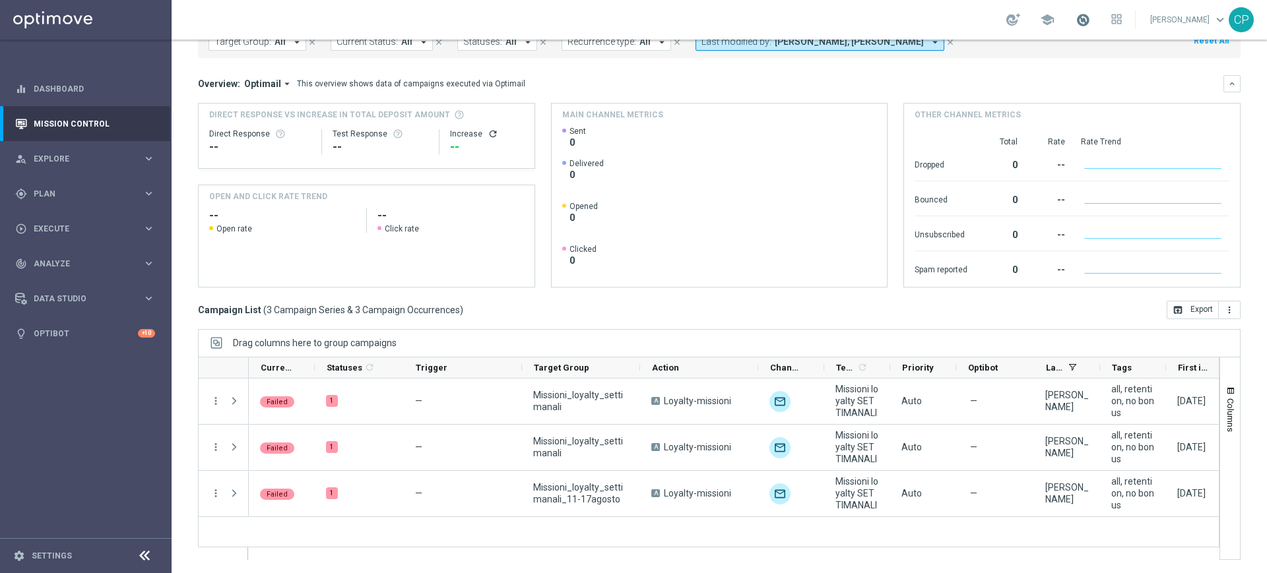
click at [1090, 20] on span at bounding box center [1082, 20] width 15 height 15
